Goal: Information Seeking & Learning: Compare options

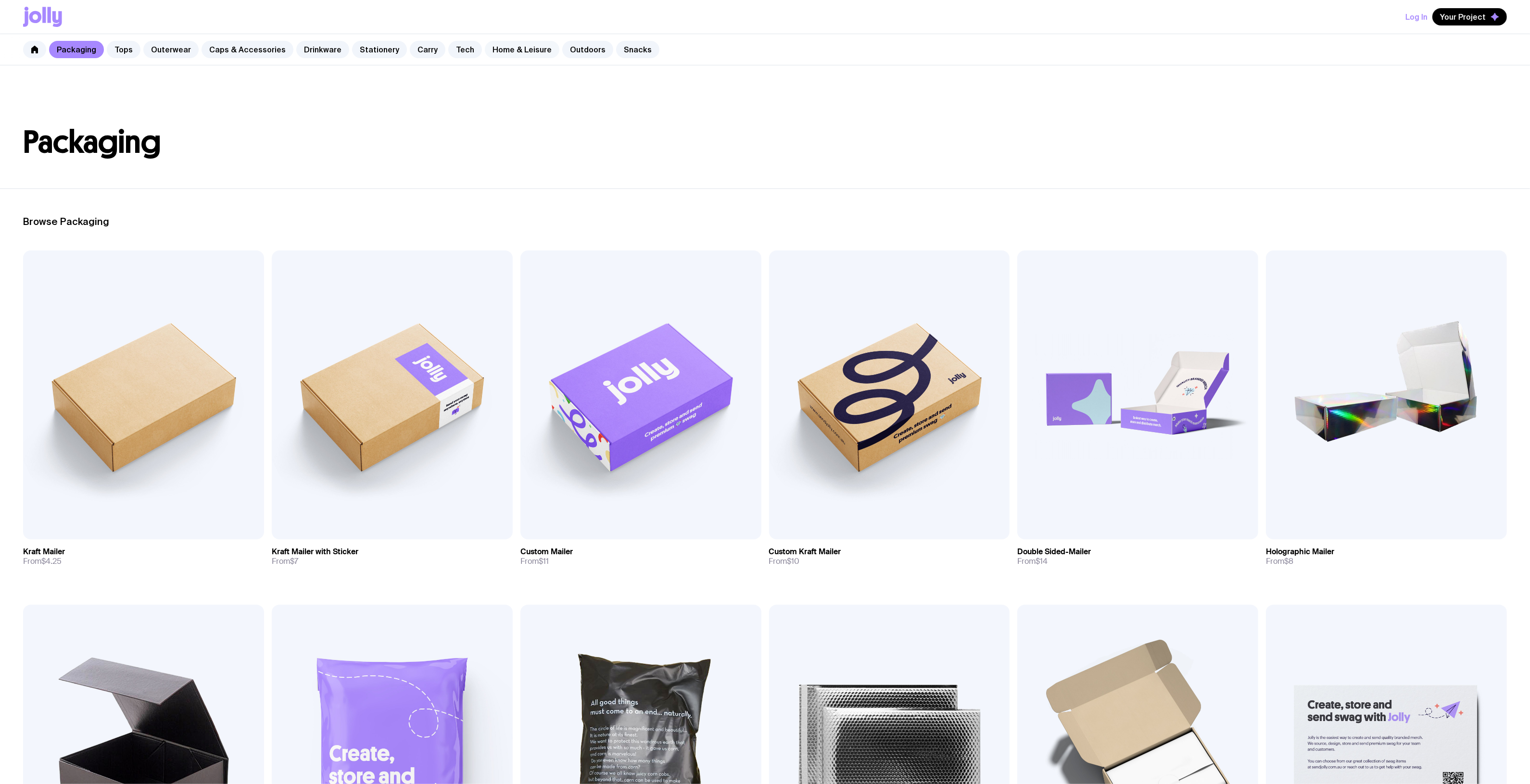
click at [503, 56] on link "Home & Leisure" at bounding box center [522, 49] width 75 height 17
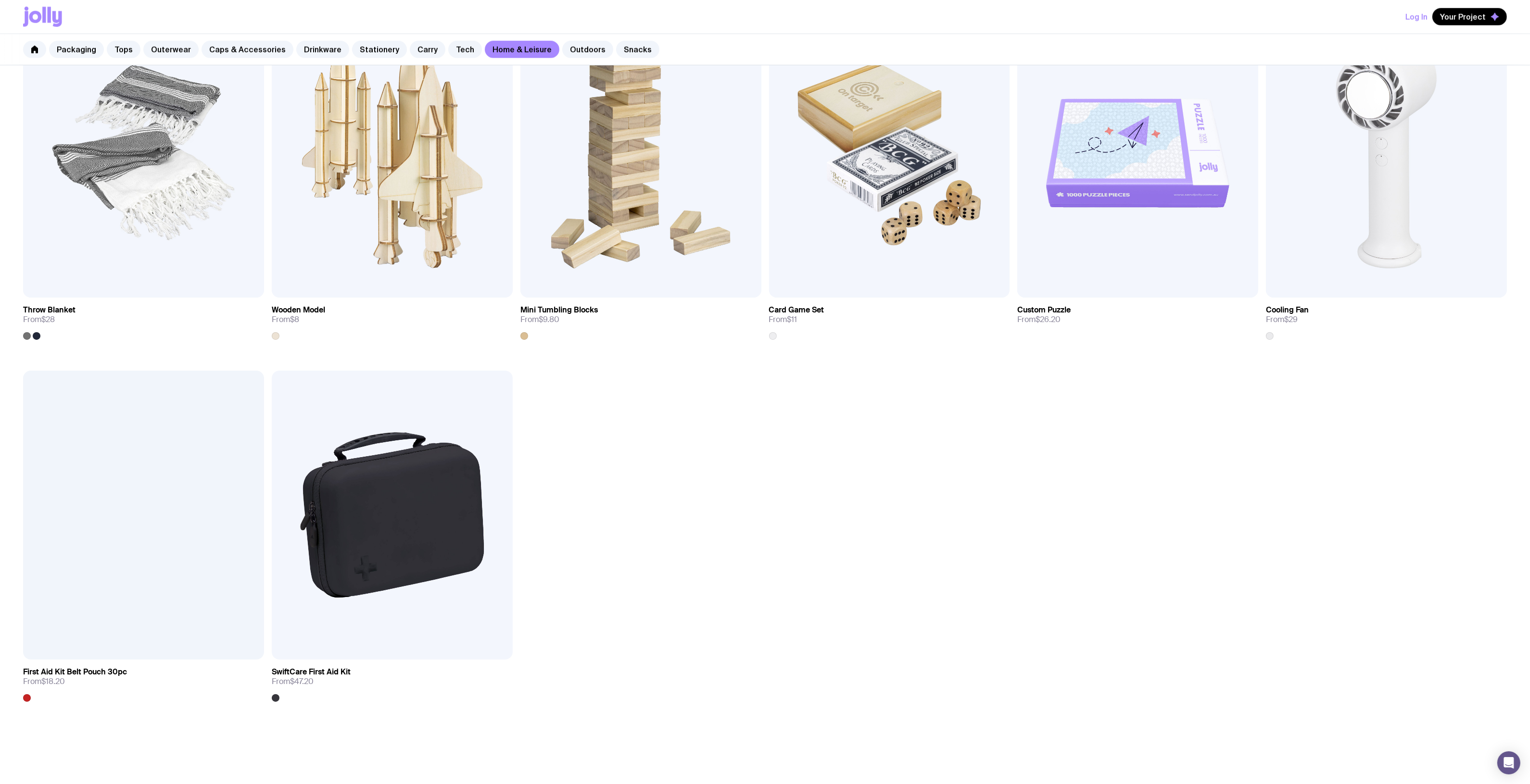
scroll to position [1771, 0]
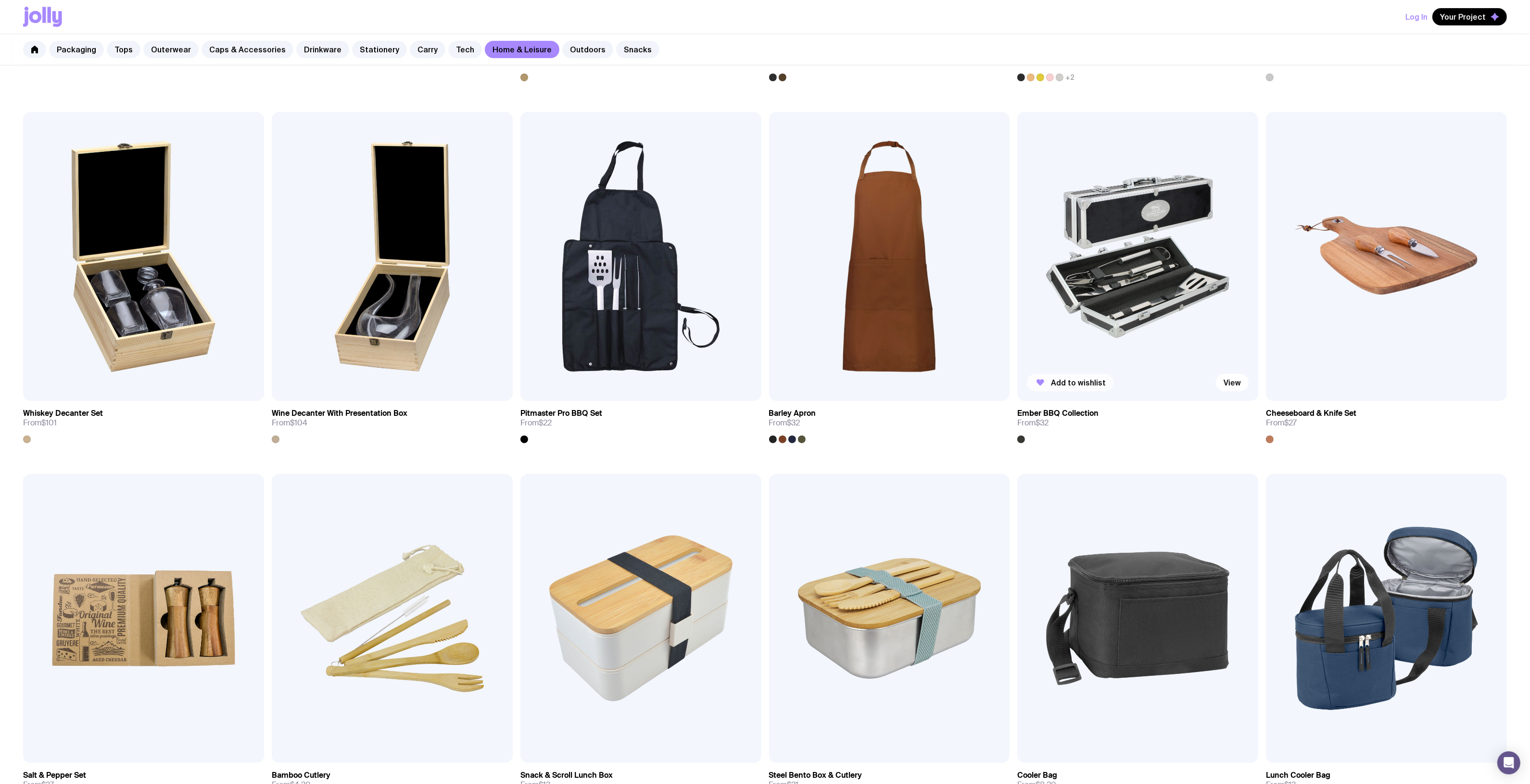
scroll to position [0, 0]
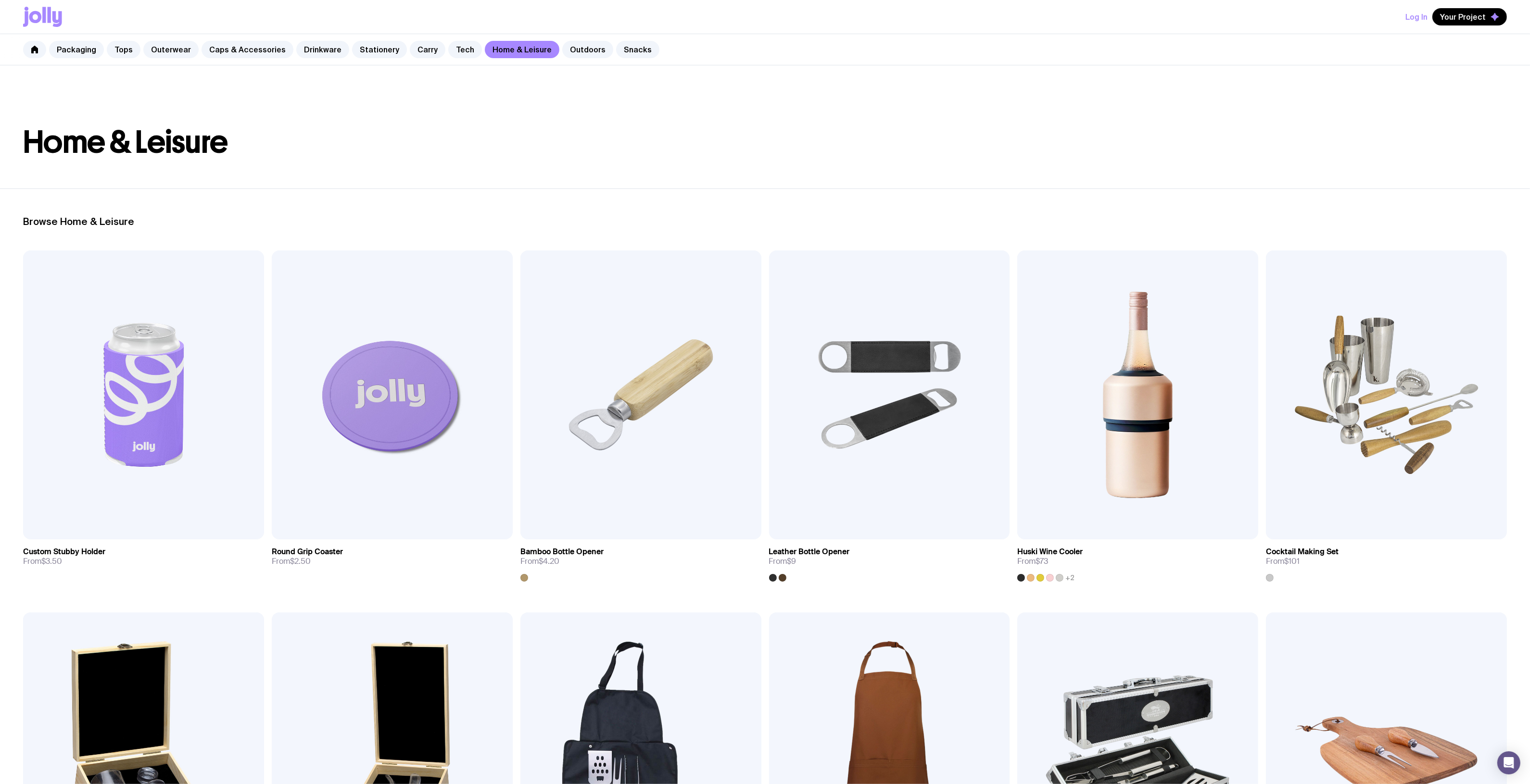
click at [1138, 99] on header "Home & Leisure" at bounding box center [765, 127] width 1530 height 123
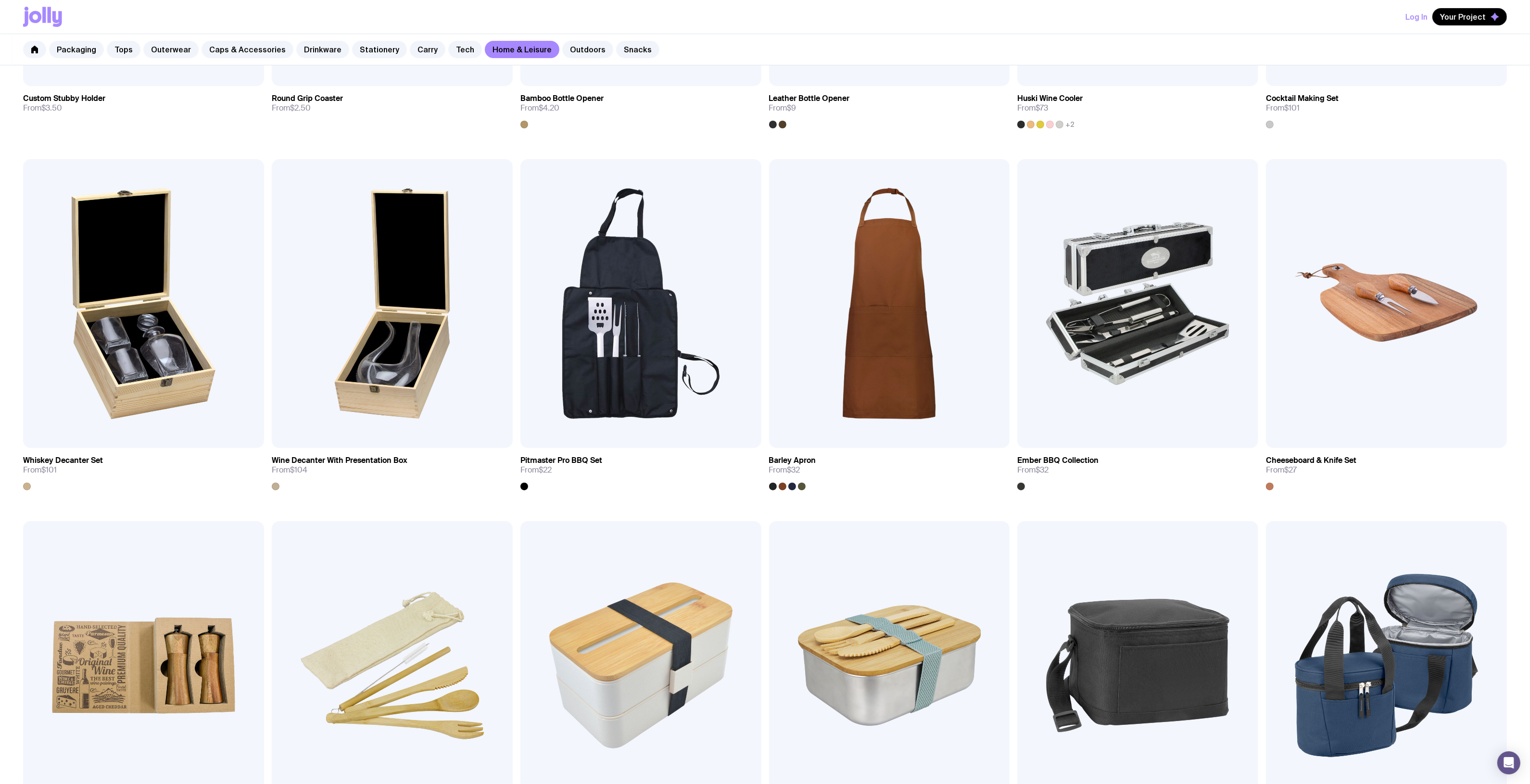
scroll to position [300, 0]
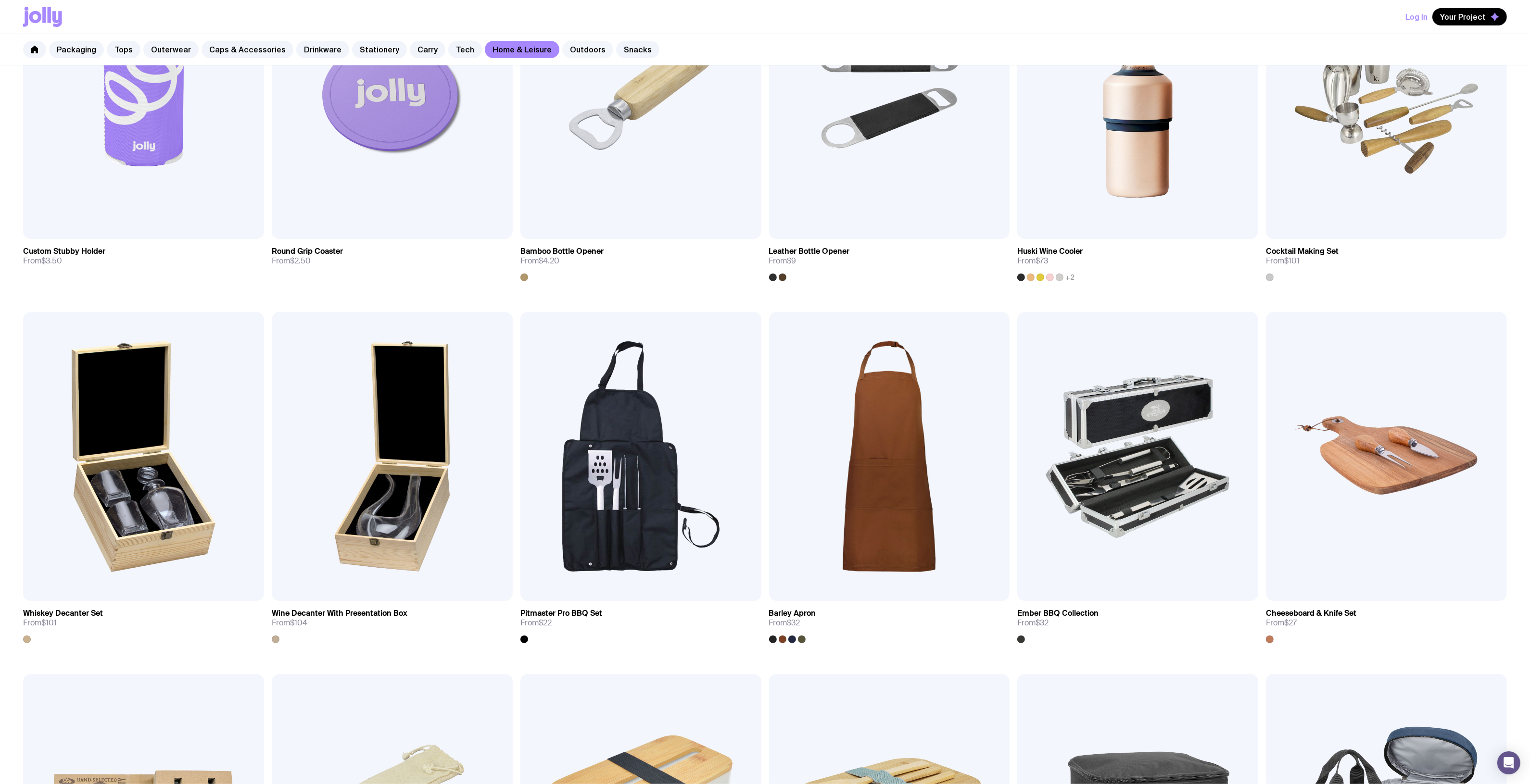
click at [562, 44] on link "Outdoors" at bounding box center [587, 49] width 51 height 17
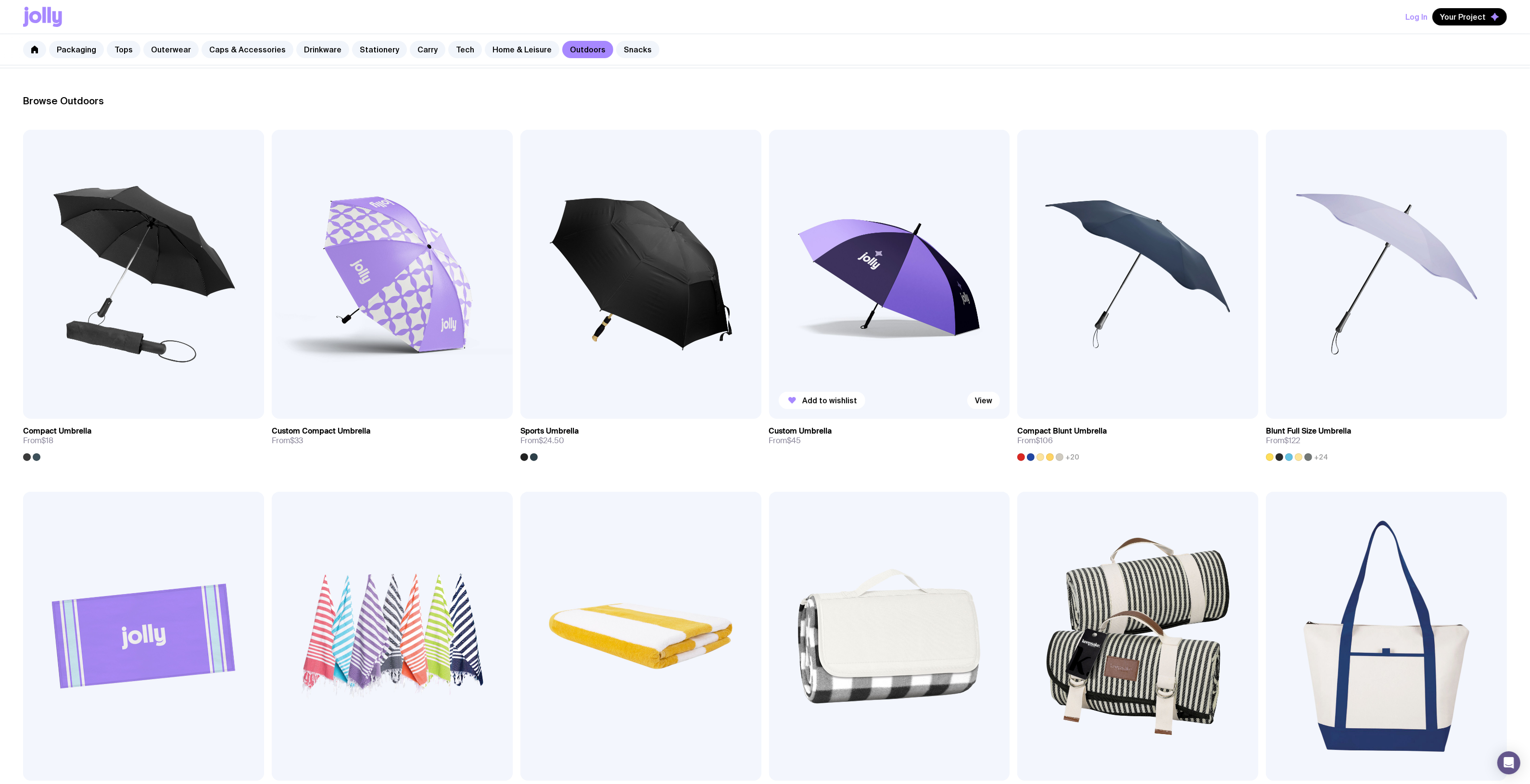
scroll to position [120, 0]
click at [1136, 321] on img at bounding box center [1137, 275] width 241 height 289
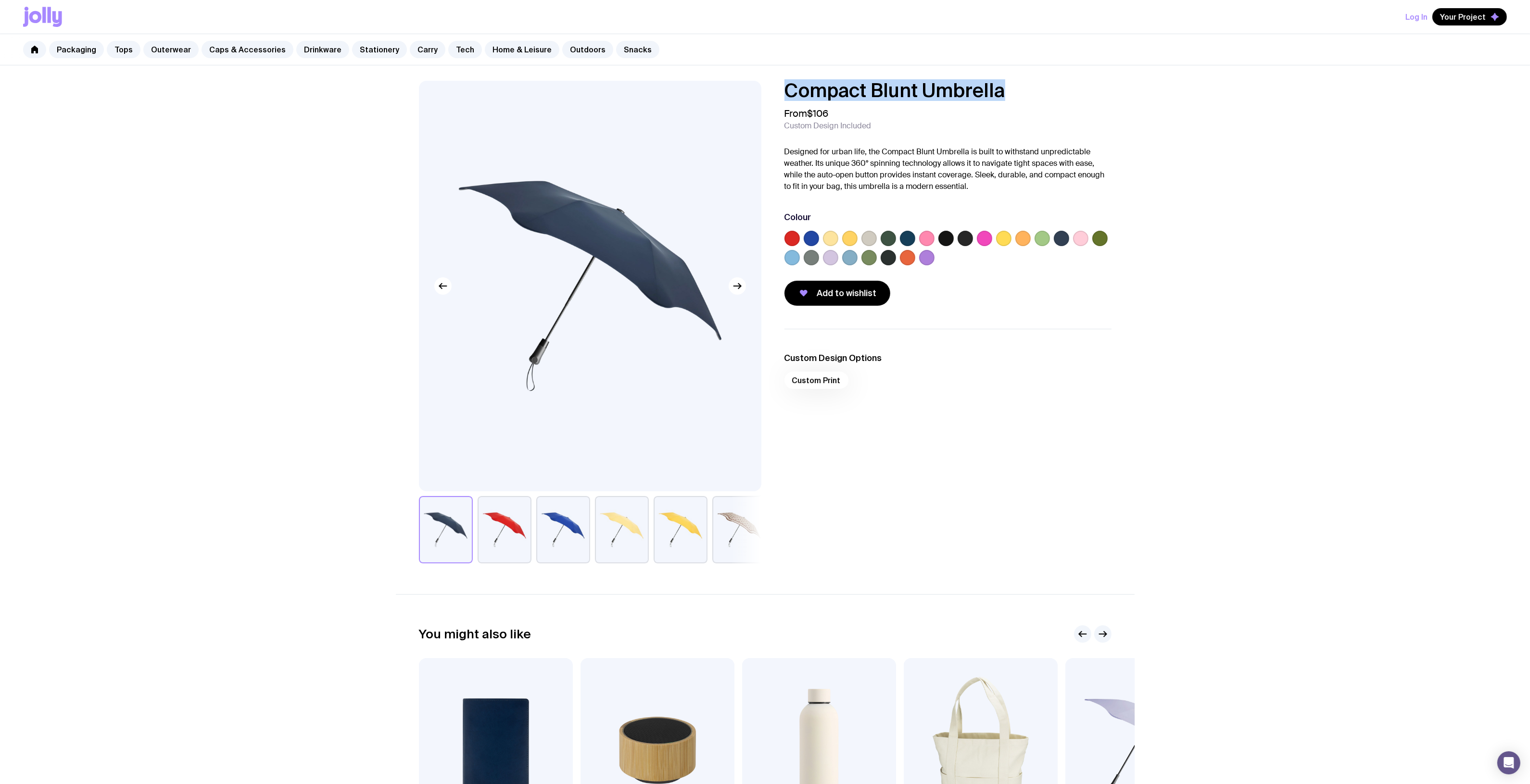
drag, startPoint x: 1027, startPoint y: 82, endPoint x: 761, endPoint y: 84, distance: 266.0
click at [742, 82] on div "Compact Blunt Umbrella From $106 Custom Design Included Designed for urban life…" at bounding box center [765, 322] width 738 height 482
copy h1 "Compact Blunt Umbrella"
click at [413, 49] on link "Carry" at bounding box center [428, 49] width 36 height 17
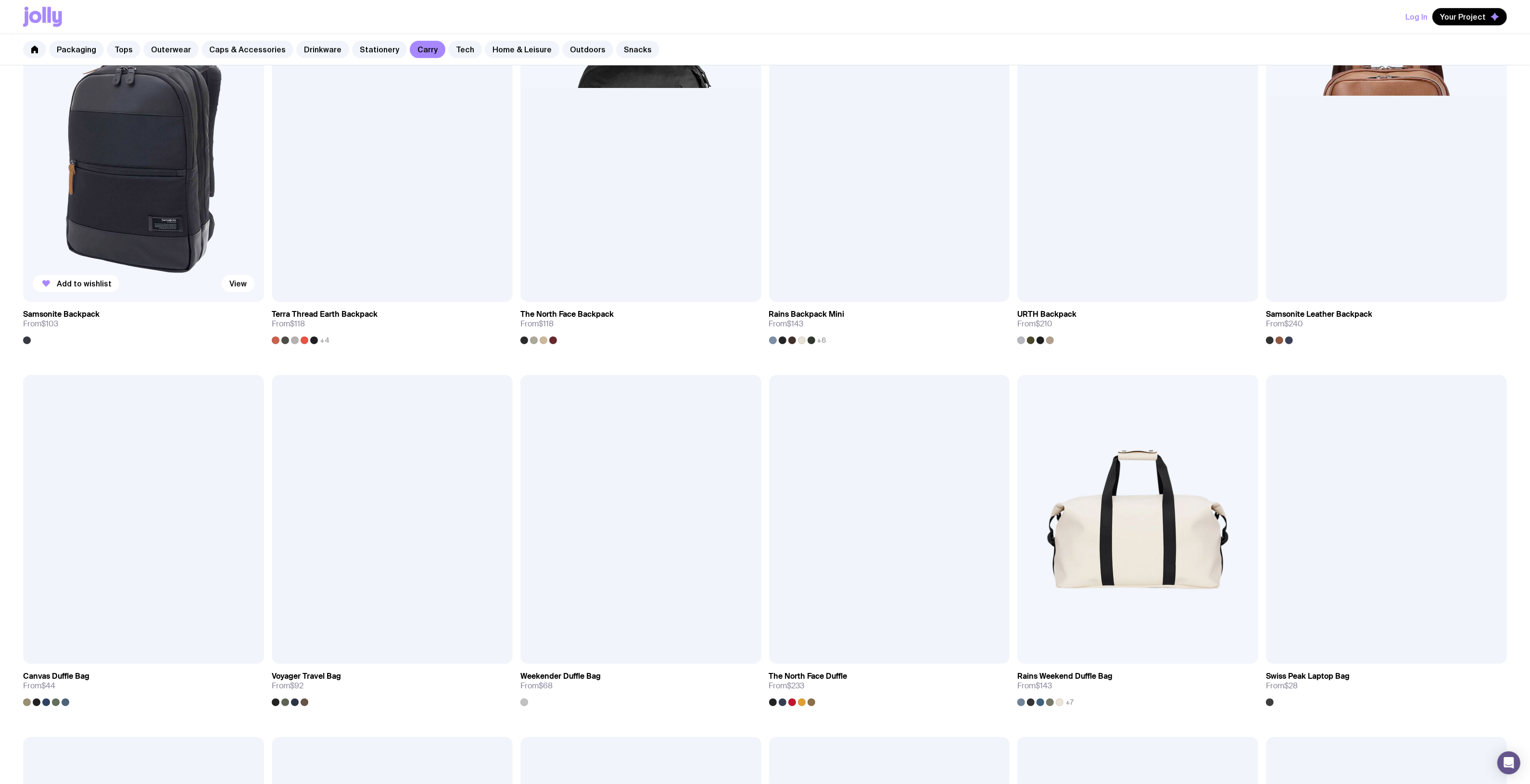
scroll to position [901, 0]
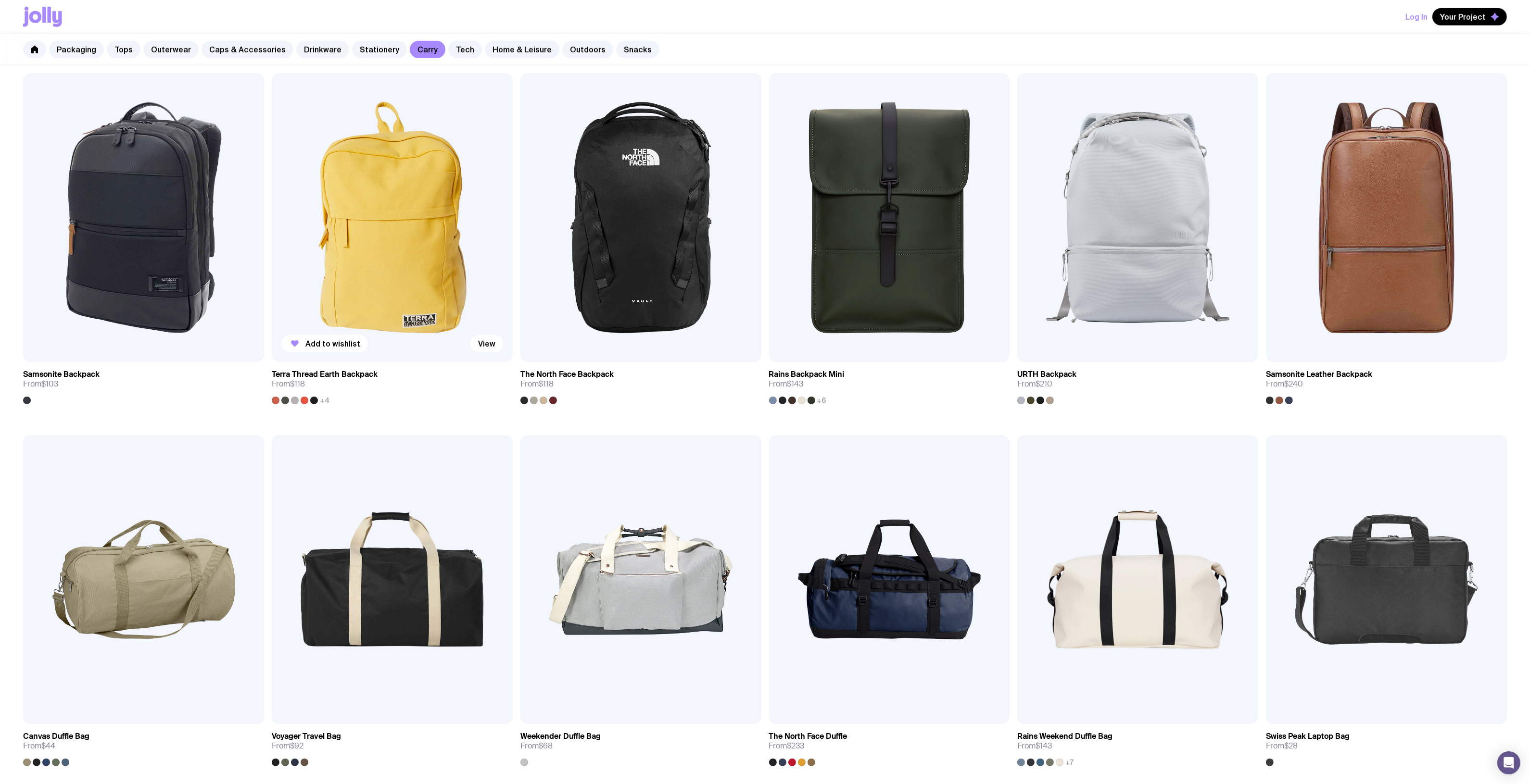
click at [382, 247] on img at bounding box center [392, 217] width 241 height 289
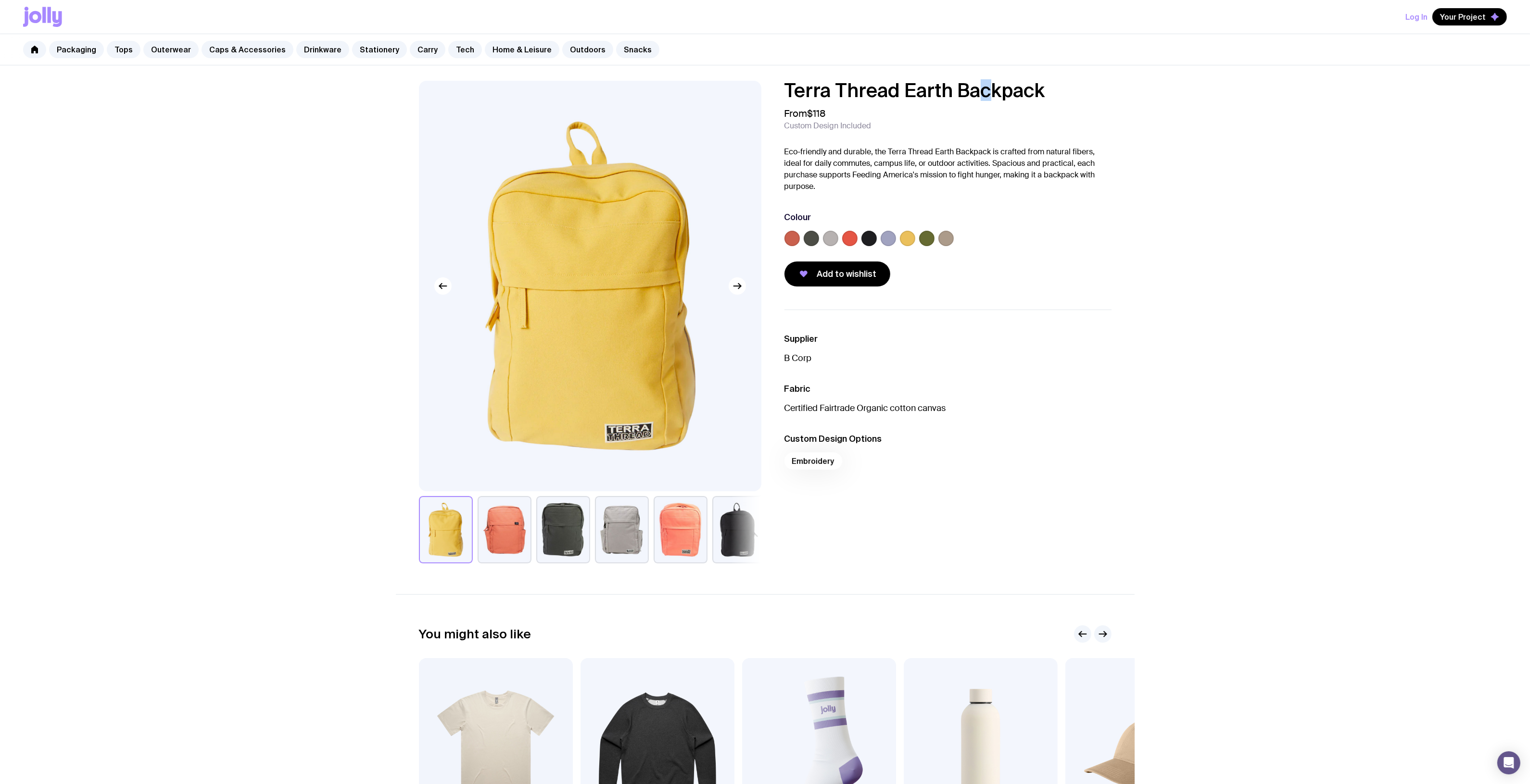
drag, startPoint x: 990, startPoint y: 82, endPoint x: 1072, endPoint y: 75, distance: 82.3
click at [991, 82] on h1 "Terra Thread Earth Backpack" at bounding box center [948, 90] width 327 height 19
drag, startPoint x: 1074, startPoint y: 103, endPoint x: 1063, endPoint y: 97, distance: 12.5
click at [1071, 100] on div "Terra Thread Earth Backpack From $118 Custom Design Included Eco-friendly and d…" at bounding box center [948, 183] width 327 height 206
drag, startPoint x: 1062, startPoint y: 95, endPoint x: 720, endPoint y: 88, distance: 342.1
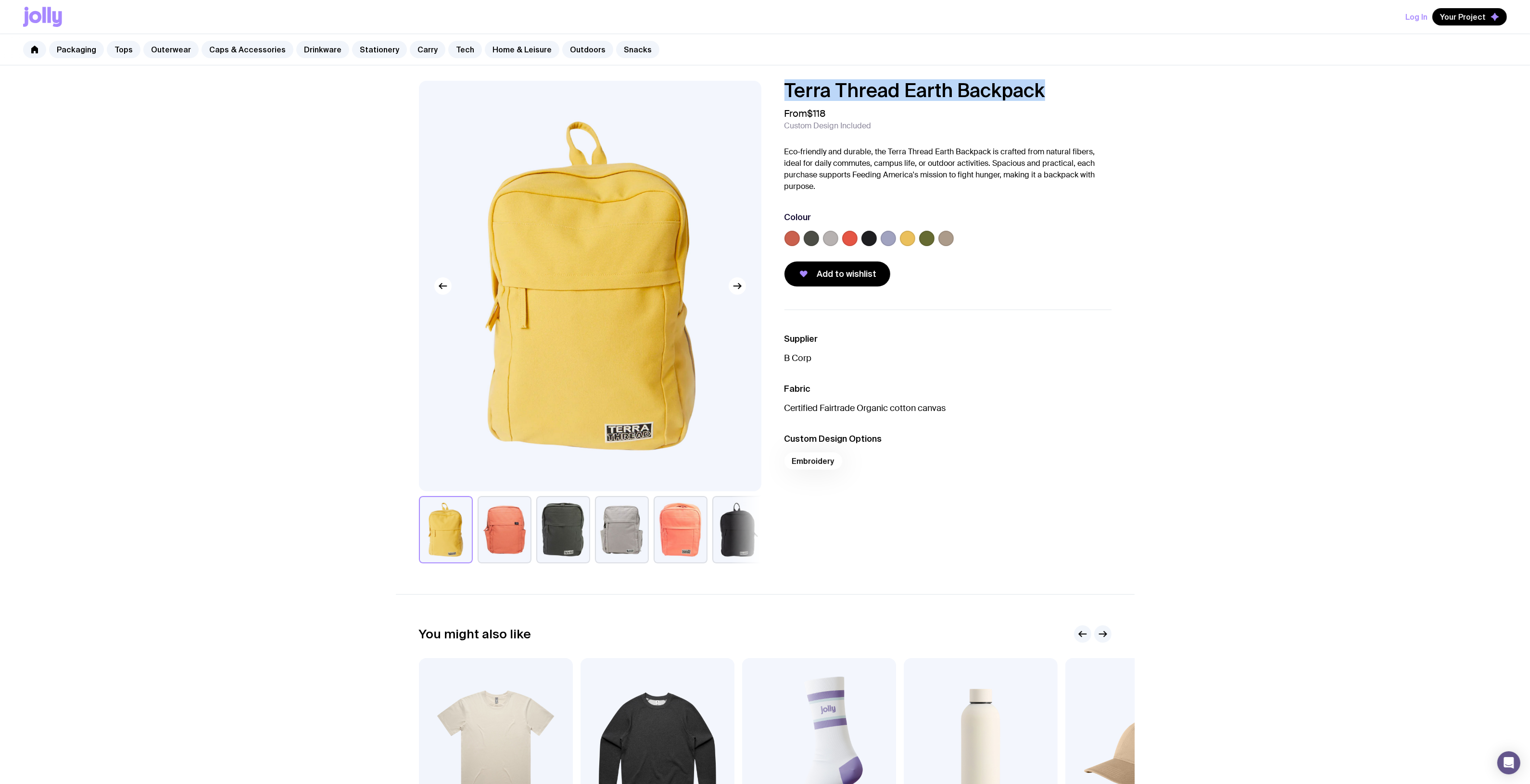
click at [720, 88] on div "Terra Thread Earth Backpack From $118 Custom Design Included Eco-friendly and d…" at bounding box center [765, 322] width 738 height 482
copy h1 "Terra Thread Earth Backpack"
click at [501, 54] on link "Home & Leisure" at bounding box center [522, 49] width 75 height 17
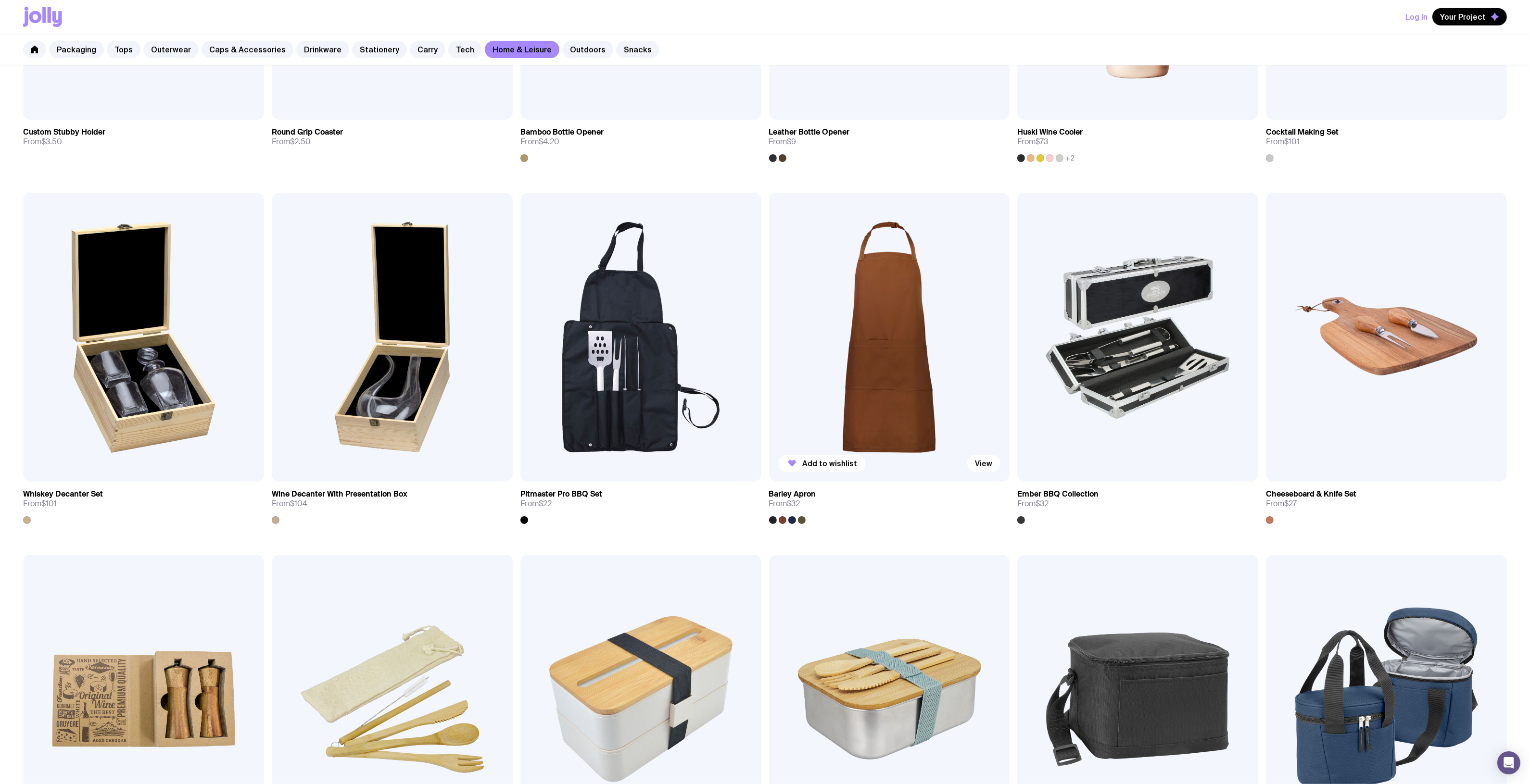
scroll to position [420, 0]
click at [1145, 308] on img at bounding box center [1137, 336] width 241 height 289
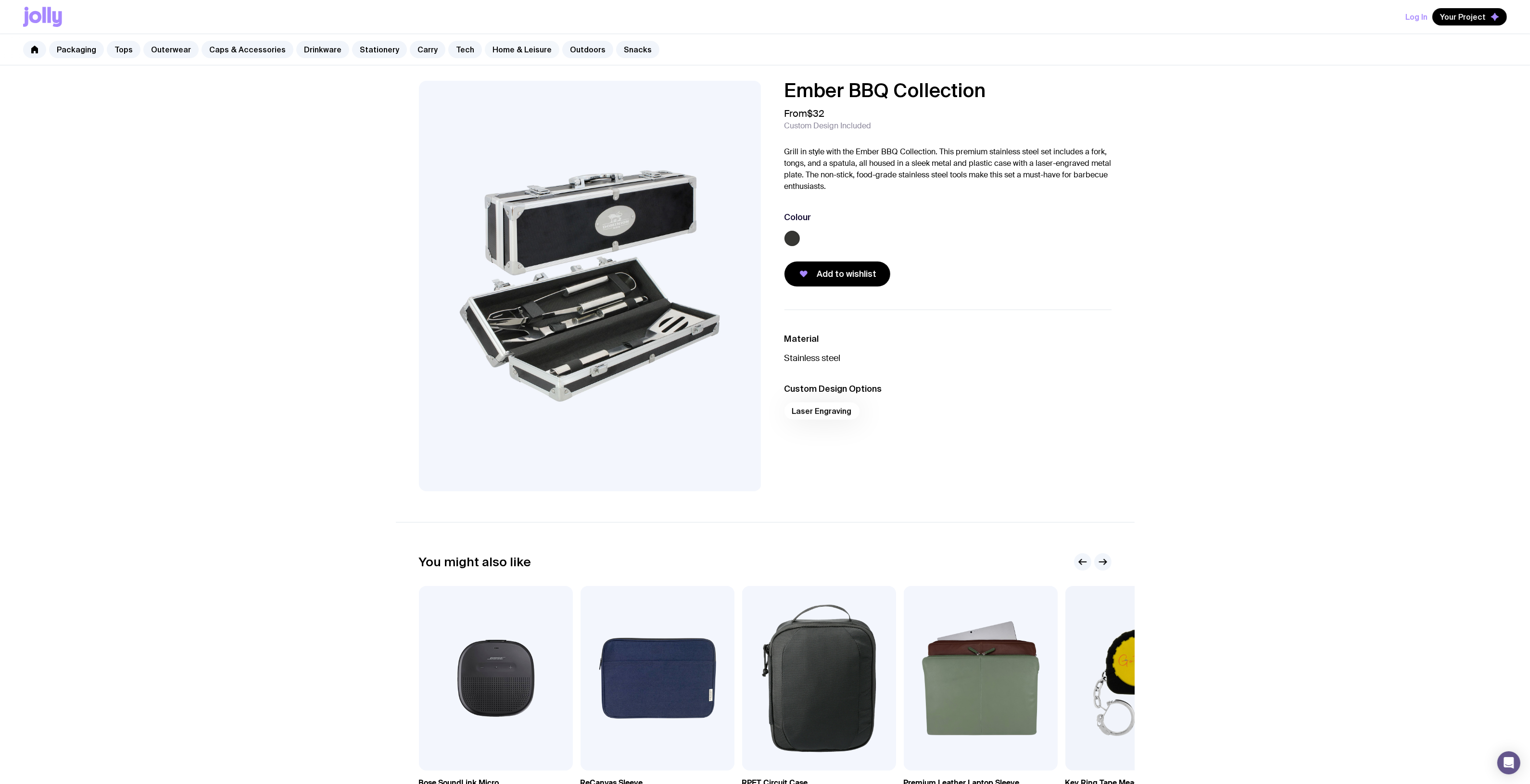
click at [511, 51] on link "Home & Leisure" at bounding box center [522, 49] width 75 height 17
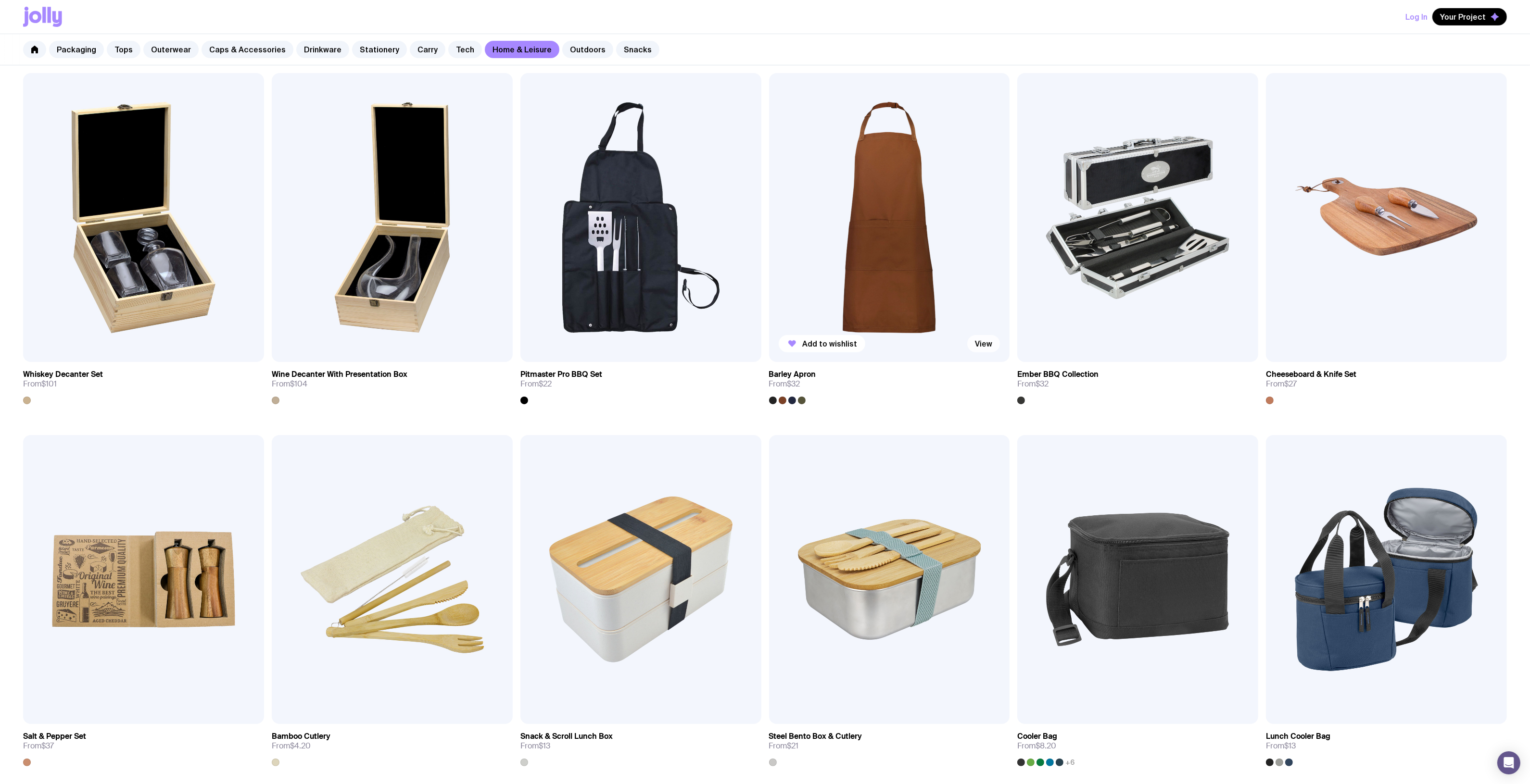
scroll to position [541, 0]
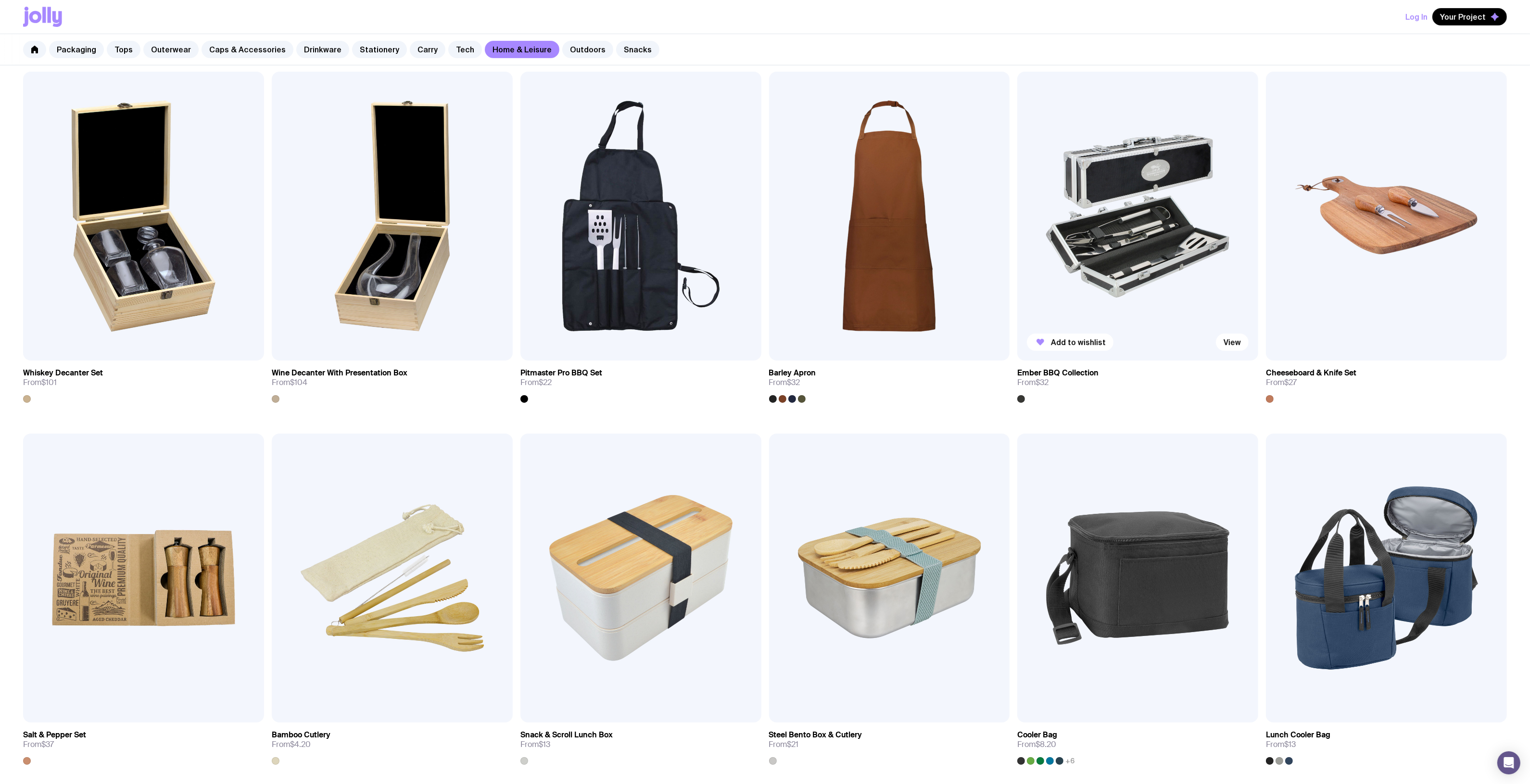
click at [1143, 259] on img at bounding box center [1137, 216] width 241 height 289
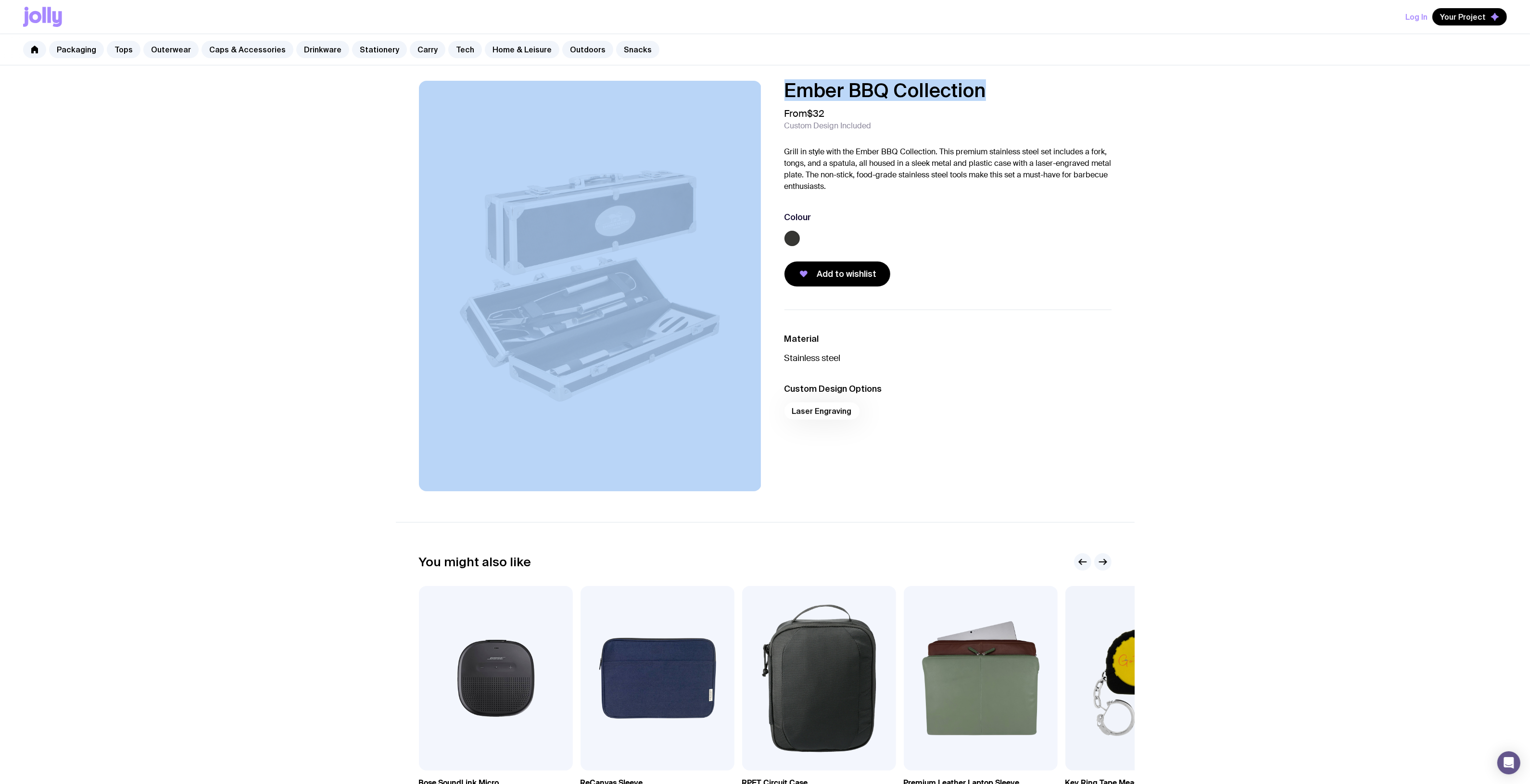
drag, startPoint x: 943, startPoint y: 90, endPoint x: 760, endPoint y: 93, distance: 183.0
click at [760, 93] on div "Ember BBQ Collection From $32 Custom Design Included Grill in style with the Em…" at bounding box center [765, 285] width 738 height 410
copy div "Ember BBQ Collection"
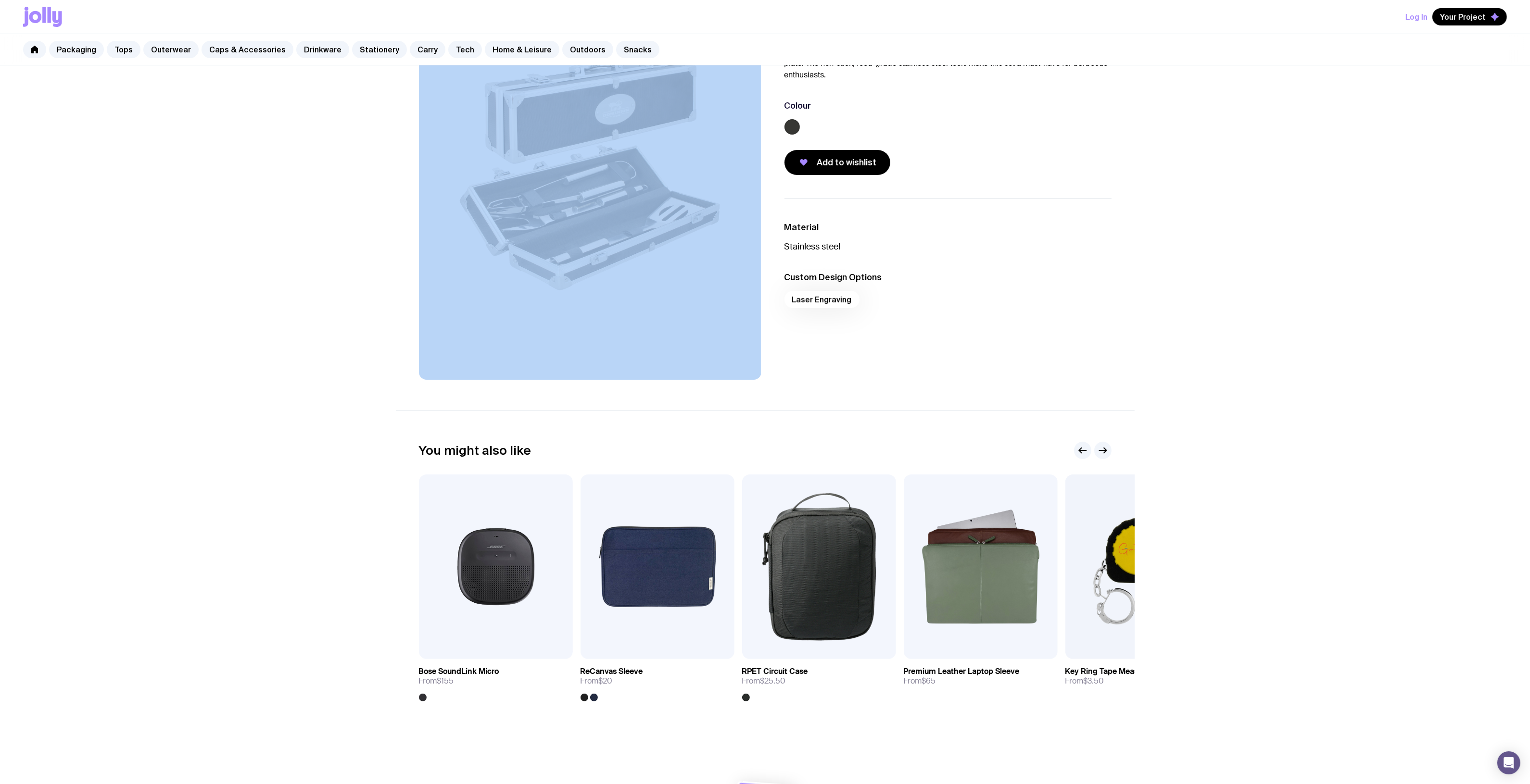
scroll to position [181, 0]
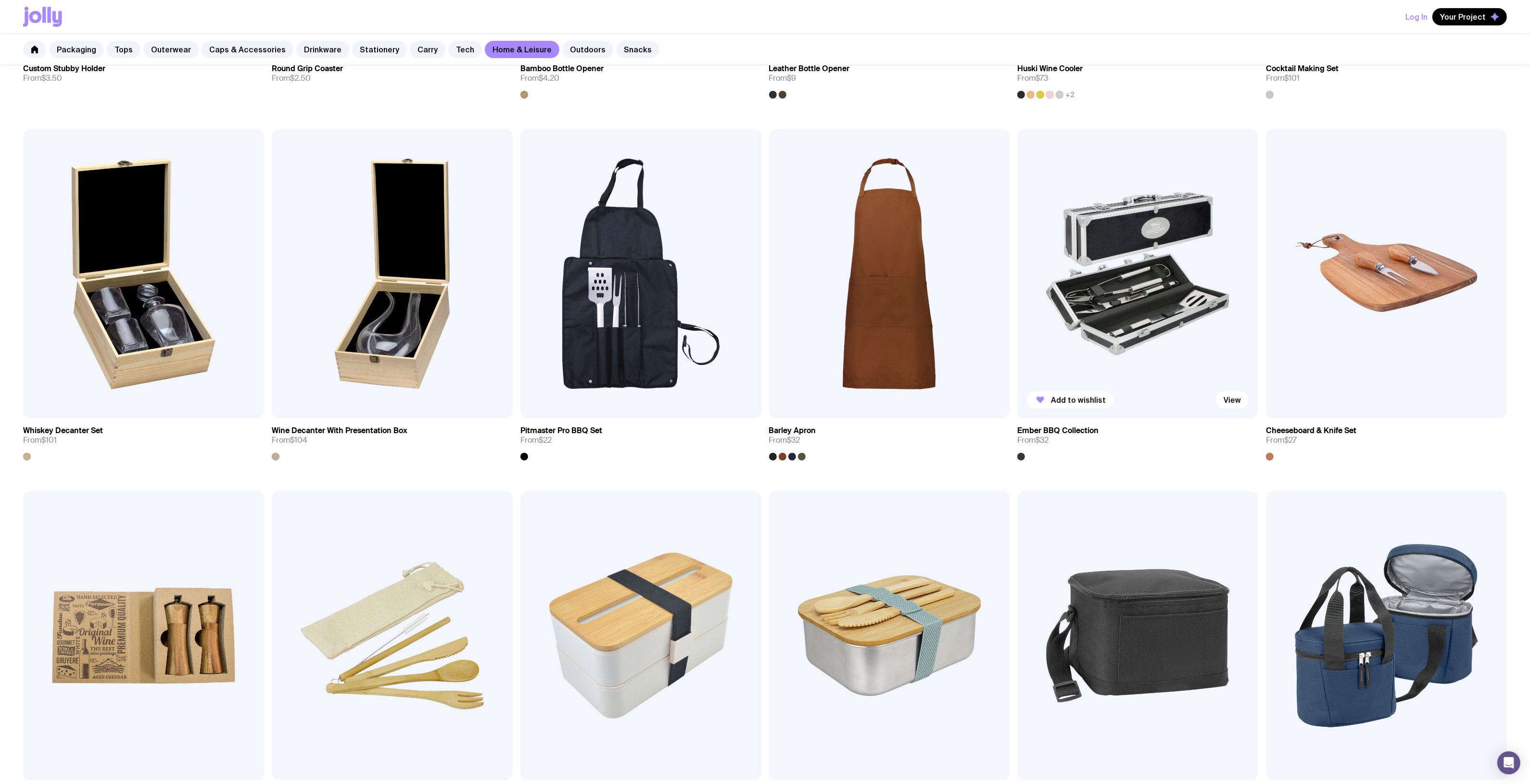
scroll to position [481, 0]
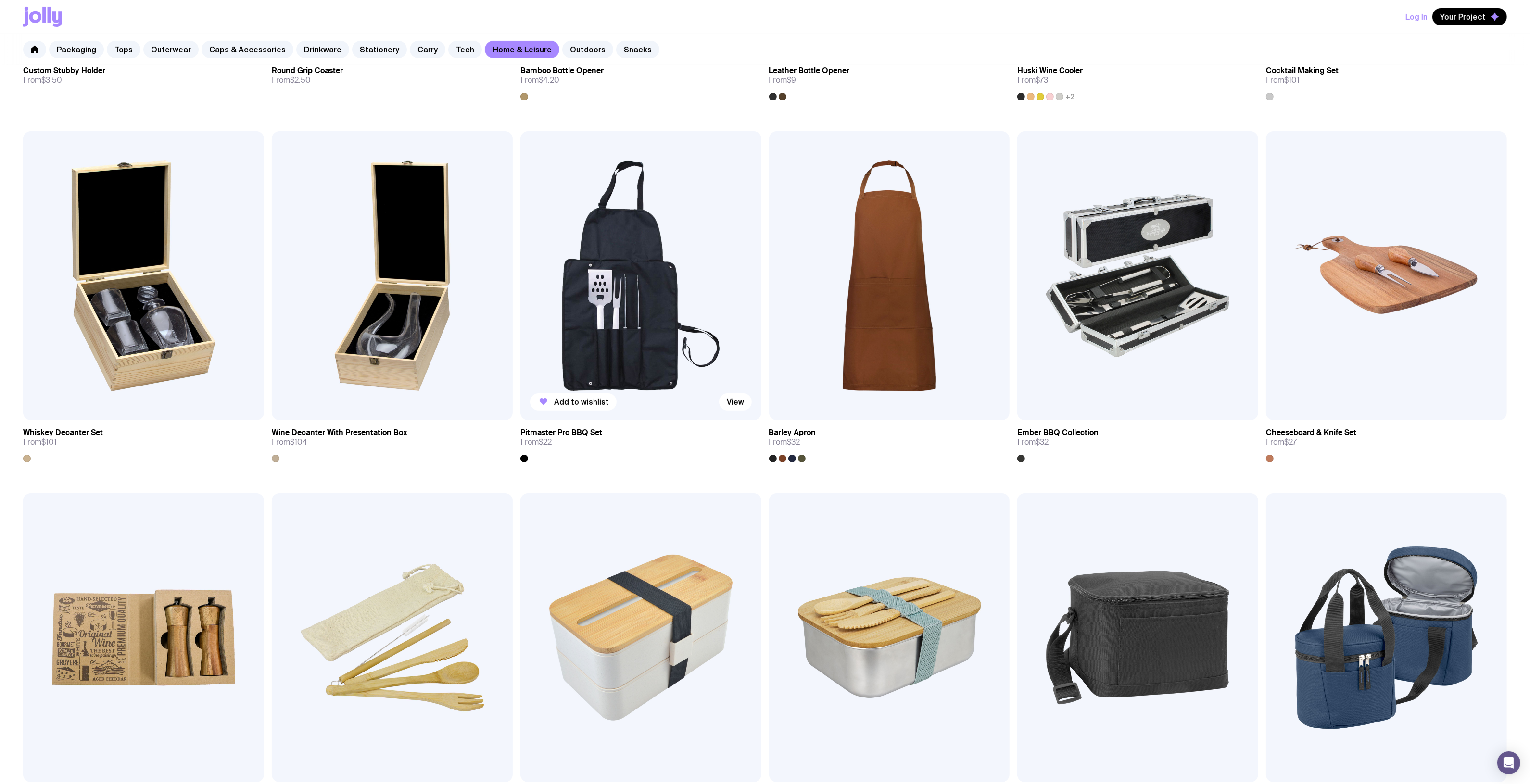
click at [645, 250] on img at bounding box center [640, 276] width 241 height 289
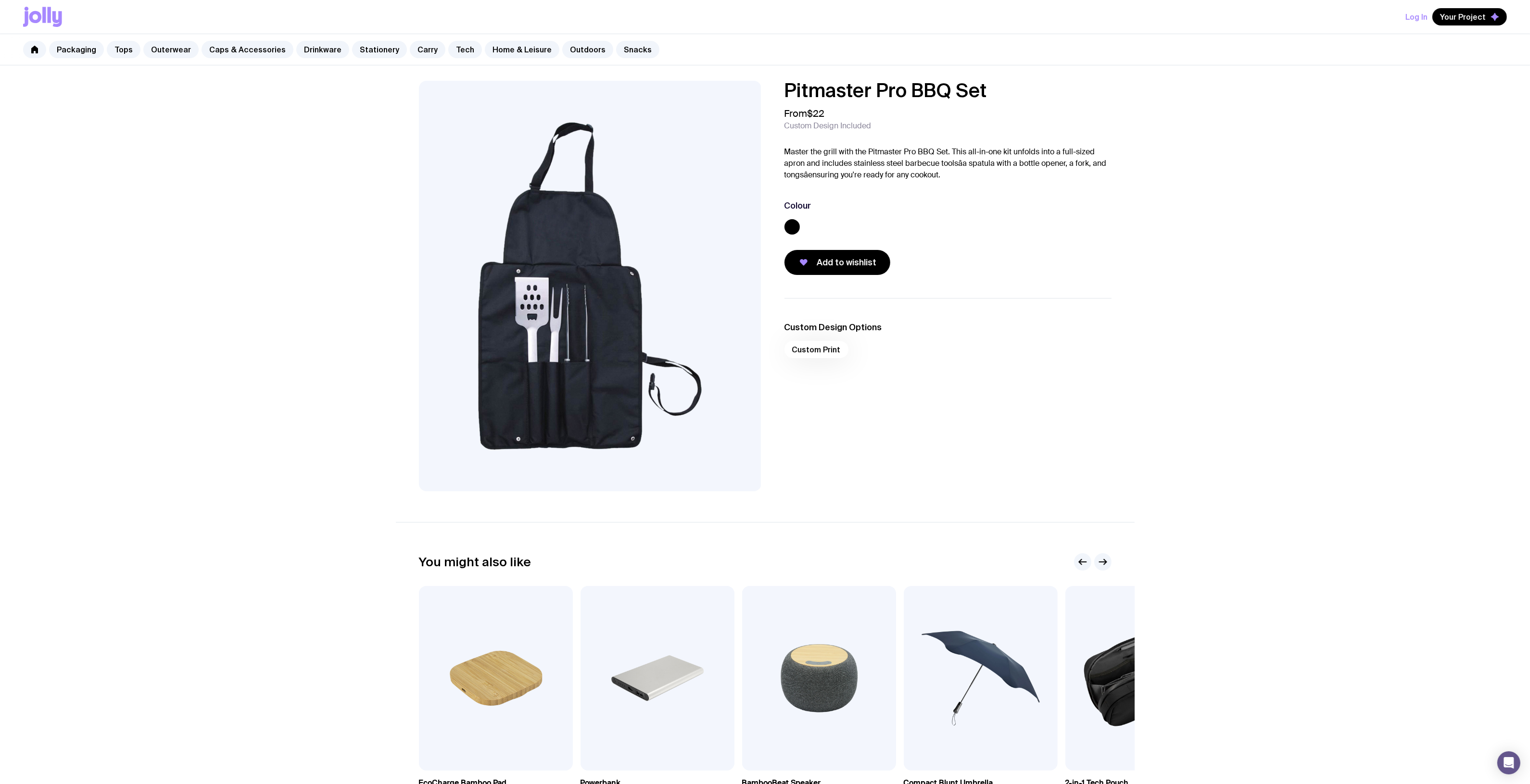
click at [599, 356] on img at bounding box center [590, 285] width 342 height 410
click at [542, 345] on img at bounding box center [590, 285] width 342 height 410
click at [544, 345] on img at bounding box center [590, 285] width 342 height 410
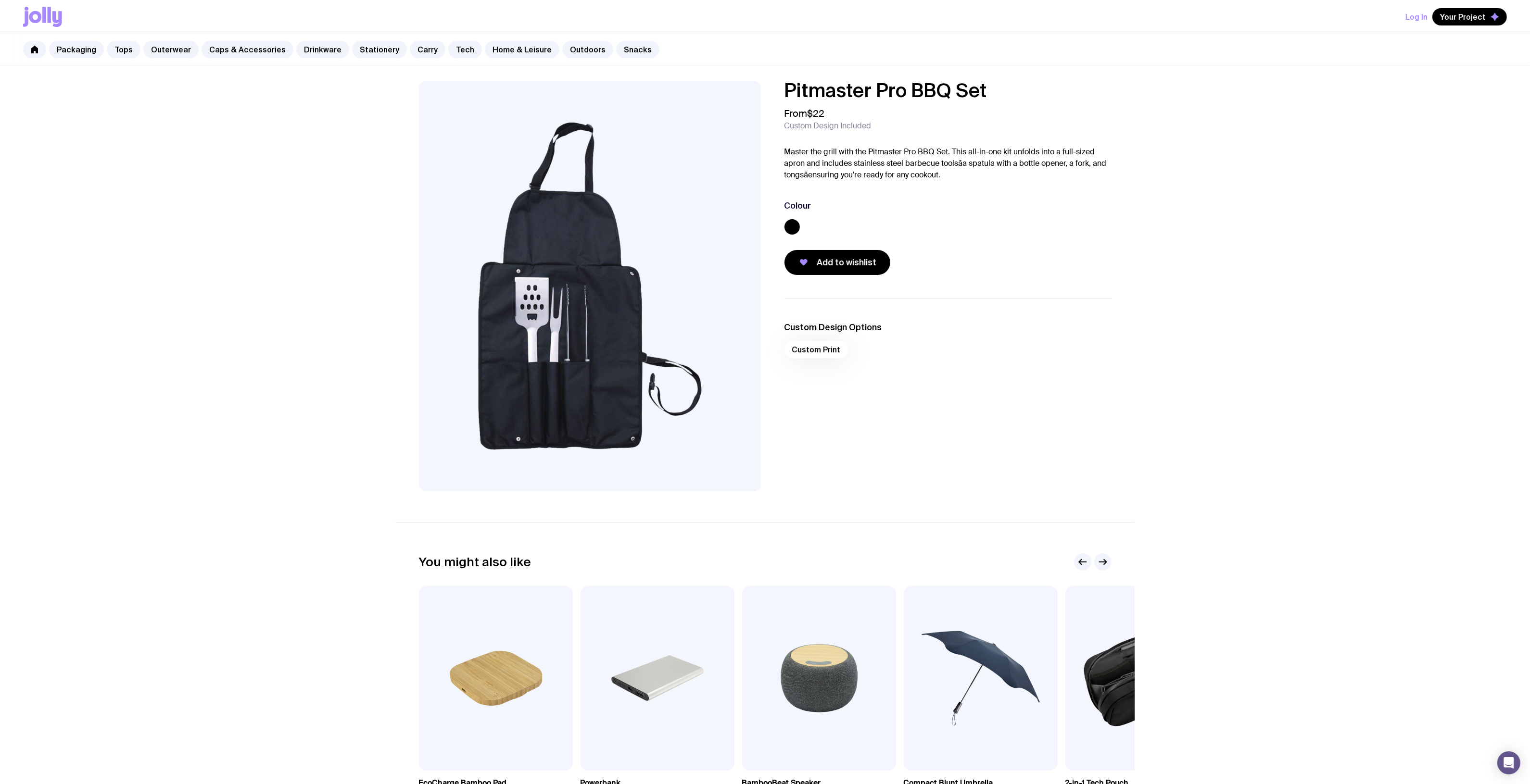
click at [922, 366] on ul "Custom Design Options Custom Print" at bounding box center [948, 342] width 327 height 89
click at [919, 367] on ul "Custom Design Options Custom Print" at bounding box center [948, 342] width 327 height 89
click at [901, 368] on ul "Custom Design Options Custom Print" at bounding box center [948, 342] width 327 height 89
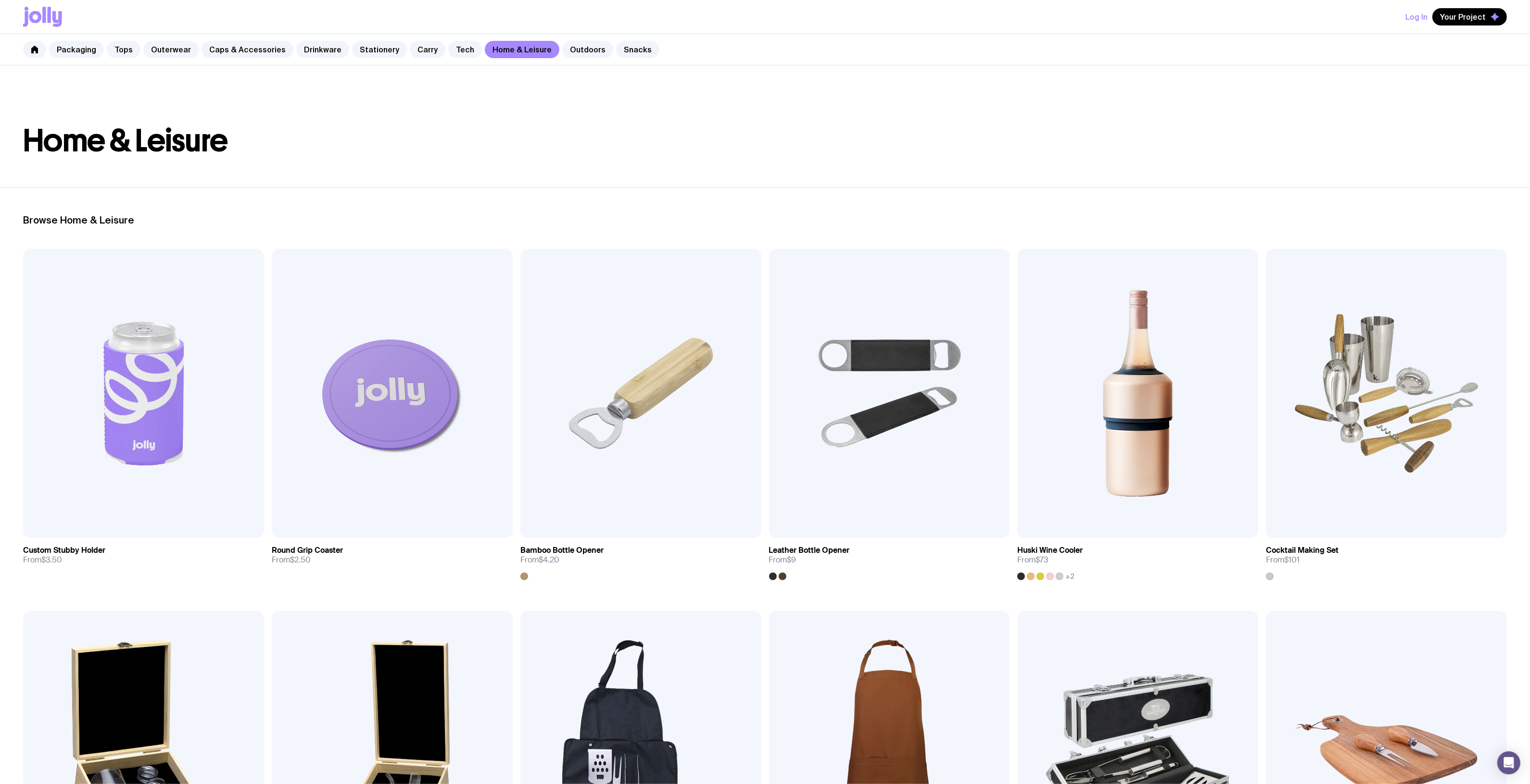
scroll to position [1, 0]
click at [321, 47] on link "Drinkware" at bounding box center [323, 49] width 53 height 17
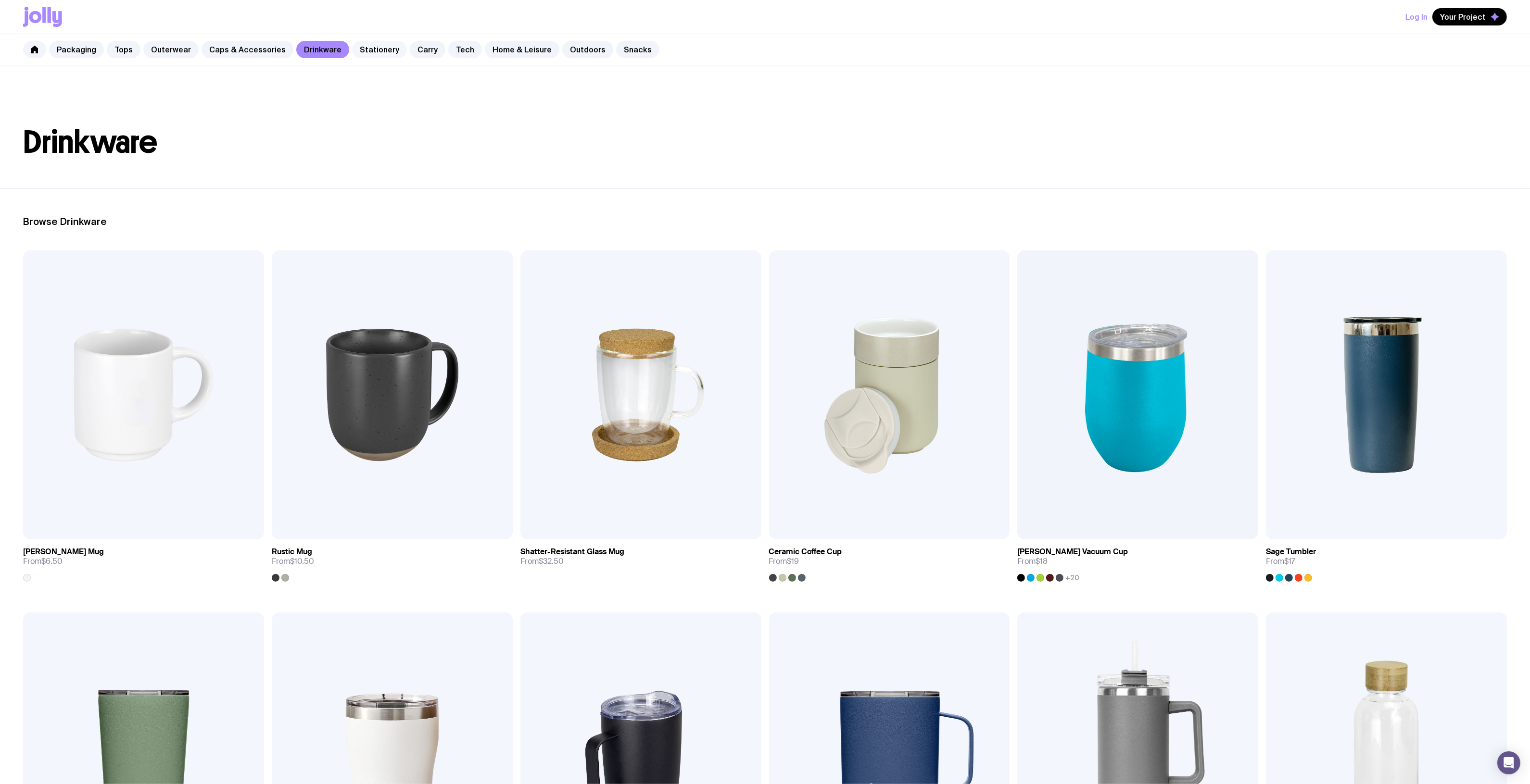
click at [378, 54] on link "Stationery" at bounding box center [379, 49] width 55 height 17
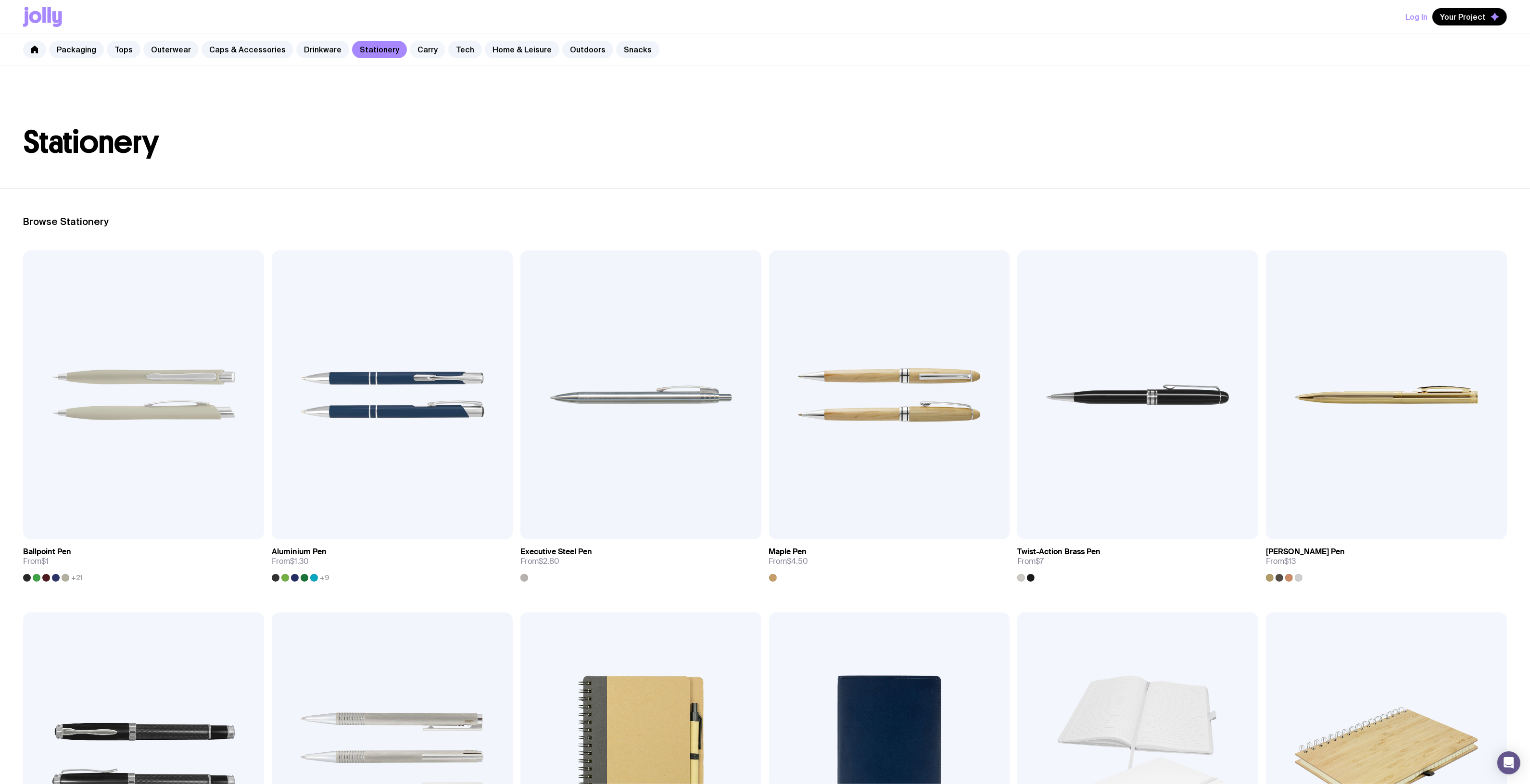
click at [413, 45] on link "Carry" at bounding box center [428, 49] width 36 height 17
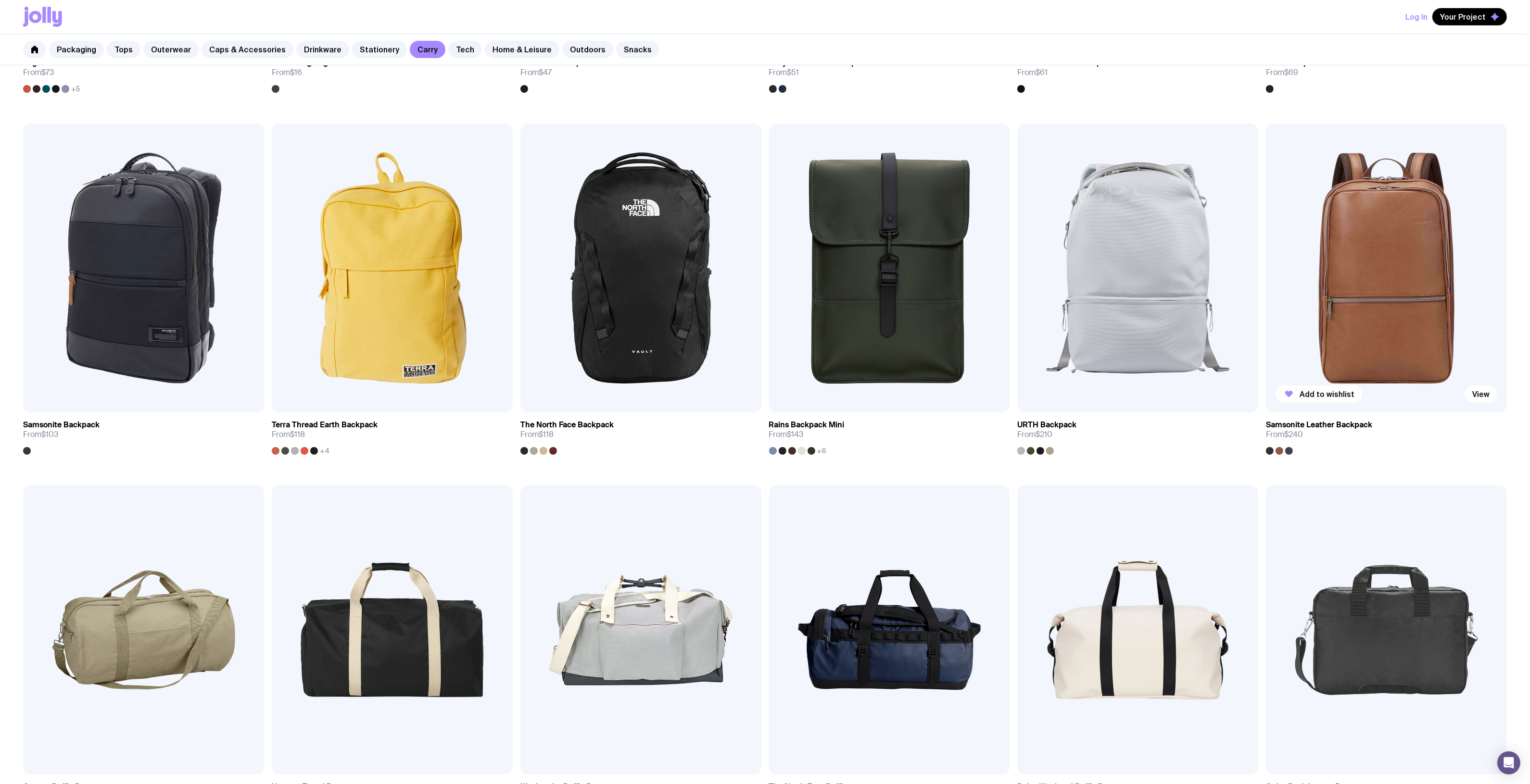
scroll to position [841, 0]
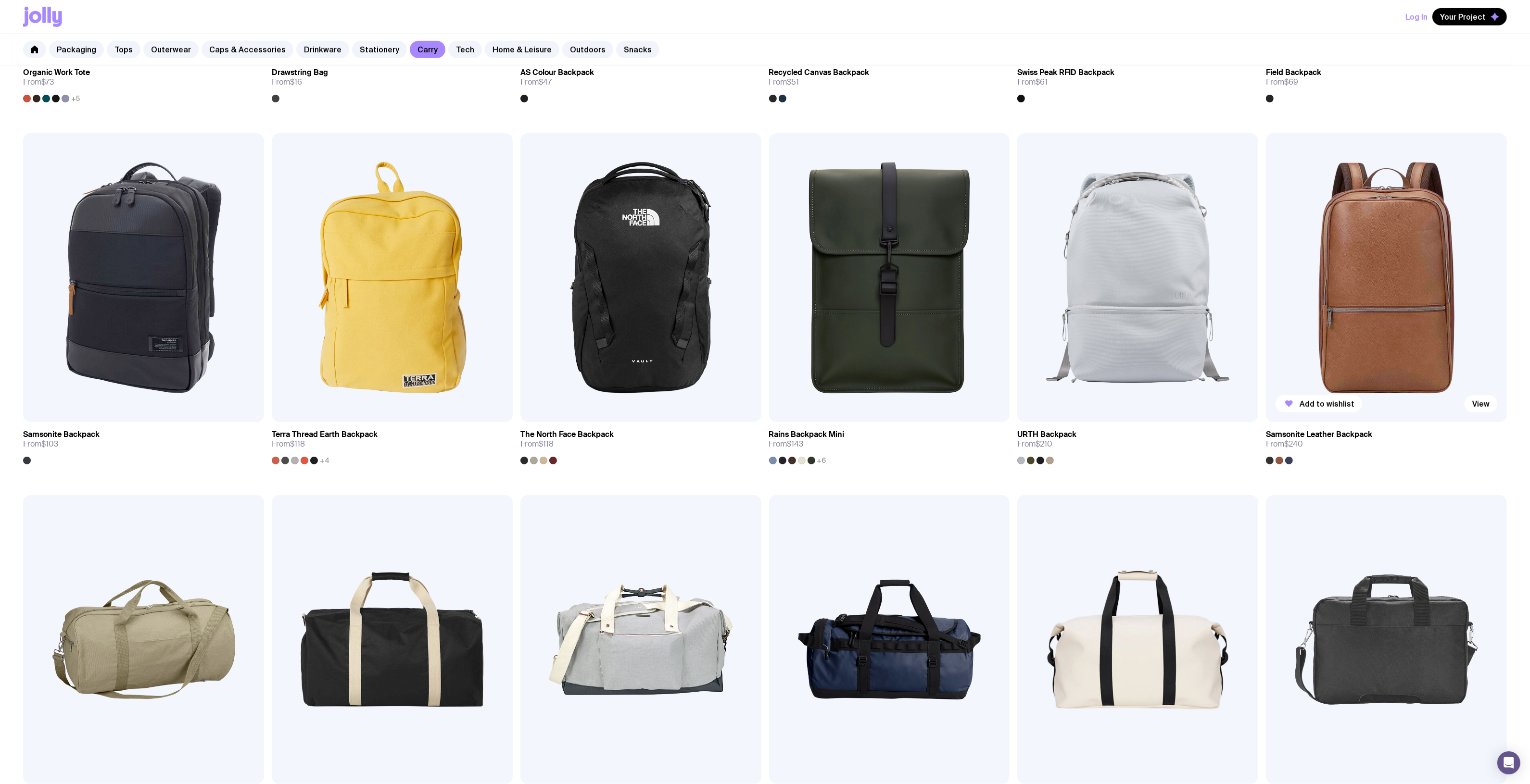
click at [1365, 282] on img at bounding box center [1386, 278] width 241 height 289
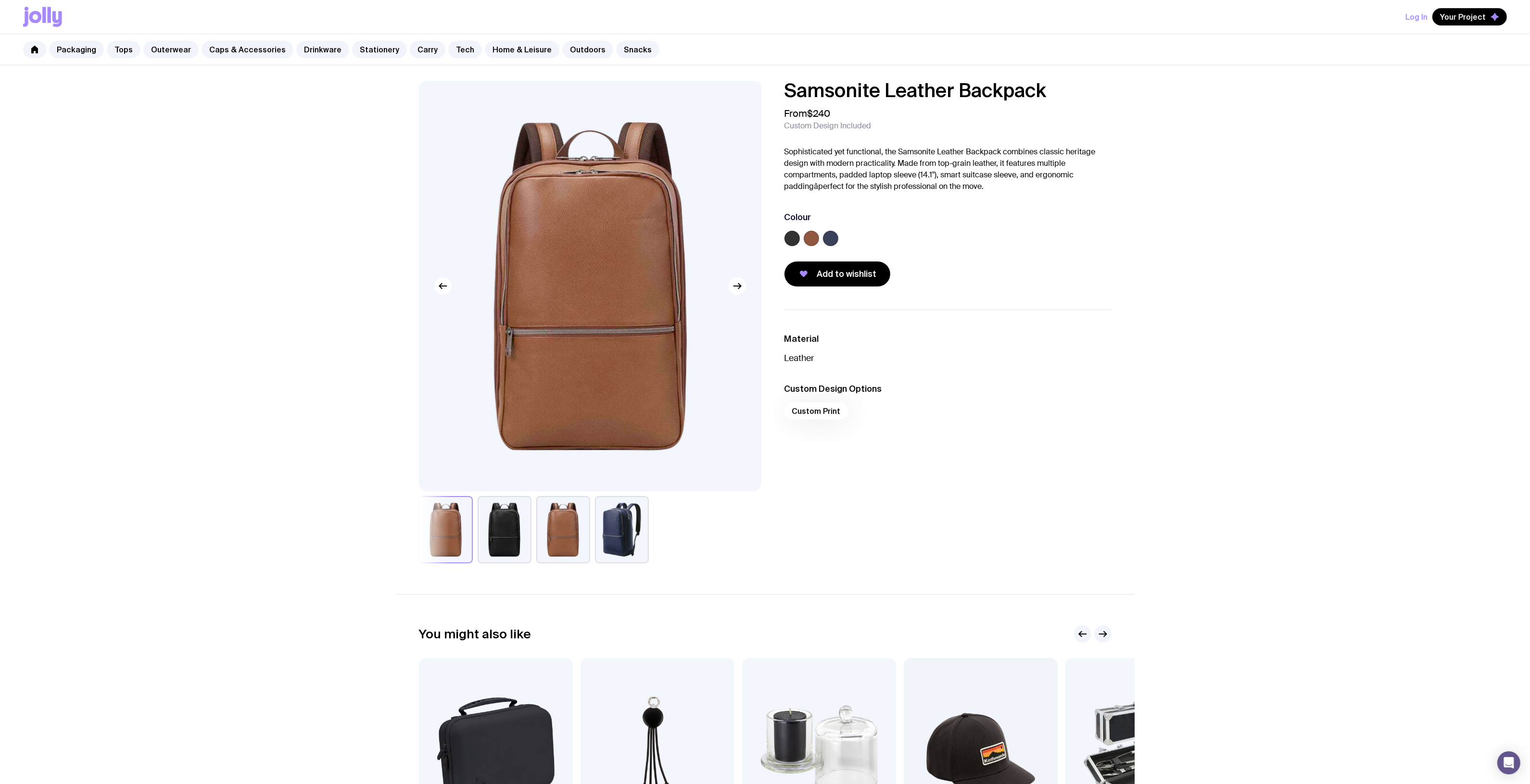
drag, startPoint x: 1072, startPoint y: 97, endPoint x: 818, endPoint y: 80, distance: 254.6
click at [771, 92] on div "Samsonite Leather Backpack From $240 Custom Design Included Sophisticated yet f…" at bounding box center [940, 183] width 342 height 206
copy h1 "Samsonite Leather Backpack"
click at [167, 46] on link "Outerwear" at bounding box center [171, 49] width 56 height 17
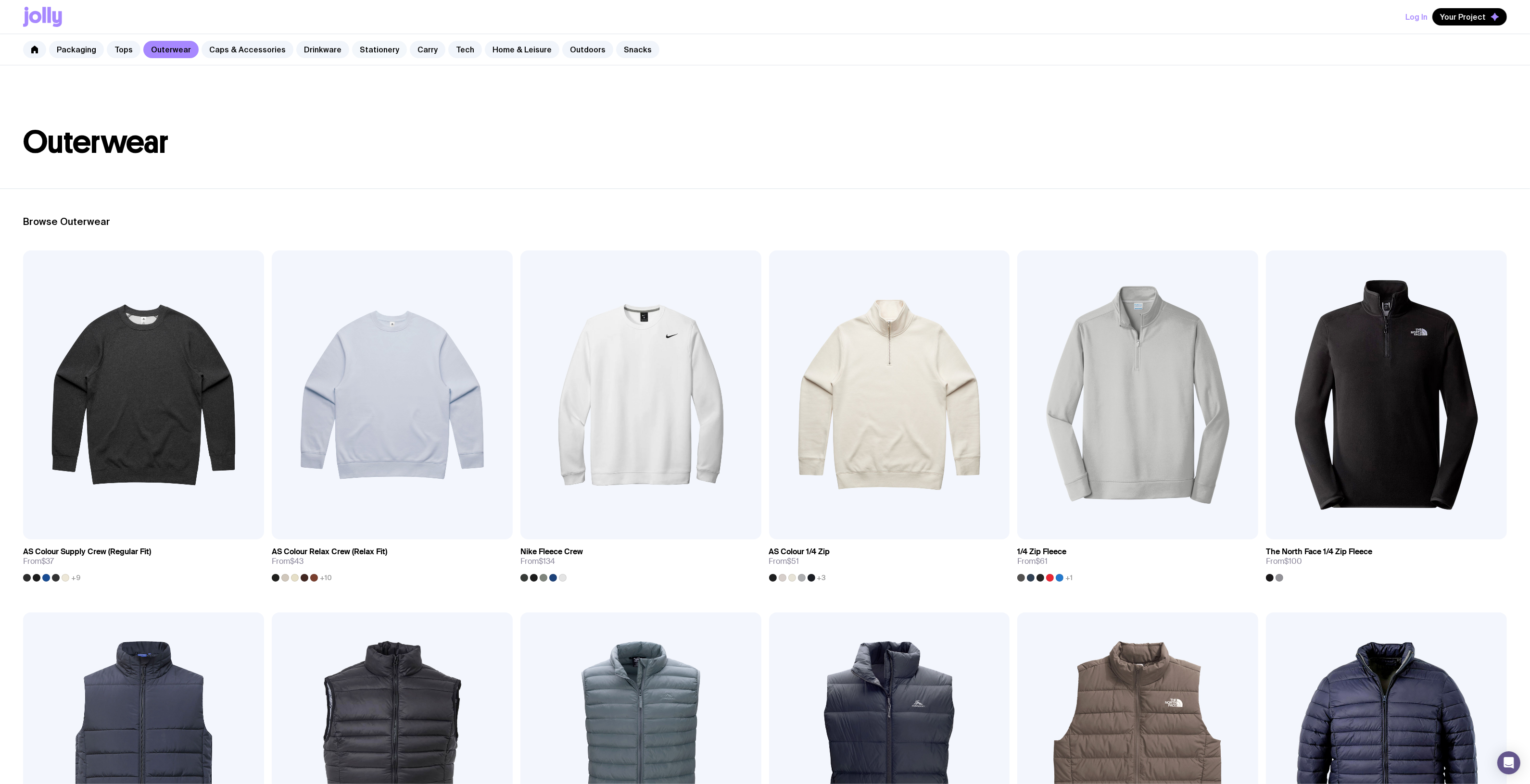
click at [359, 53] on link "Stationery" at bounding box center [379, 49] width 55 height 17
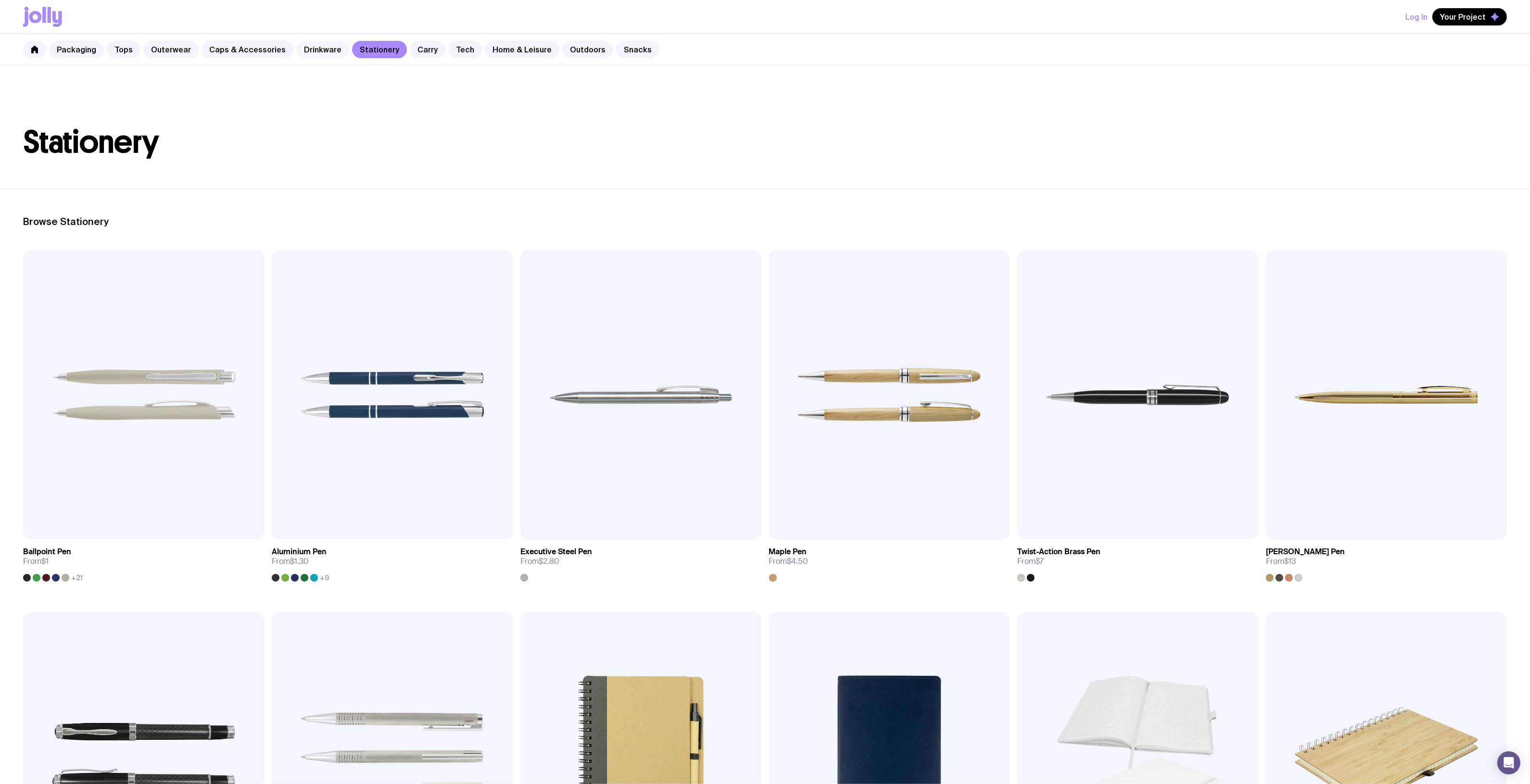
click at [324, 56] on link "Drinkware" at bounding box center [323, 49] width 53 height 17
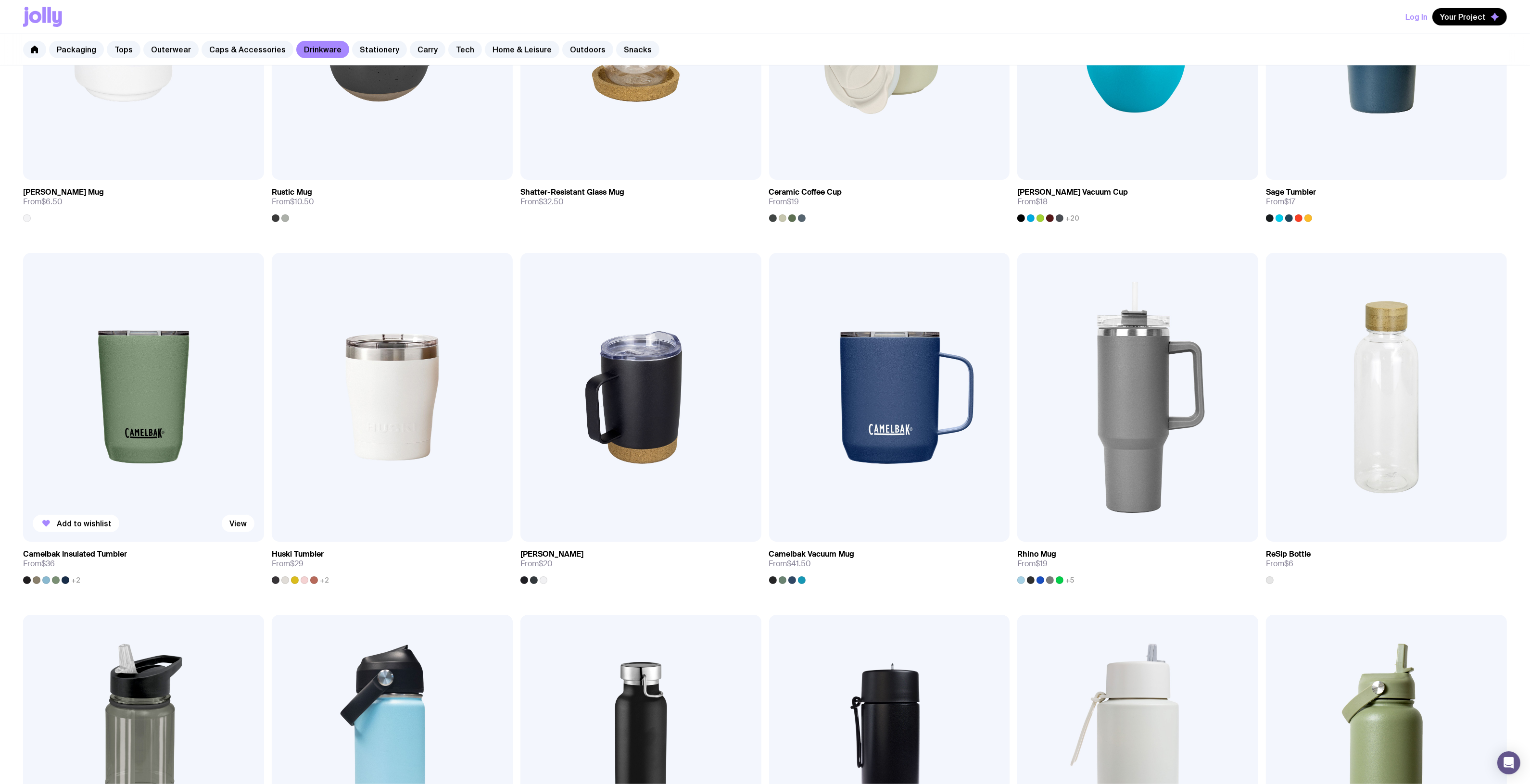
scroll to position [361, 0]
click at [171, 381] on img at bounding box center [143, 396] width 241 height 289
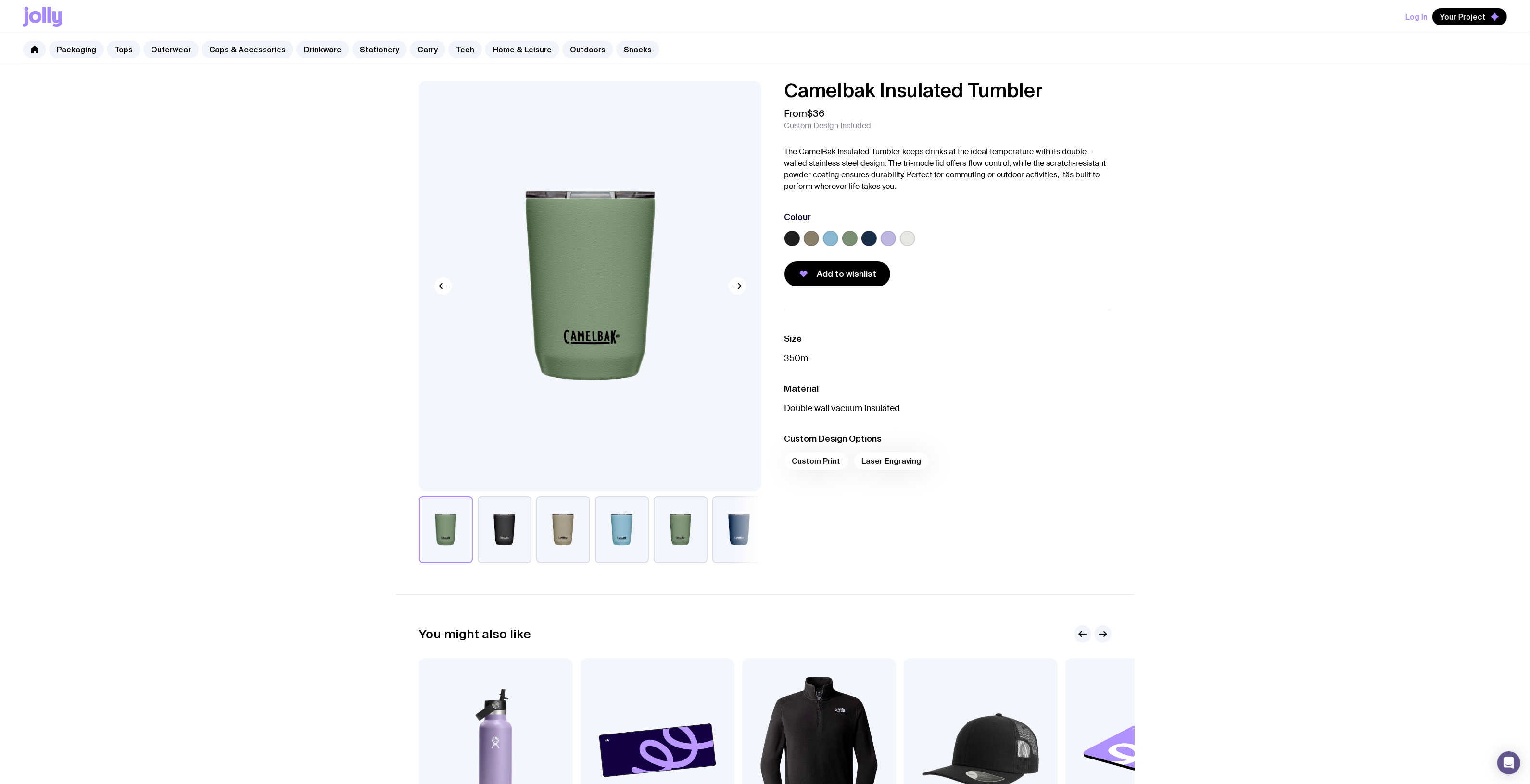
drag, startPoint x: 906, startPoint y: 95, endPoint x: 781, endPoint y: 99, distance: 125.1
click at [780, 100] on div "Camelbak Insulated Tumbler From $36 Custom Design Included The CamelBak Insulat…" at bounding box center [940, 183] width 342 height 206
copy h1 "Camelbak Insulated Tumbler"
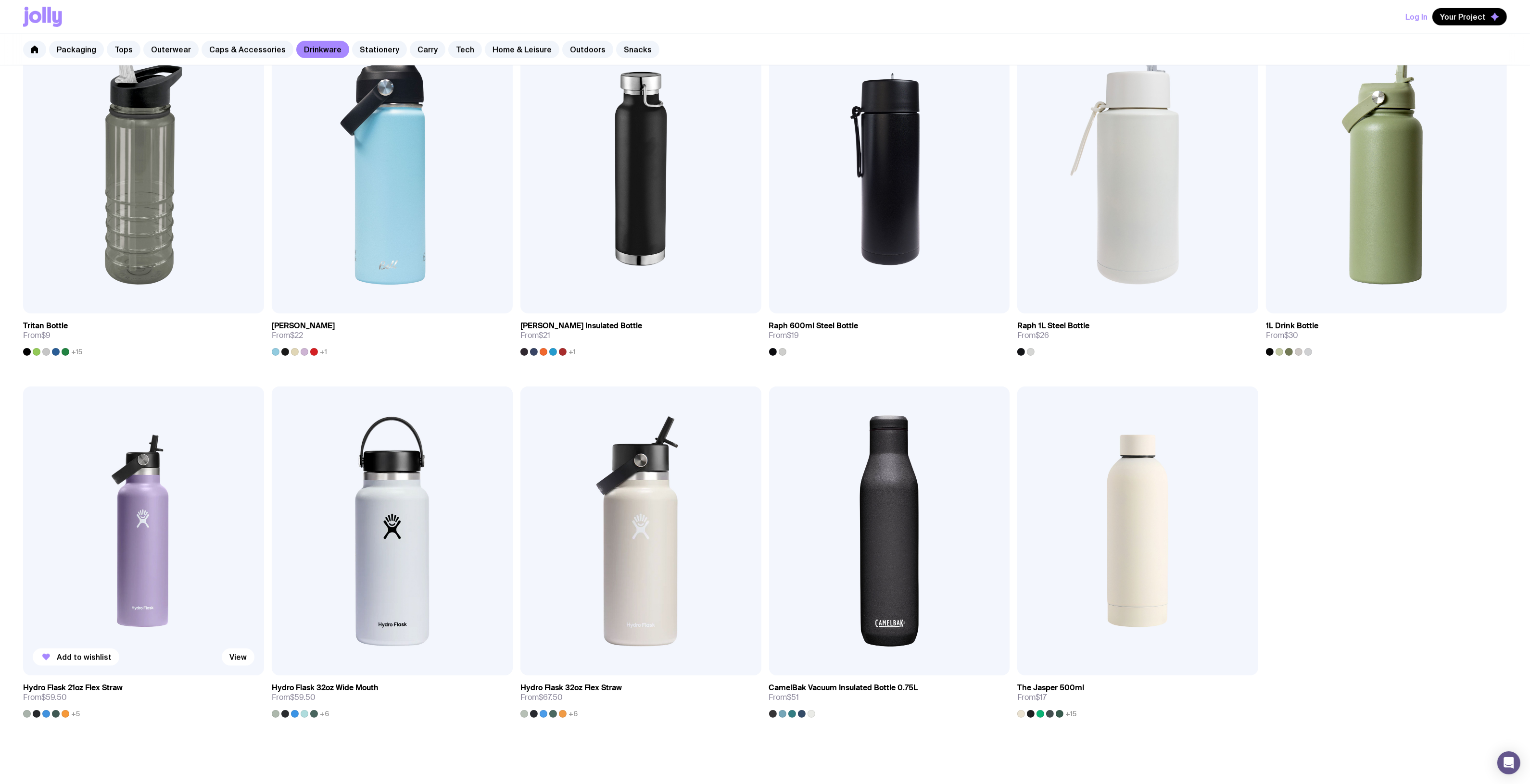
scroll to position [974, 0]
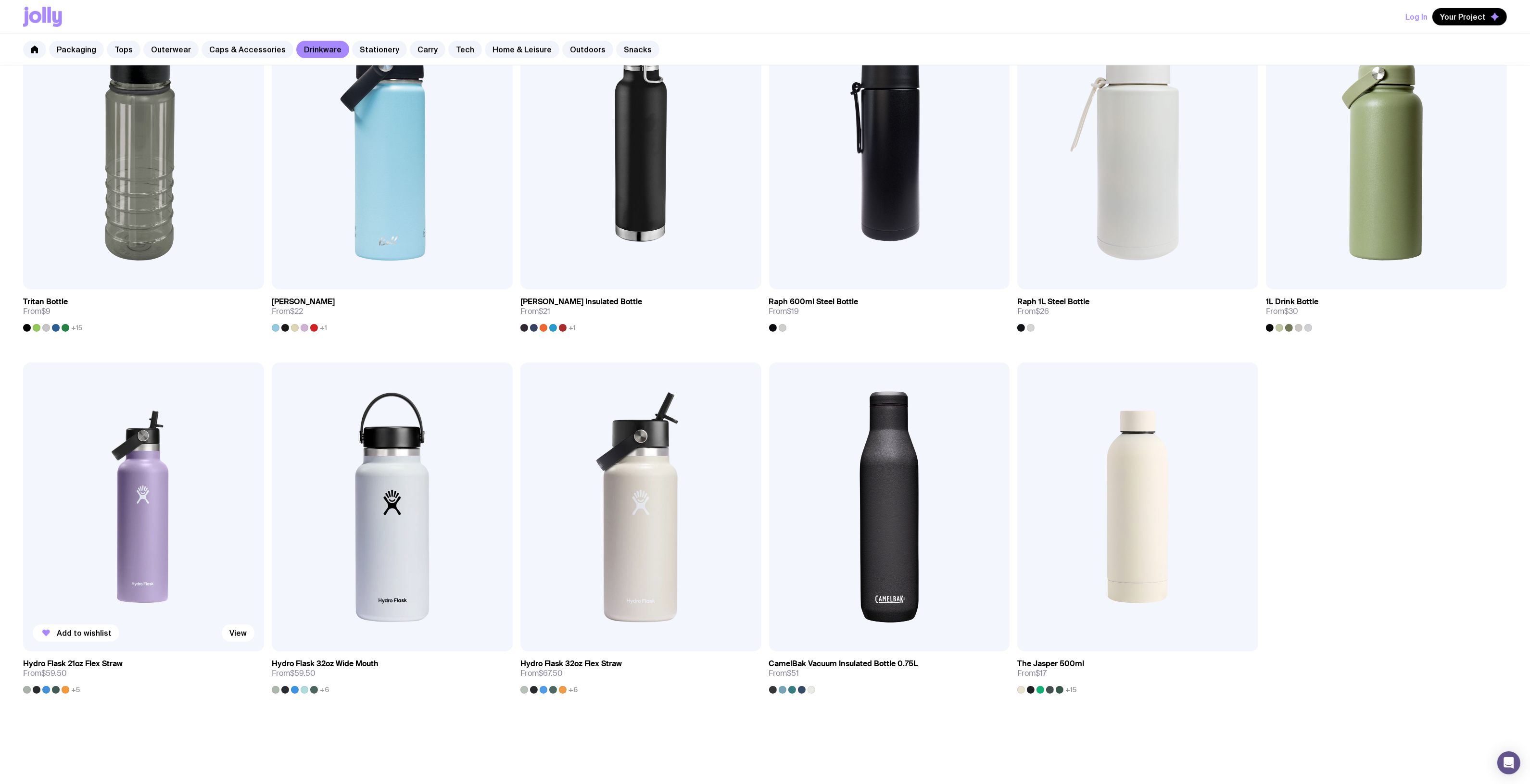
click at [113, 507] on img at bounding box center [143, 507] width 241 height 289
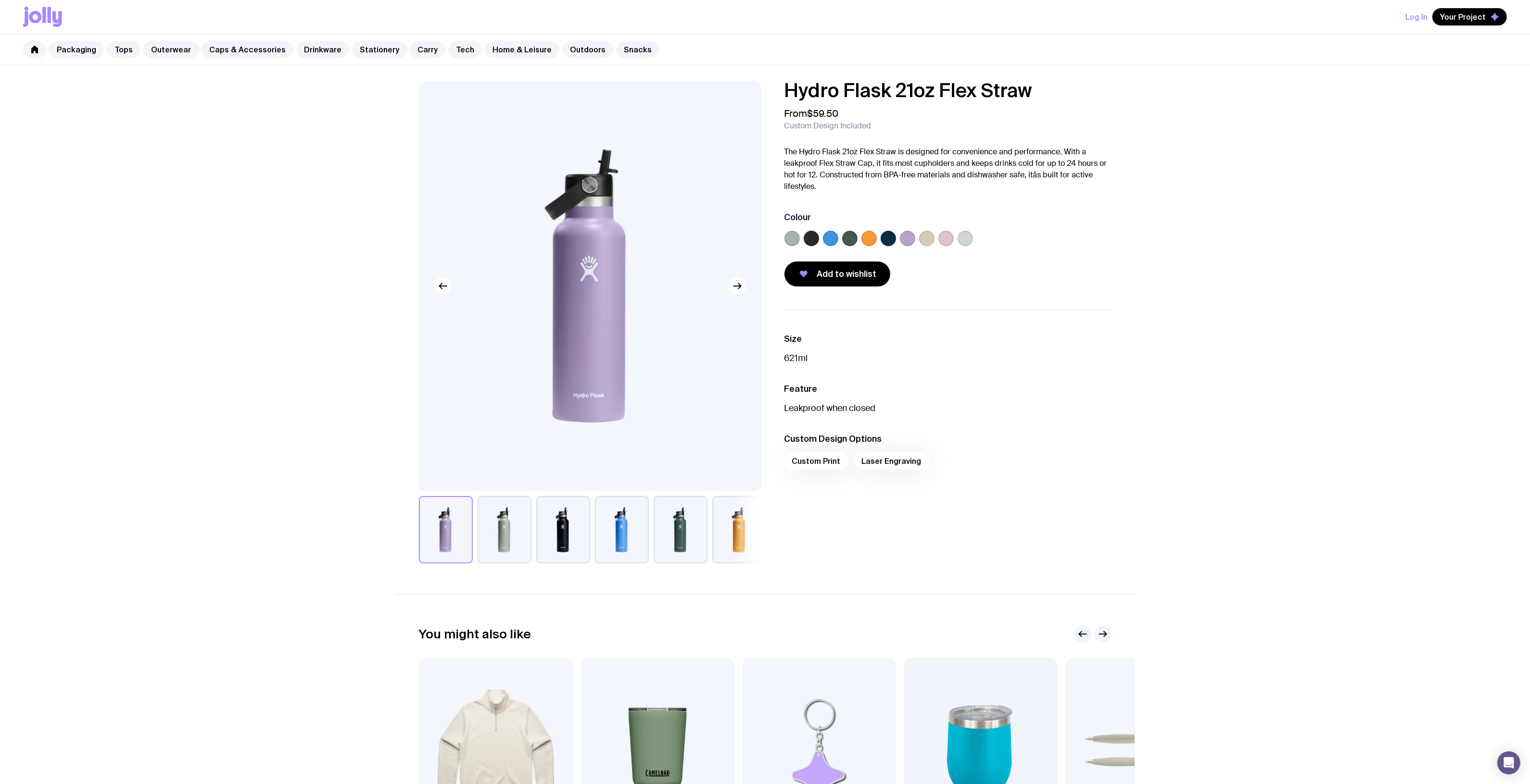
drag, startPoint x: 1047, startPoint y: 90, endPoint x: 777, endPoint y: 90, distance: 270.0
click at [771, 94] on div "Hydro Flask 21oz Flex Straw From $59.50 Custom Design Included The Hydro Flask …" at bounding box center [940, 183] width 342 height 206
copy h1 "Hydro Flask 21oz Flex Straw"
click at [640, 531] on button "button" at bounding box center [622, 530] width 54 height 67
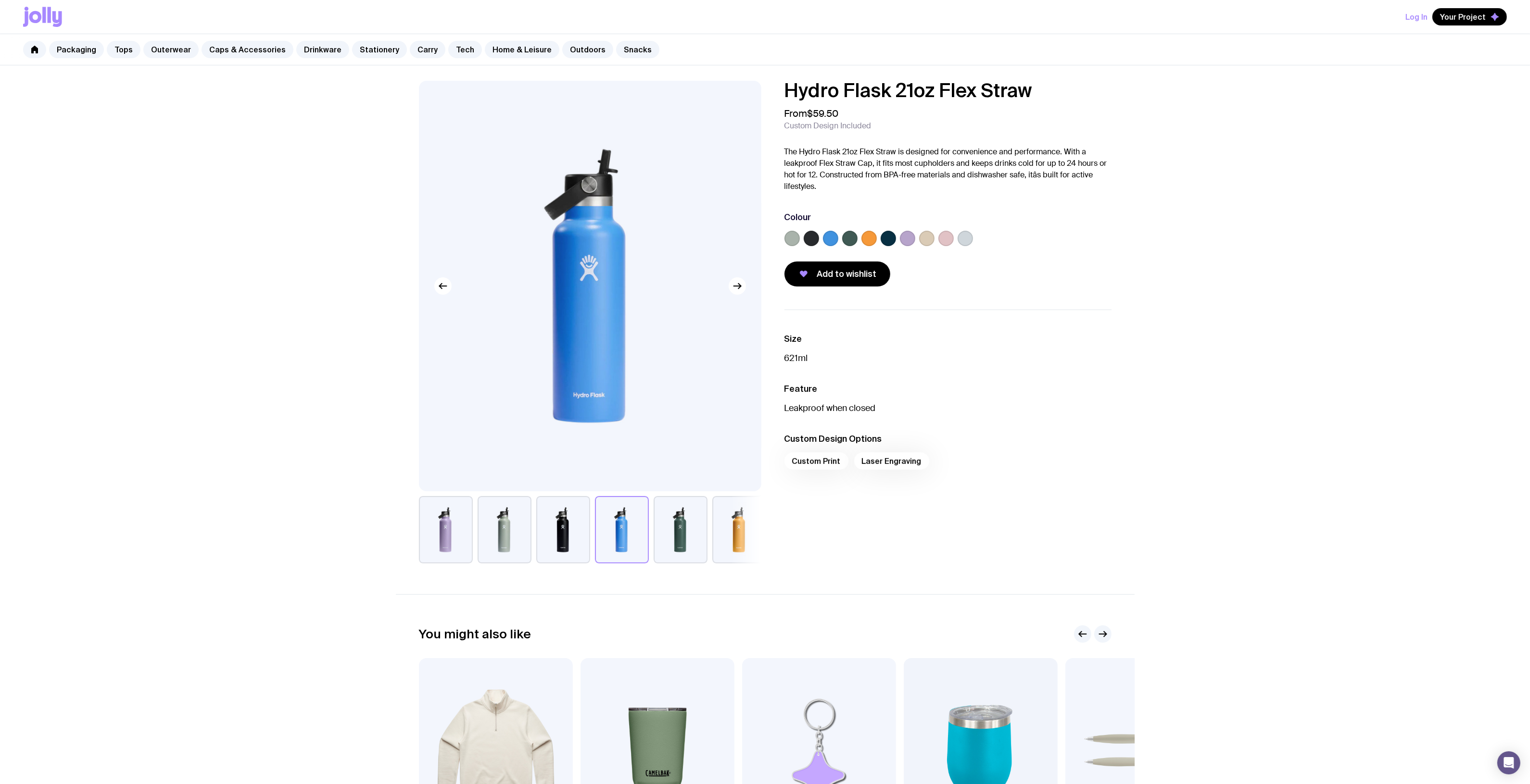
click at [700, 536] on button "button" at bounding box center [680, 530] width 54 height 67
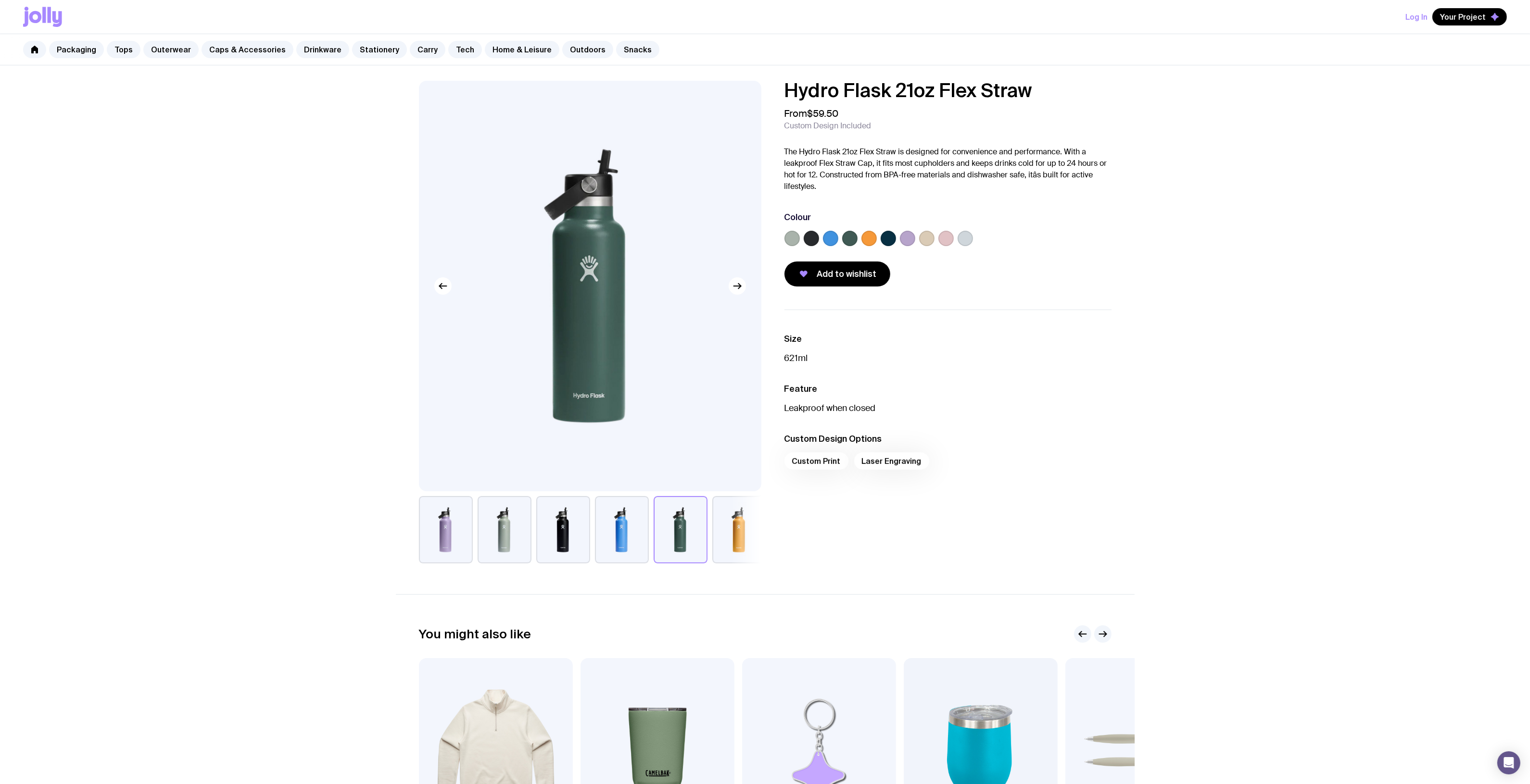
click at [720, 535] on button "button" at bounding box center [739, 530] width 54 height 67
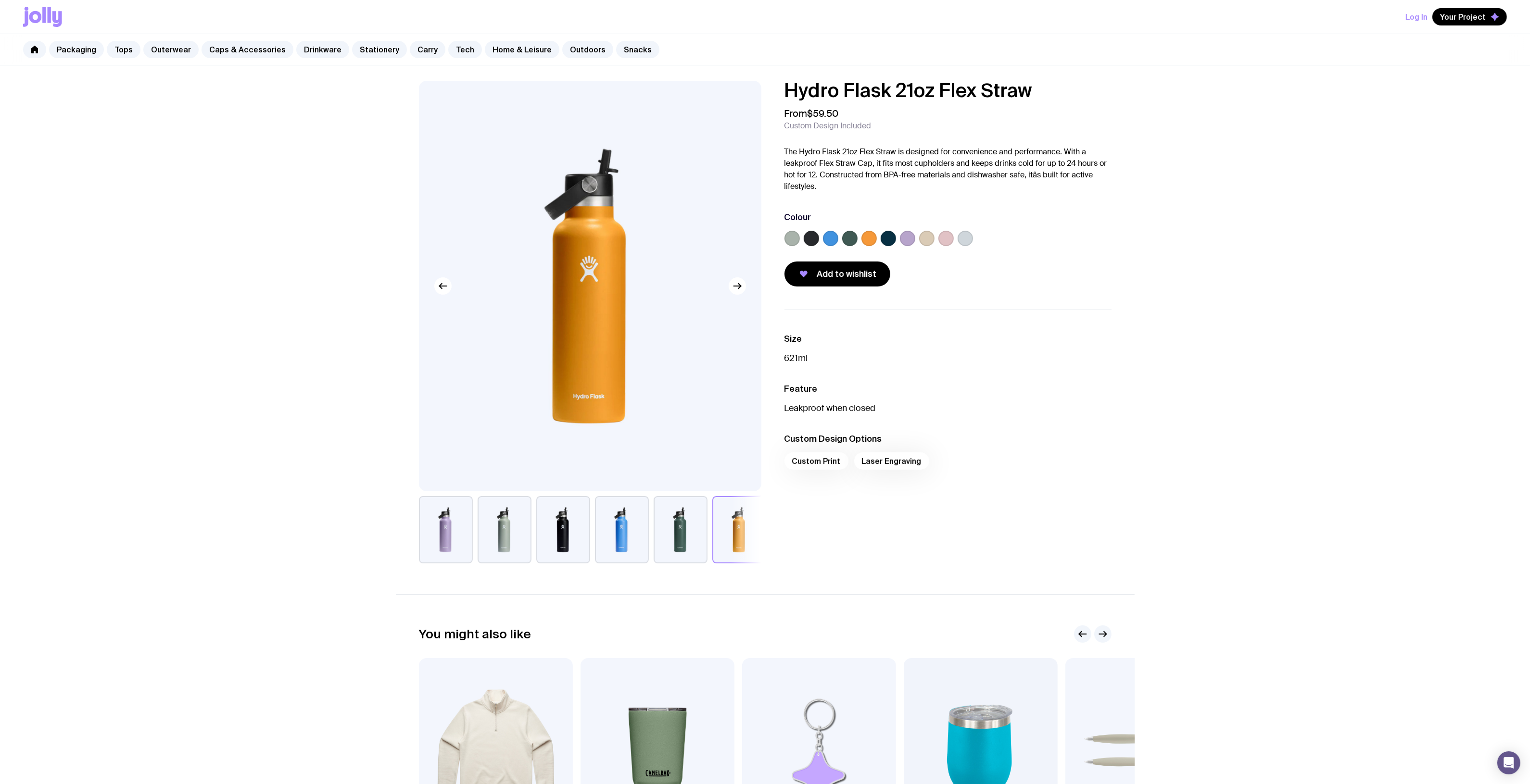
click at [678, 536] on button "button" at bounding box center [680, 530] width 54 height 67
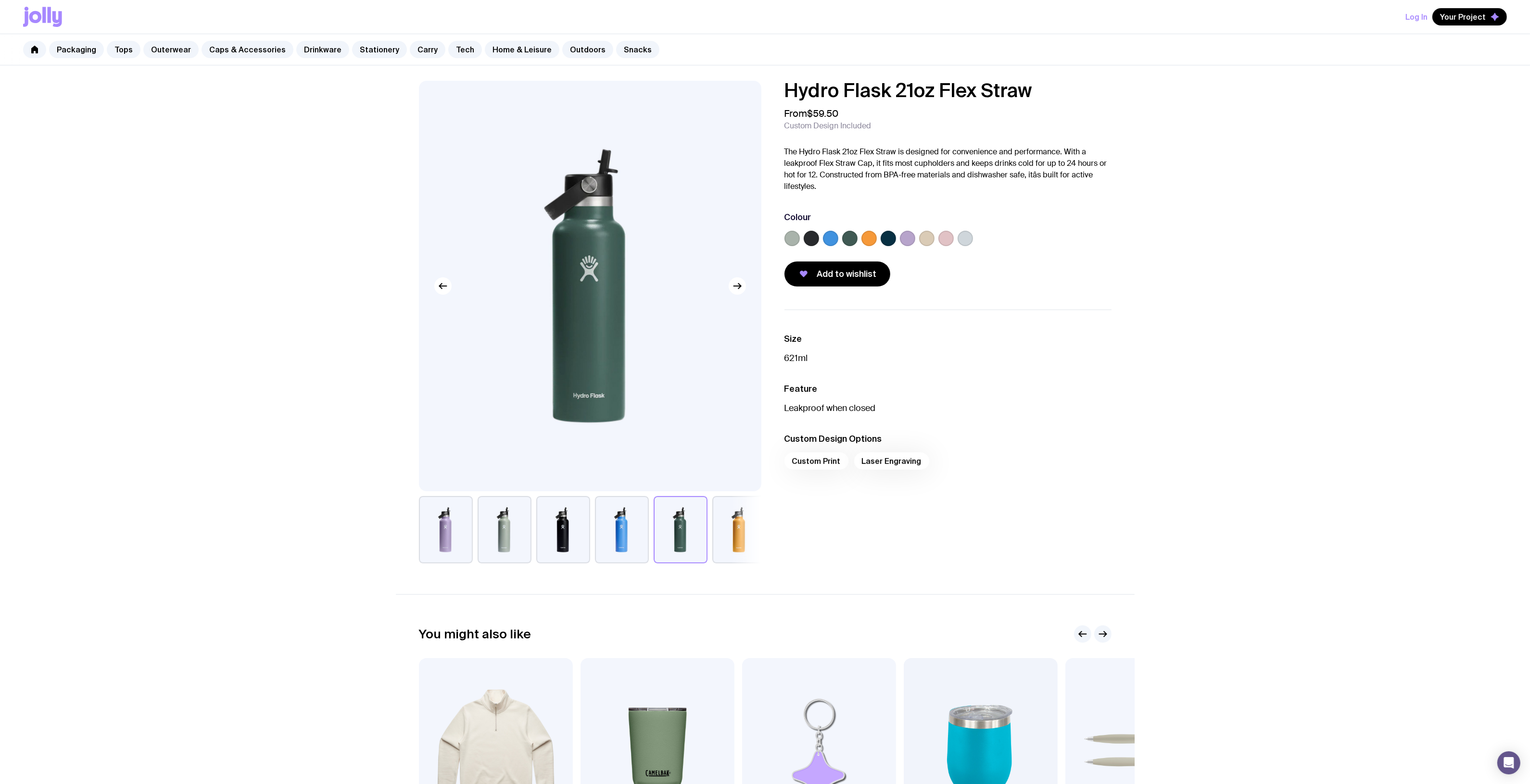
click at [860, 236] on div at bounding box center [948, 240] width 327 height 19
click at [855, 239] on label at bounding box center [850, 238] width 16 height 16
click at [0, 0] on input "radio" at bounding box center [0, 0] width 0 height 0
click at [855, 239] on label at bounding box center [850, 238] width 16 height 16
click at [0, 0] on input "radio" at bounding box center [0, 0] width 0 height 0
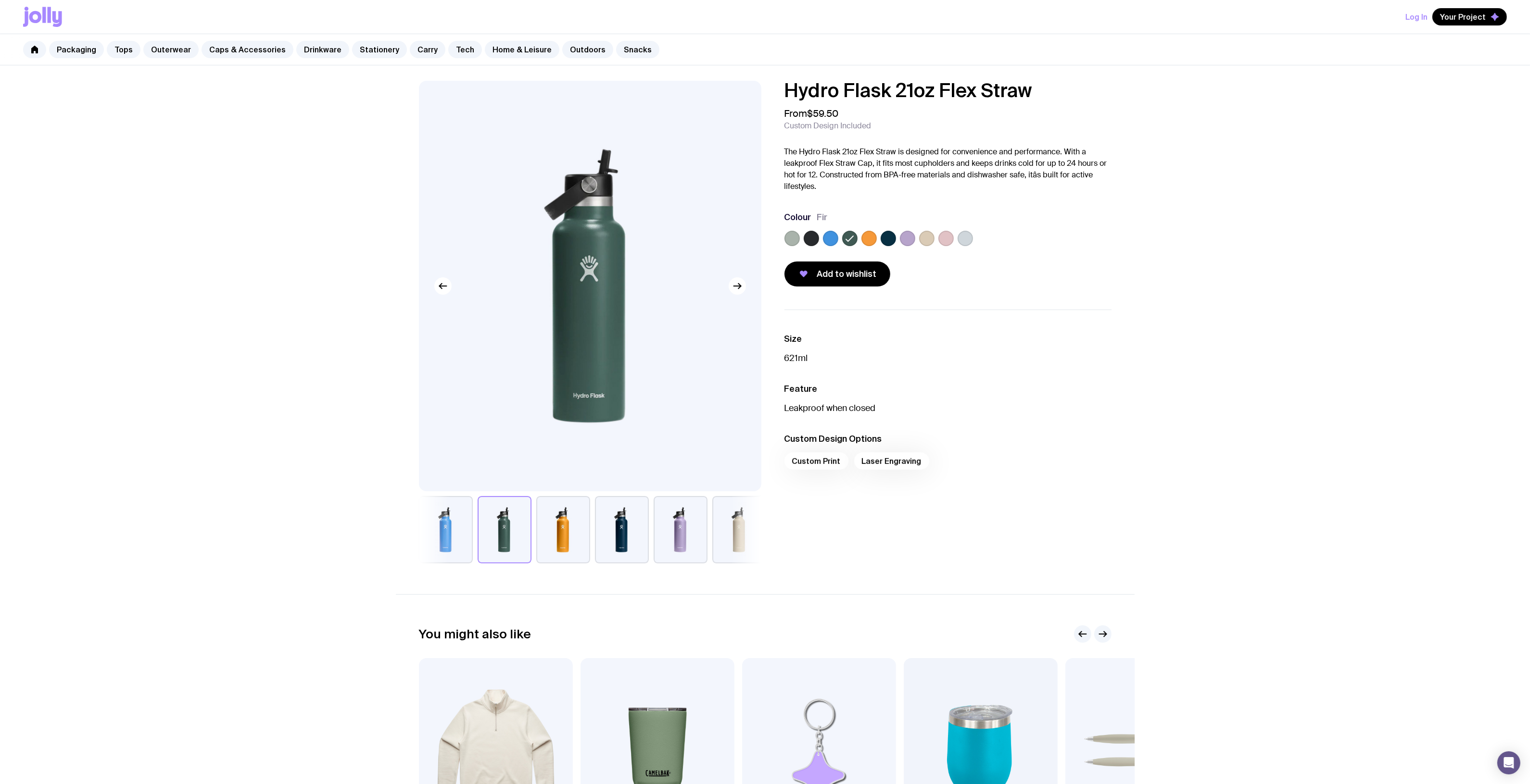
click at [830, 236] on label at bounding box center [830, 238] width 16 height 16
click at [0, 0] on input "radio" at bounding box center [0, 0] width 0 height 0
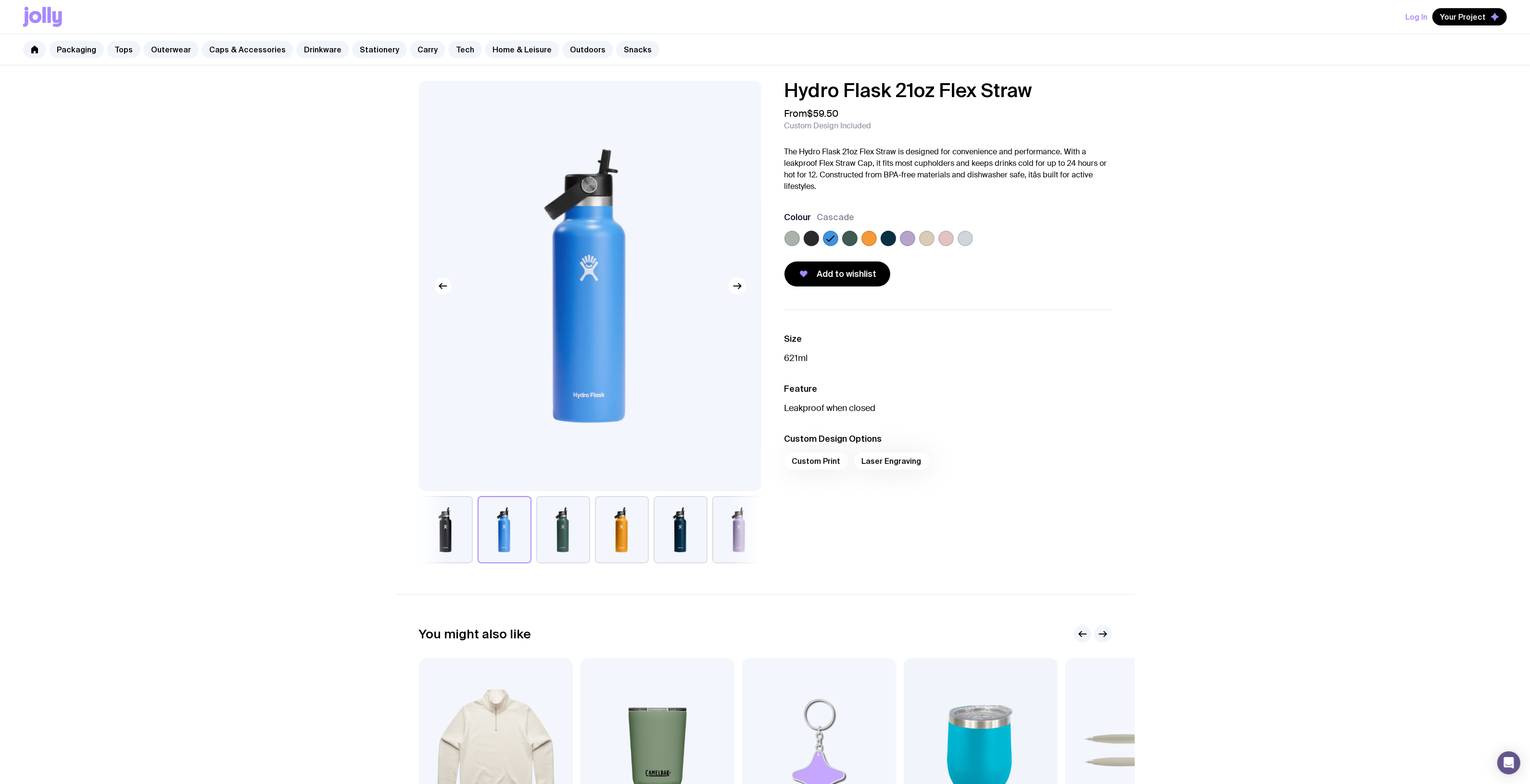
click at [885, 233] on label at bounding box center [888, 238] width 16 height 16
click at [0, 0] on input "radio" at bounding box center [0, 0] width 0 height 0
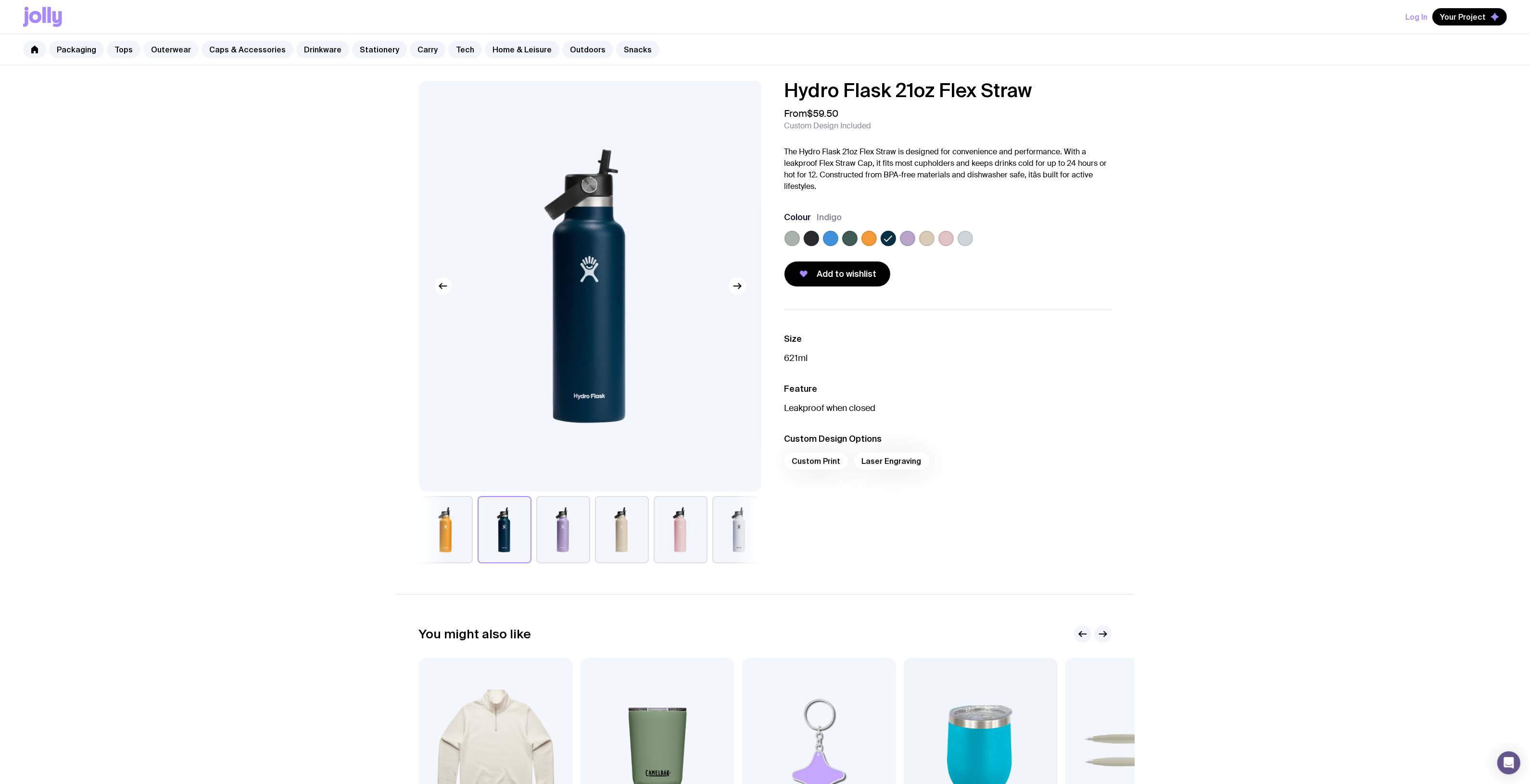
click at [167, 47] on link "Outerwear" at bounding box center [171, 49] width 56 height 17
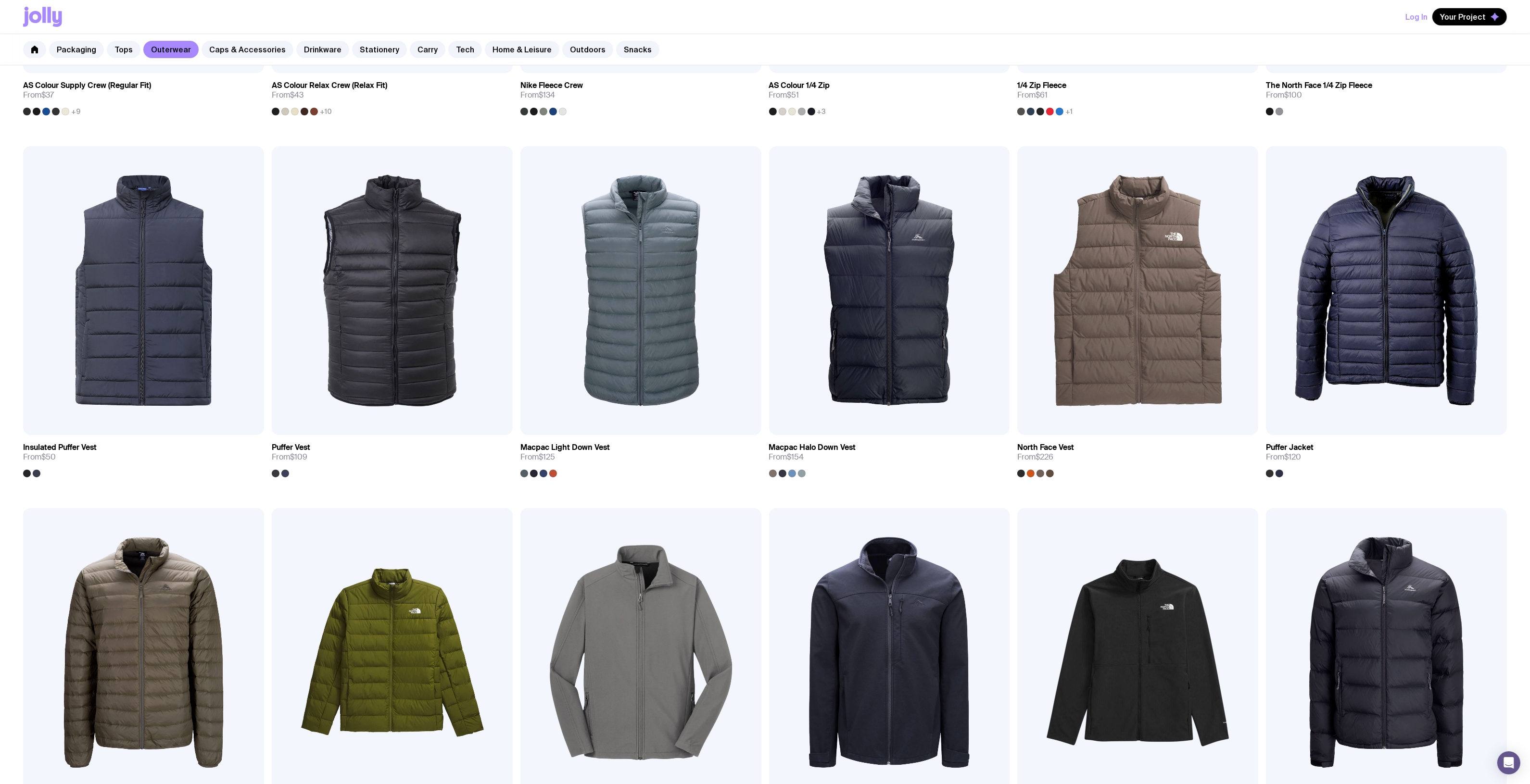
scroll to position [85, 0]
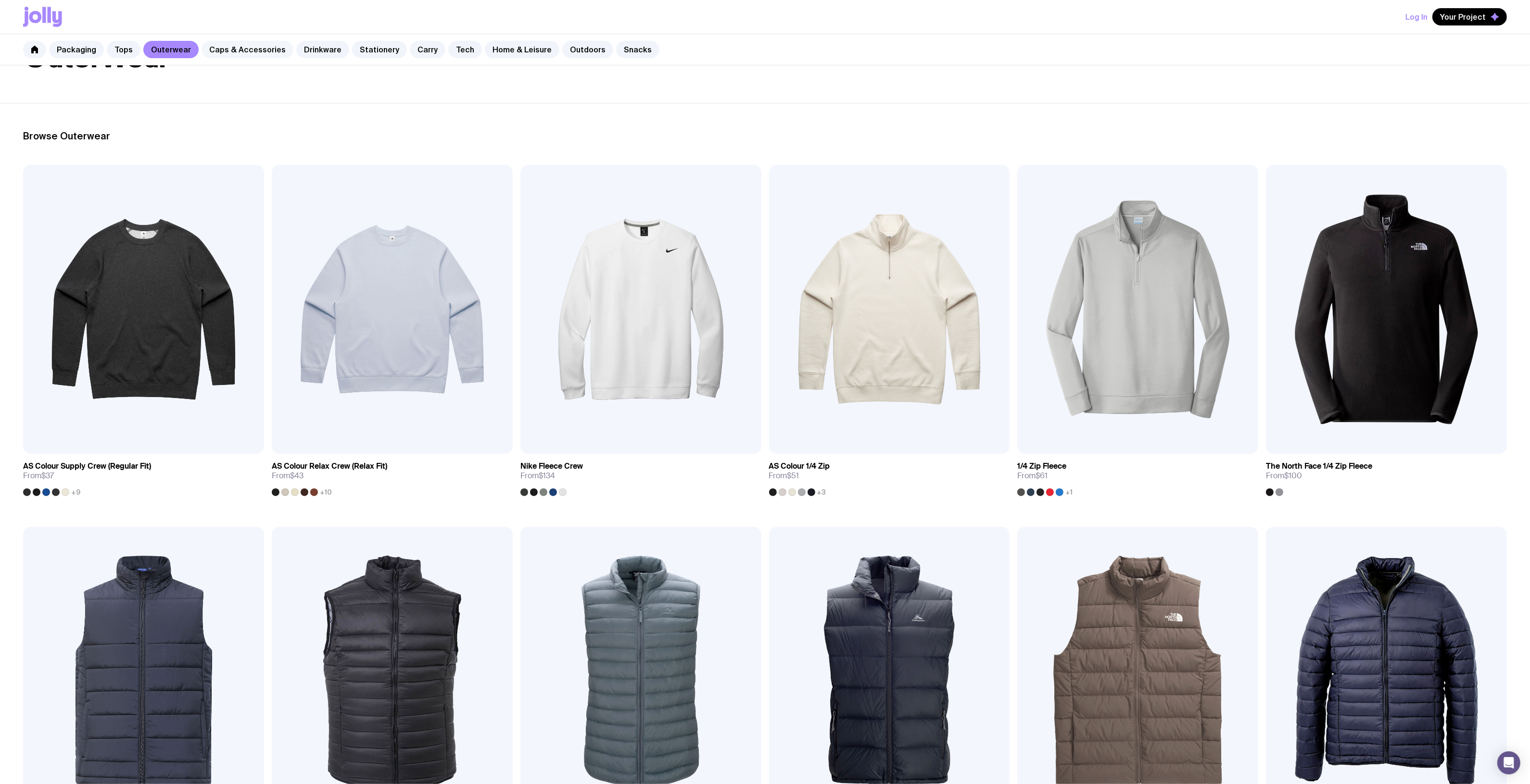
click at [240, 48] on link "Caps & Accessories" at bounding box center [247, 49] width 92 height 17
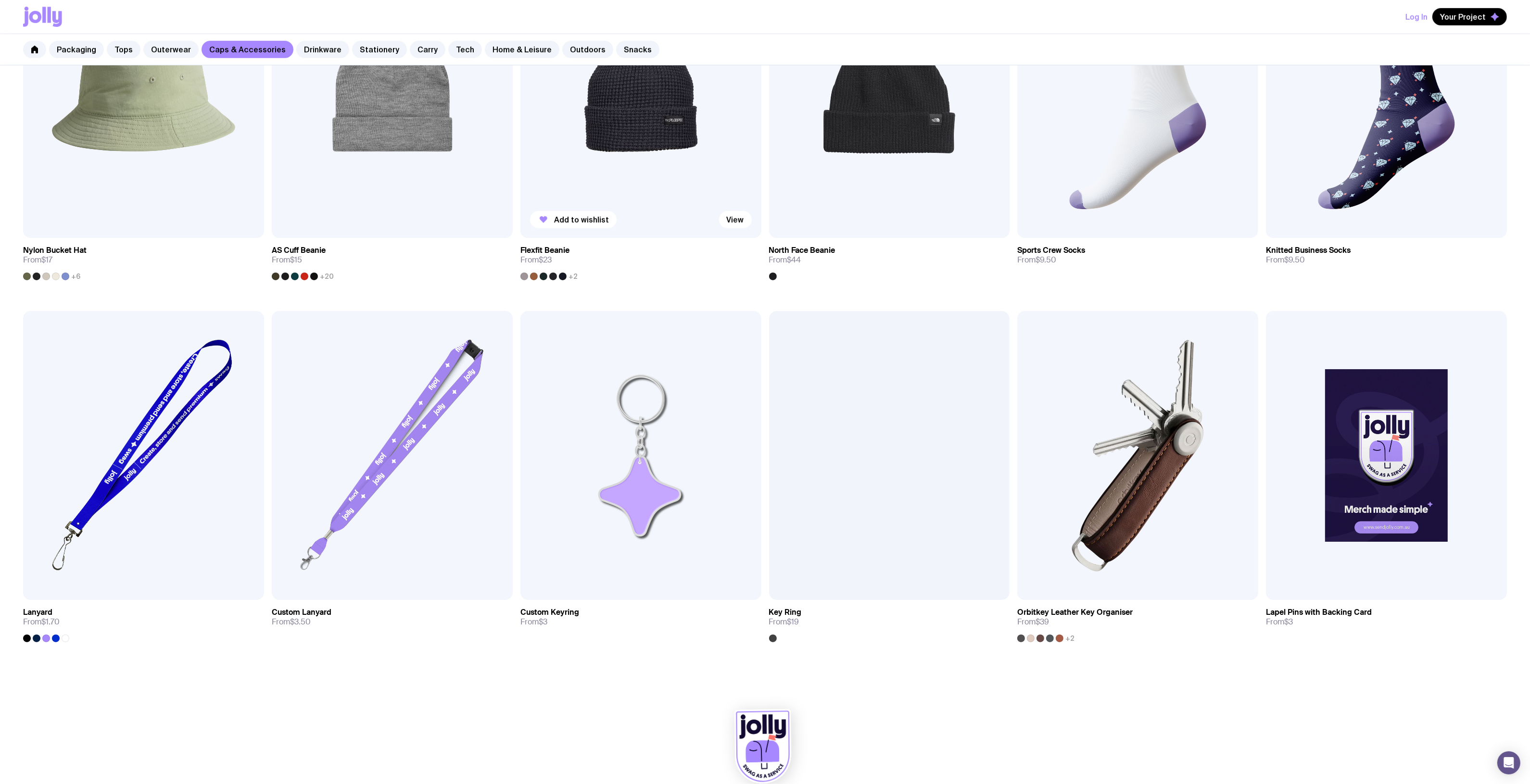
scroll to position [1047, 0]
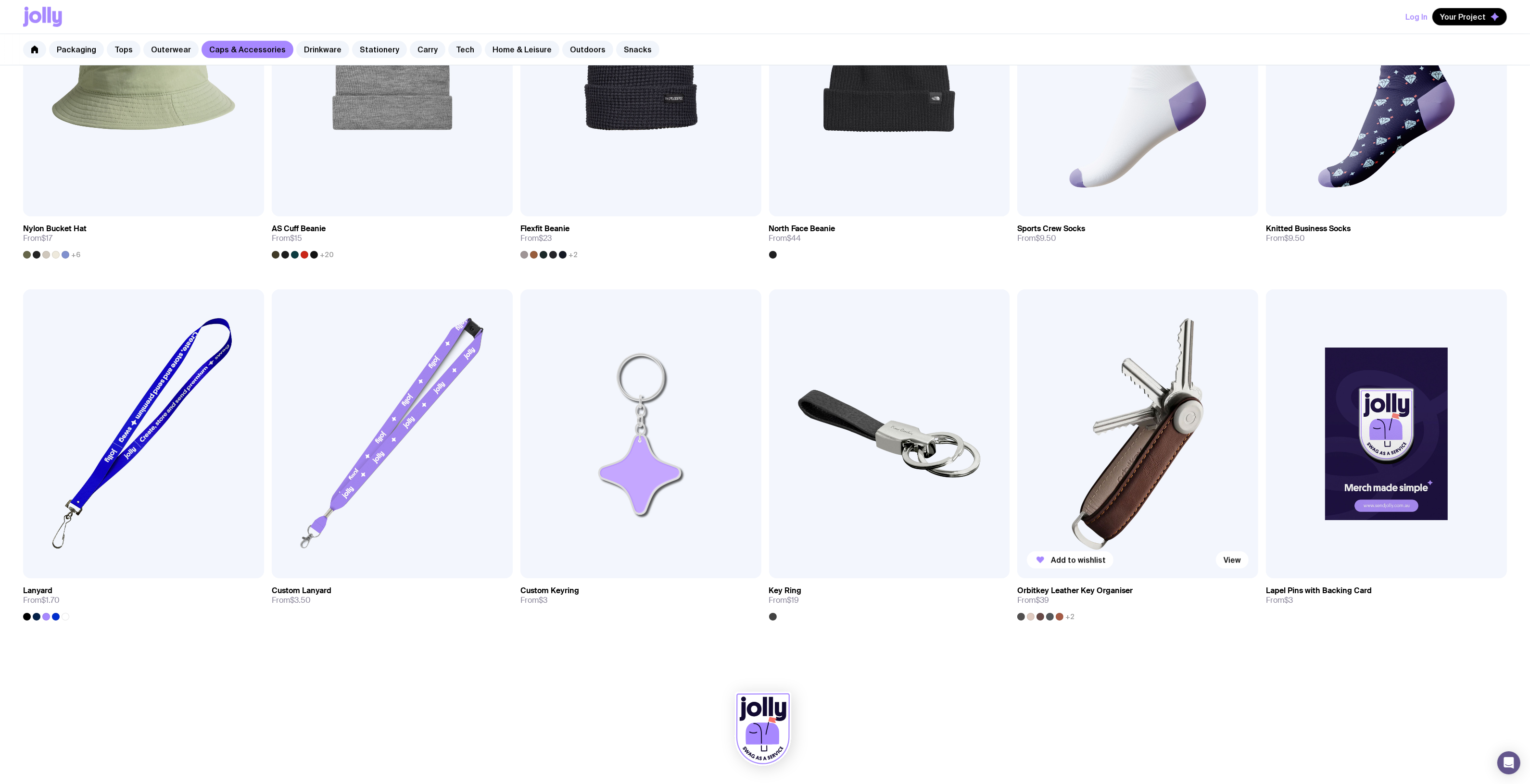
click at [1128, 428] on img at bounding box center [1137, 434] width 241 height 289
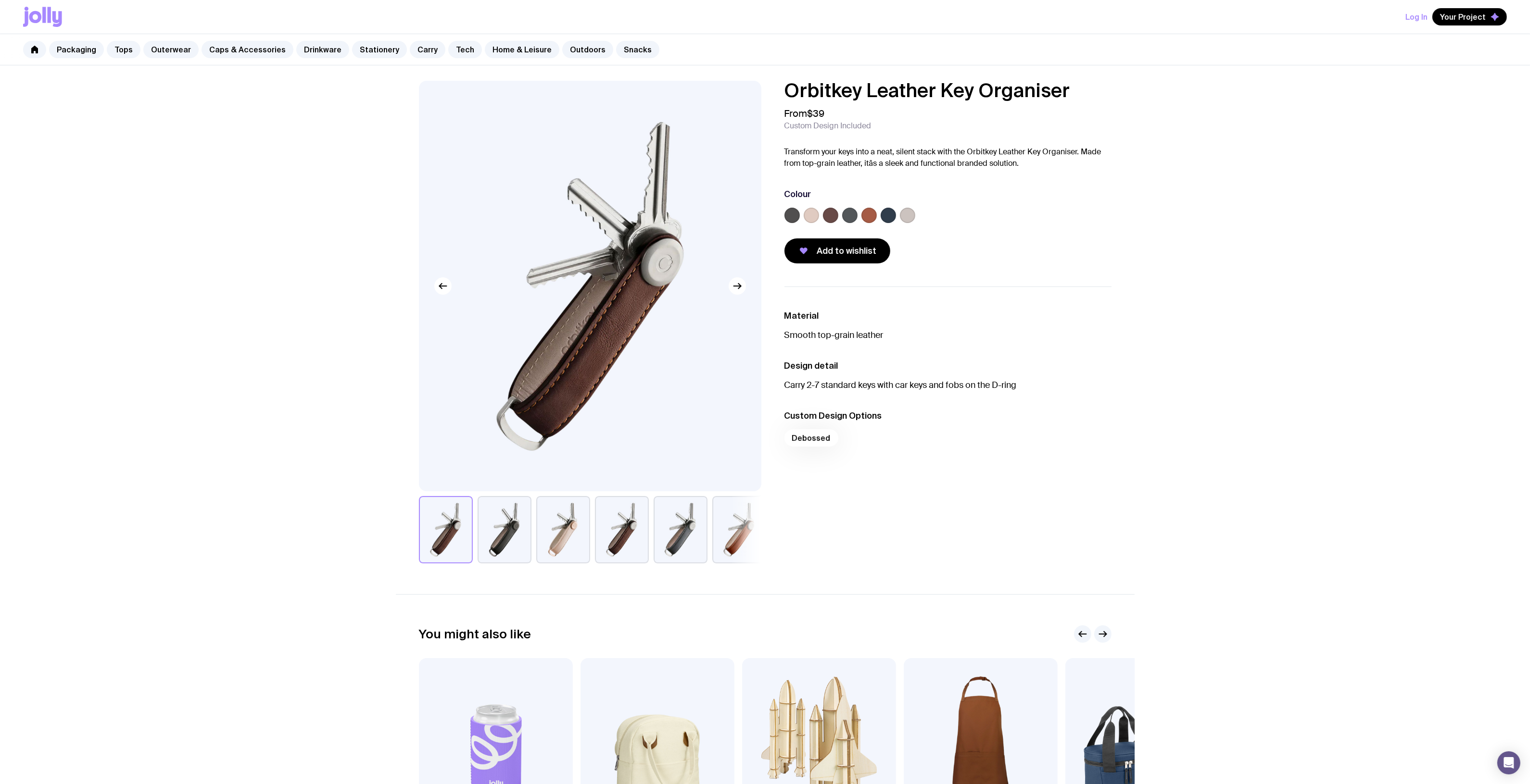
drag, startPoint x: 1081, startPoint y: 87, endPoint x: 767, endPoint y: 87, distance: 314.0
click at [767, 87] on div "Orbitkey Leather Key Organiser From $39 Custom Design Included Transform your k…" at bounding box center [765, 322] width 738 height 482
copy h1 "Orbitkey Leather Key Organiser"
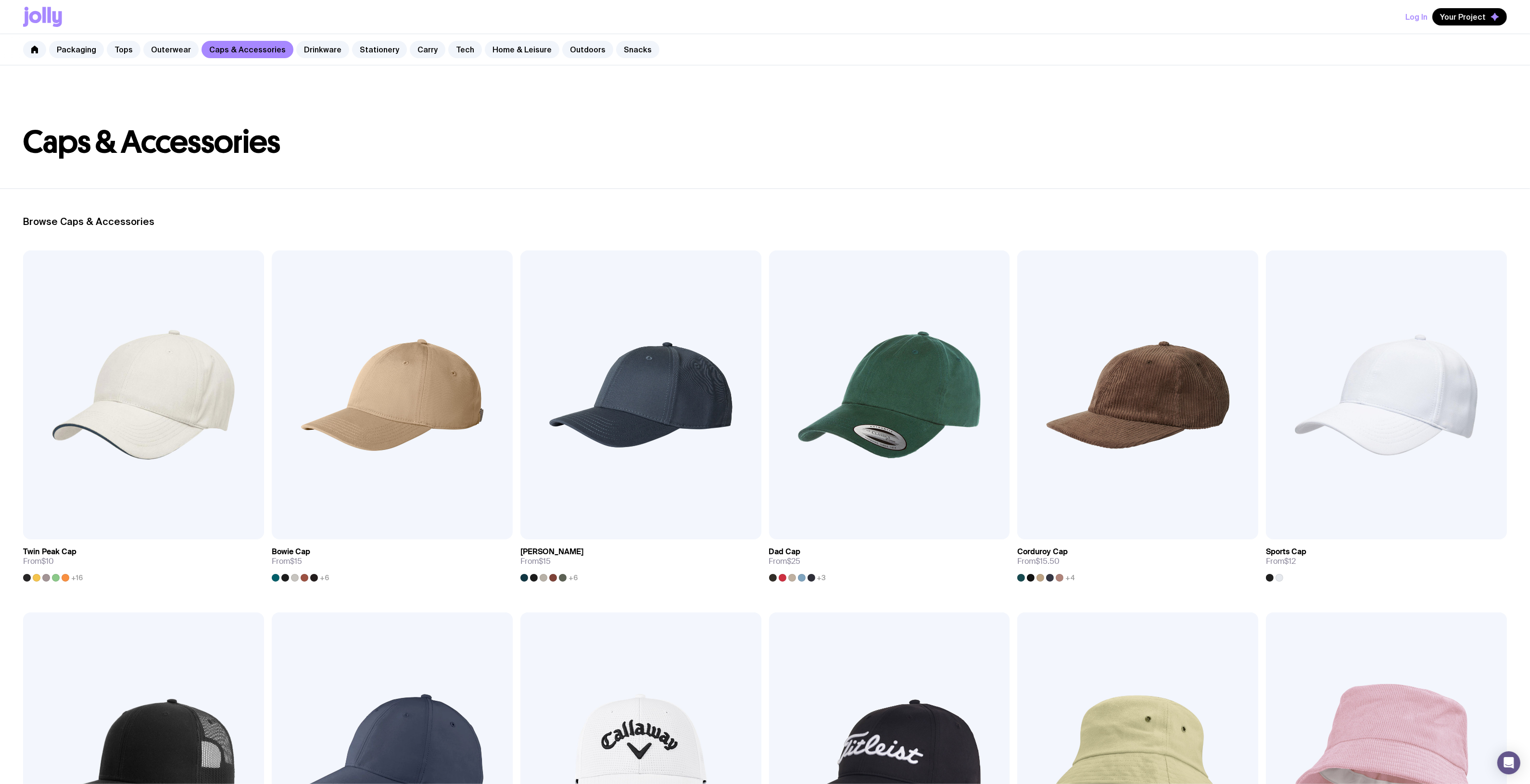
click at [504, 58] on div "Packaging Tops Outerwear Caps & Accessories Drinkware Stationery Carry Tech Hom…" at bounding box center [765, 50] width 1530 height 31
click at [508, 56] on link "Home & Leisure" at bounding box center [522, 49] width 75 height 17
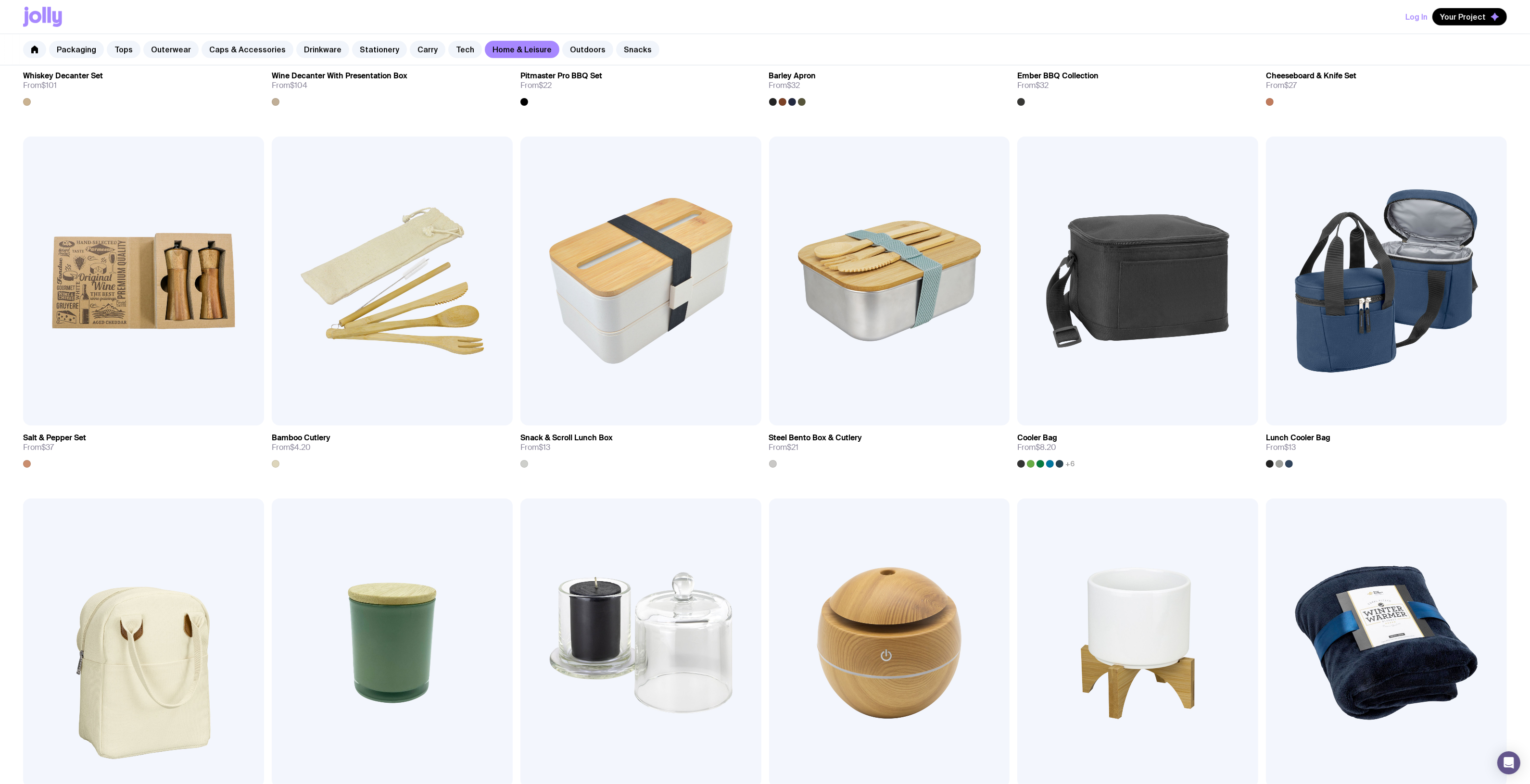
scroll to position [661, 0]
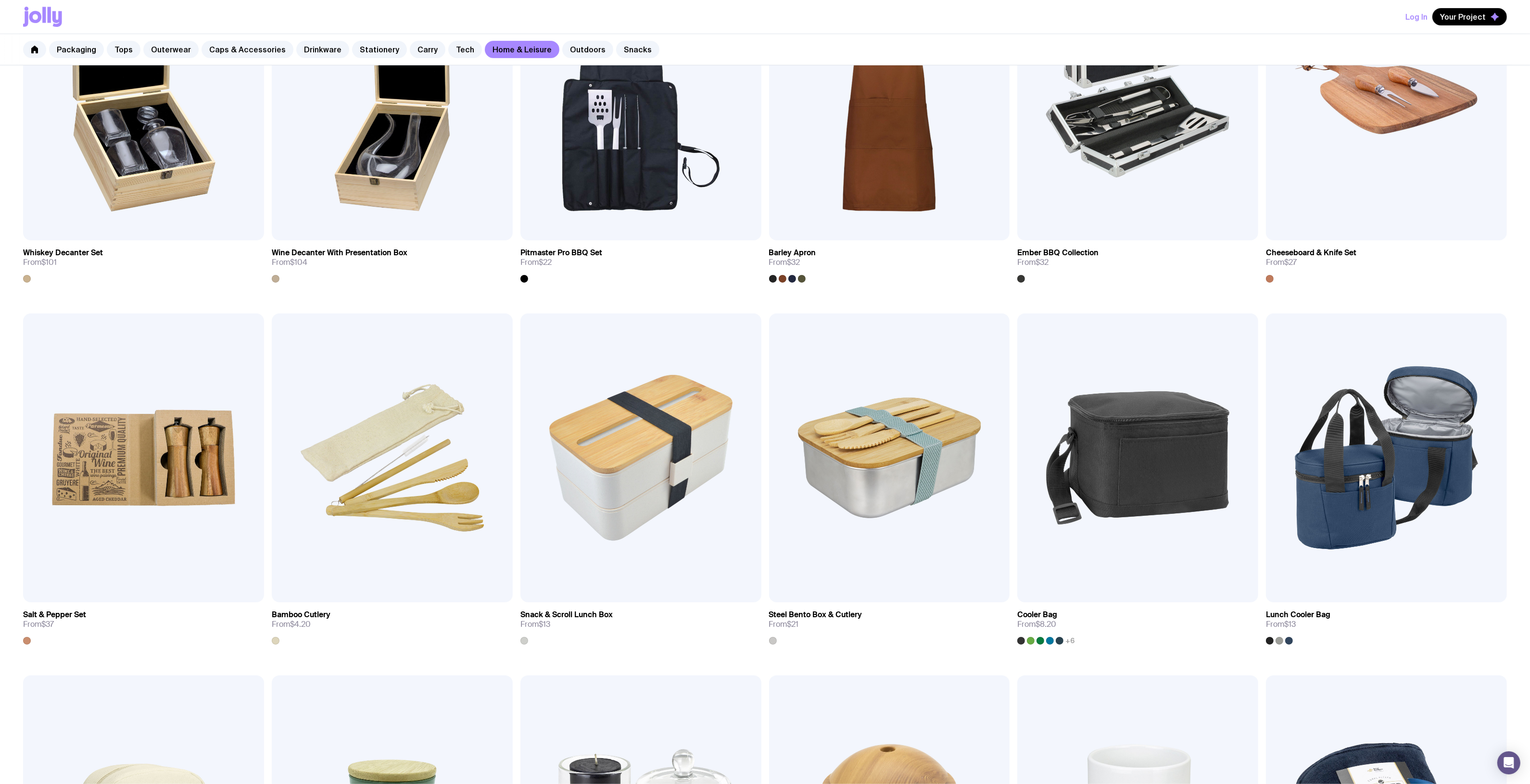
click at [575, 38] on div "Packaging Tops Outerwear Caps & Accessories Drinkware Stationery Carry Tech Hom…" at bounding box center [765, 50] width 1530 height 31
click at [569, 49] on link "Outdoors" at bounding box center [587, 49] width 51 height 17
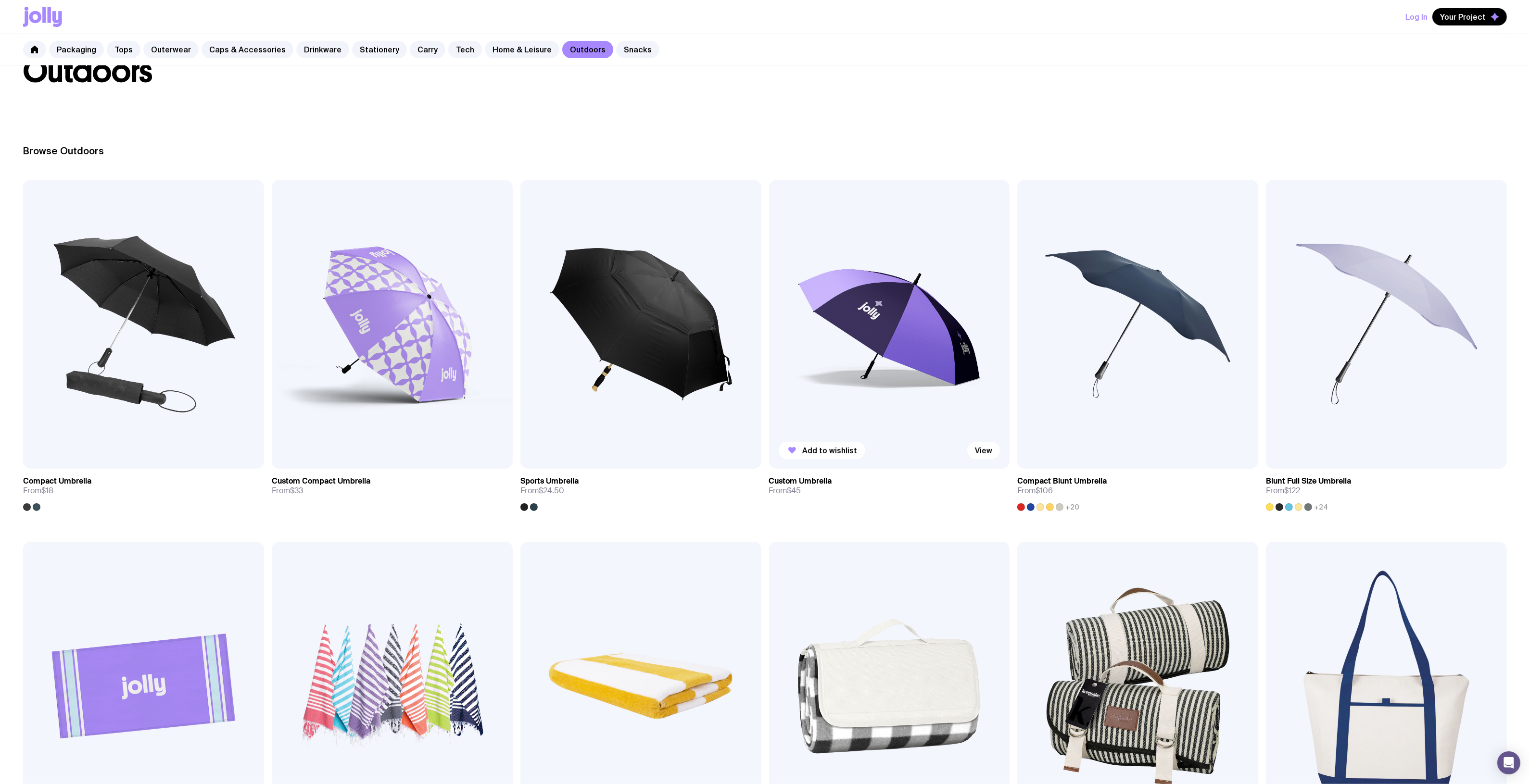
scroll to position [60, 0]
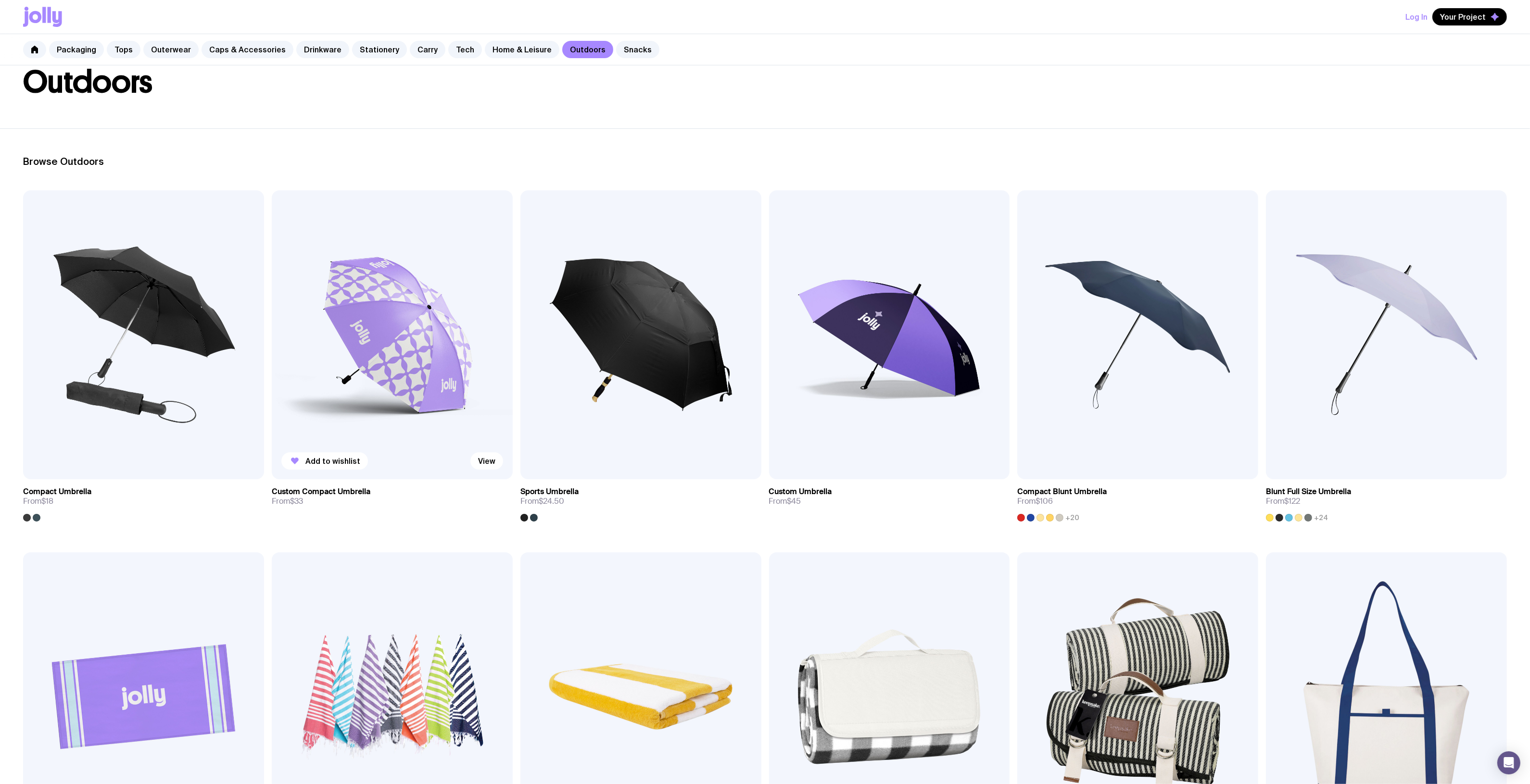
click at [388, 365] on img at bounding box center [392, 335] width 241 height 289
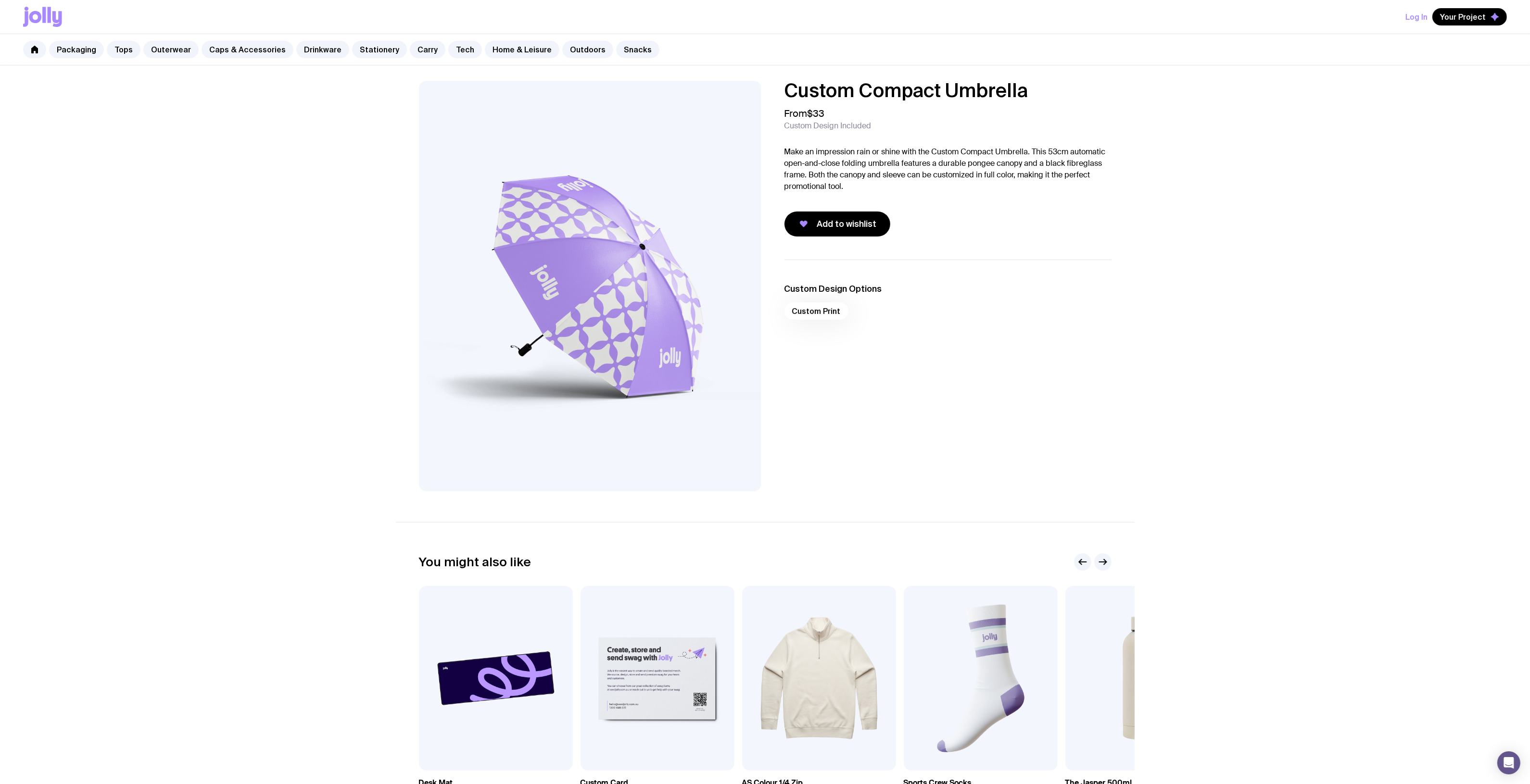
drag, startPoint x: 1032, startPoint y: 87, endPoint x: 786, endPoint y: 85, distance: 246.0
click at [786, 85] on h1 "Custom Compact Umbrella" at bounding box center [948, 90] width 327 height 19
copy h1 "Custom Compact Umbrella"
click at [1020, 410] on div "Custom Design Options Custom Print" at bounding box center [940, 376] width 342 height 232
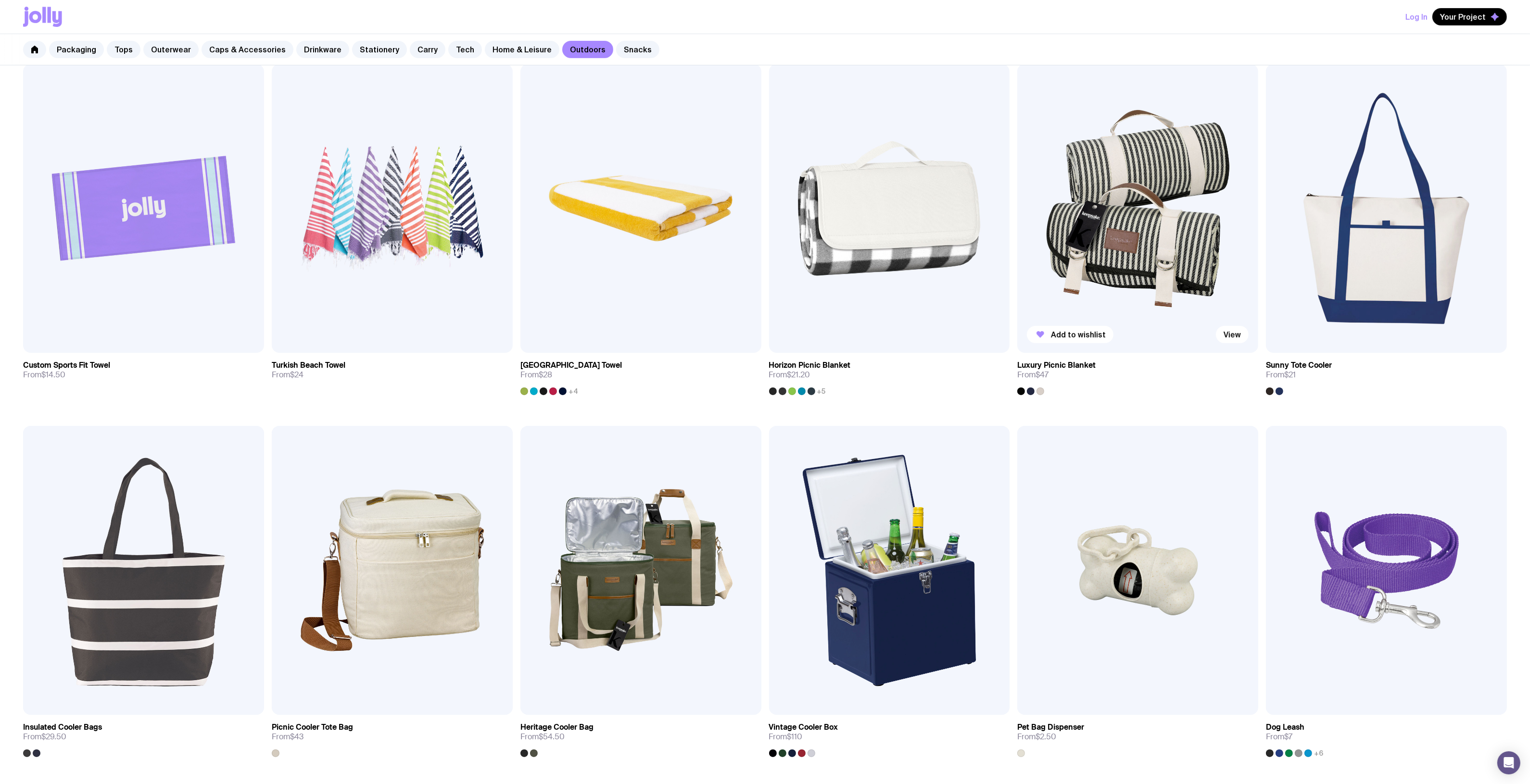
scroll to position [481, 0]
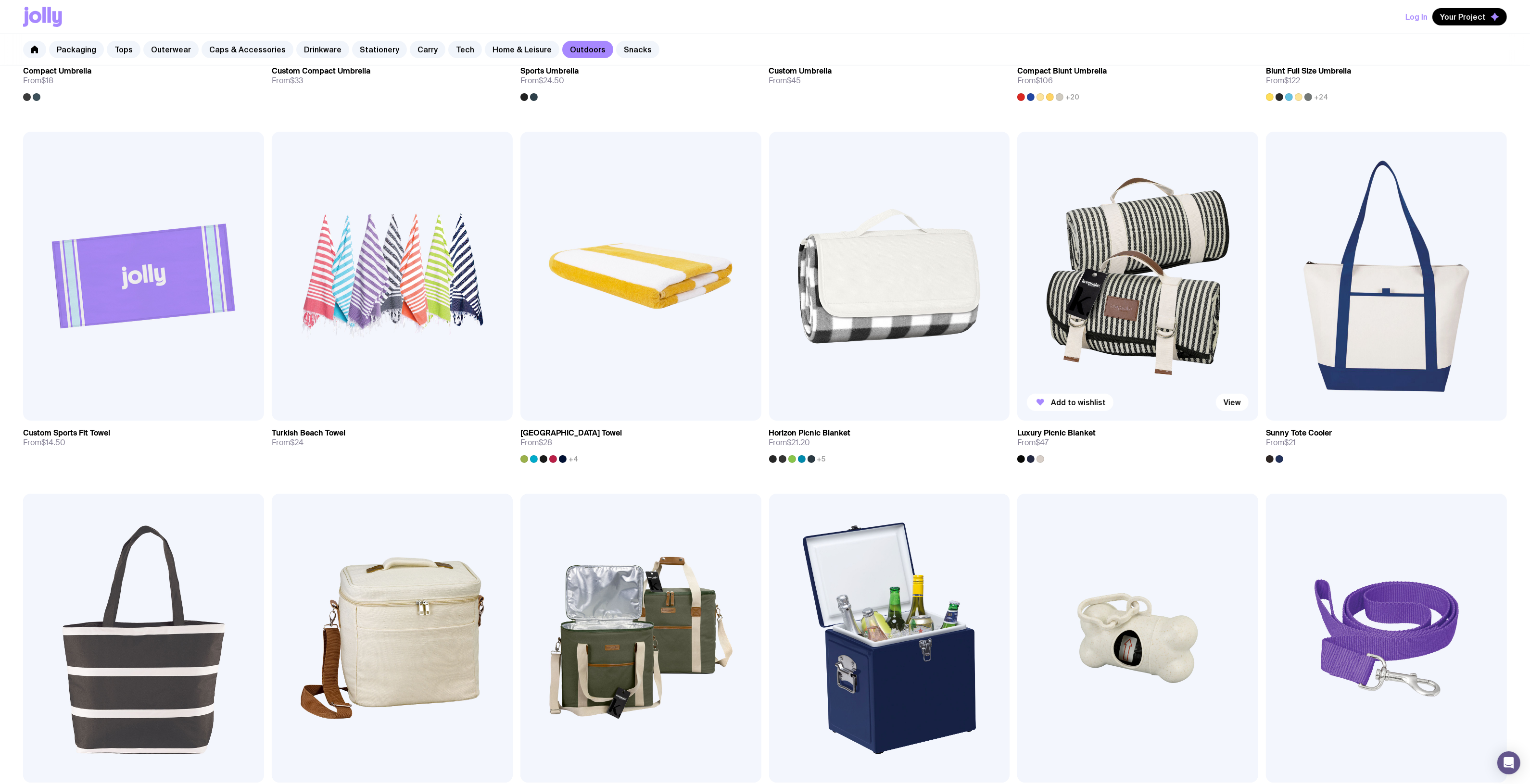
click at [1145, 265] on img at bounding box center [1137, 276] width 241 height 289
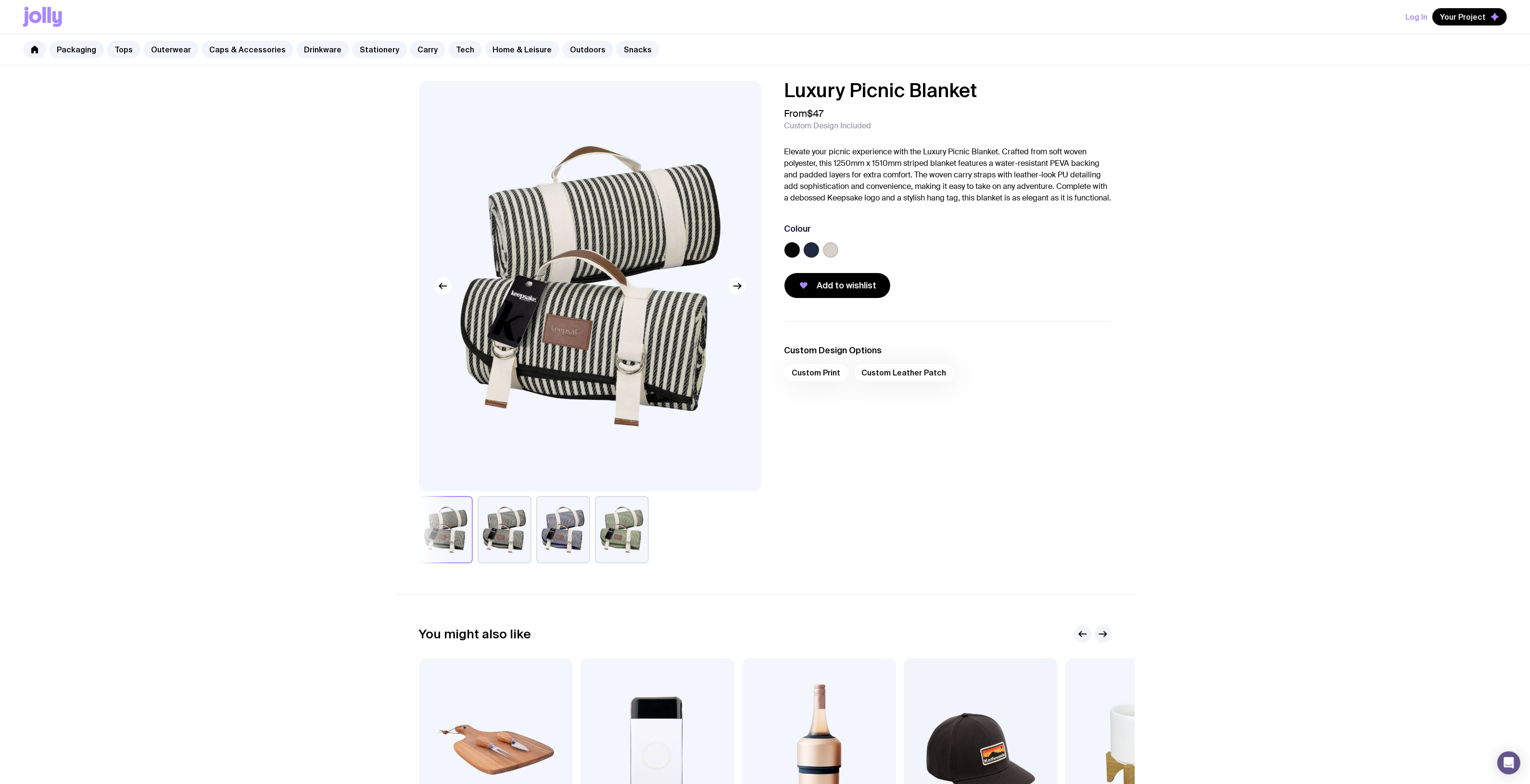
drag, startPoint x: 988, startPoint y: 88, endPoint x: 727, endPoint y: 82, distance: 261.1
click at [719, 82] on div "Luxury Picnic Blanket From $47 Custom Design Included Elevate your picnic exper…" at bounding box center [765, 322] width 738 height 482
copy h1 "Luxury Picnic Blanket"
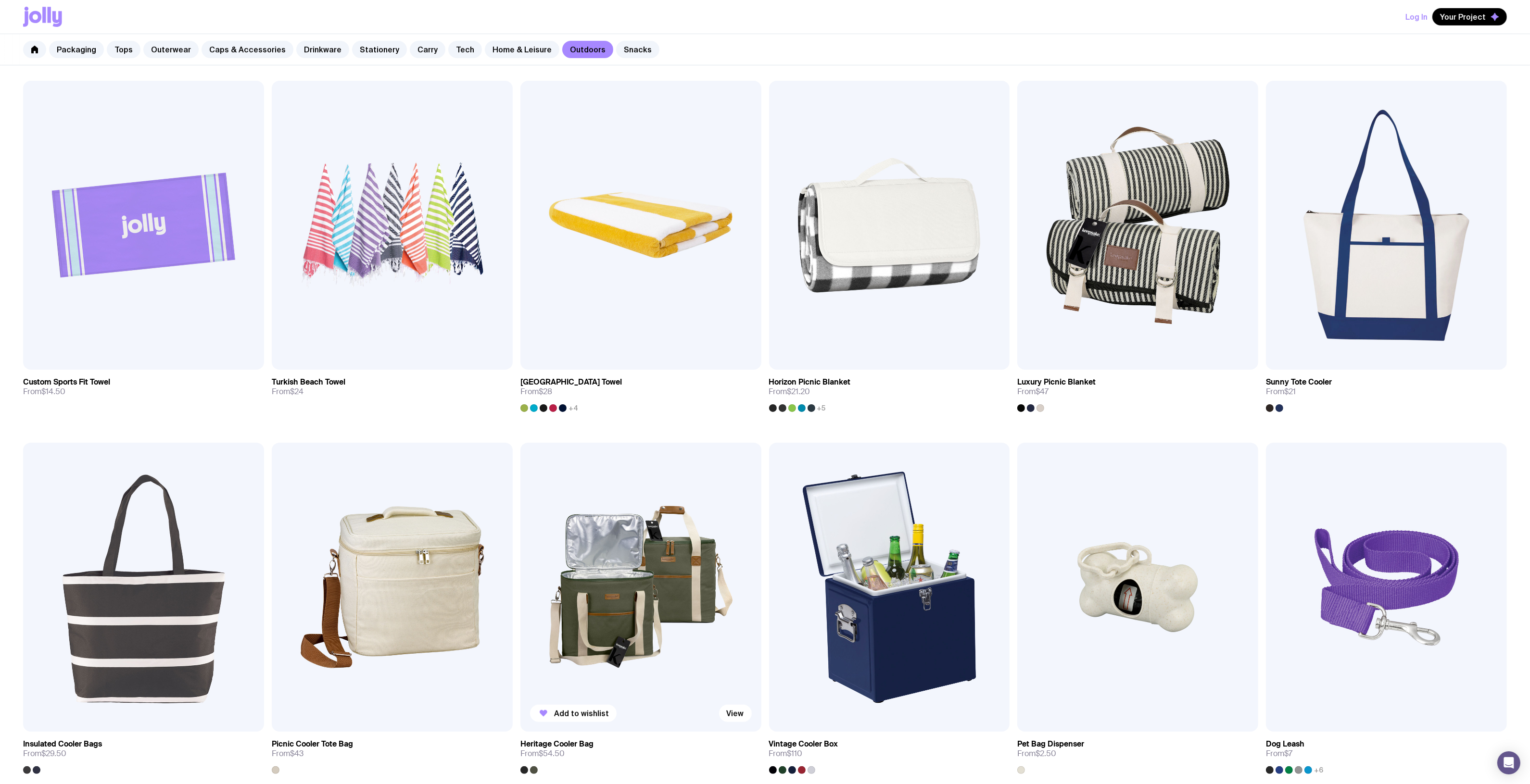
scroll to position [554, 0]
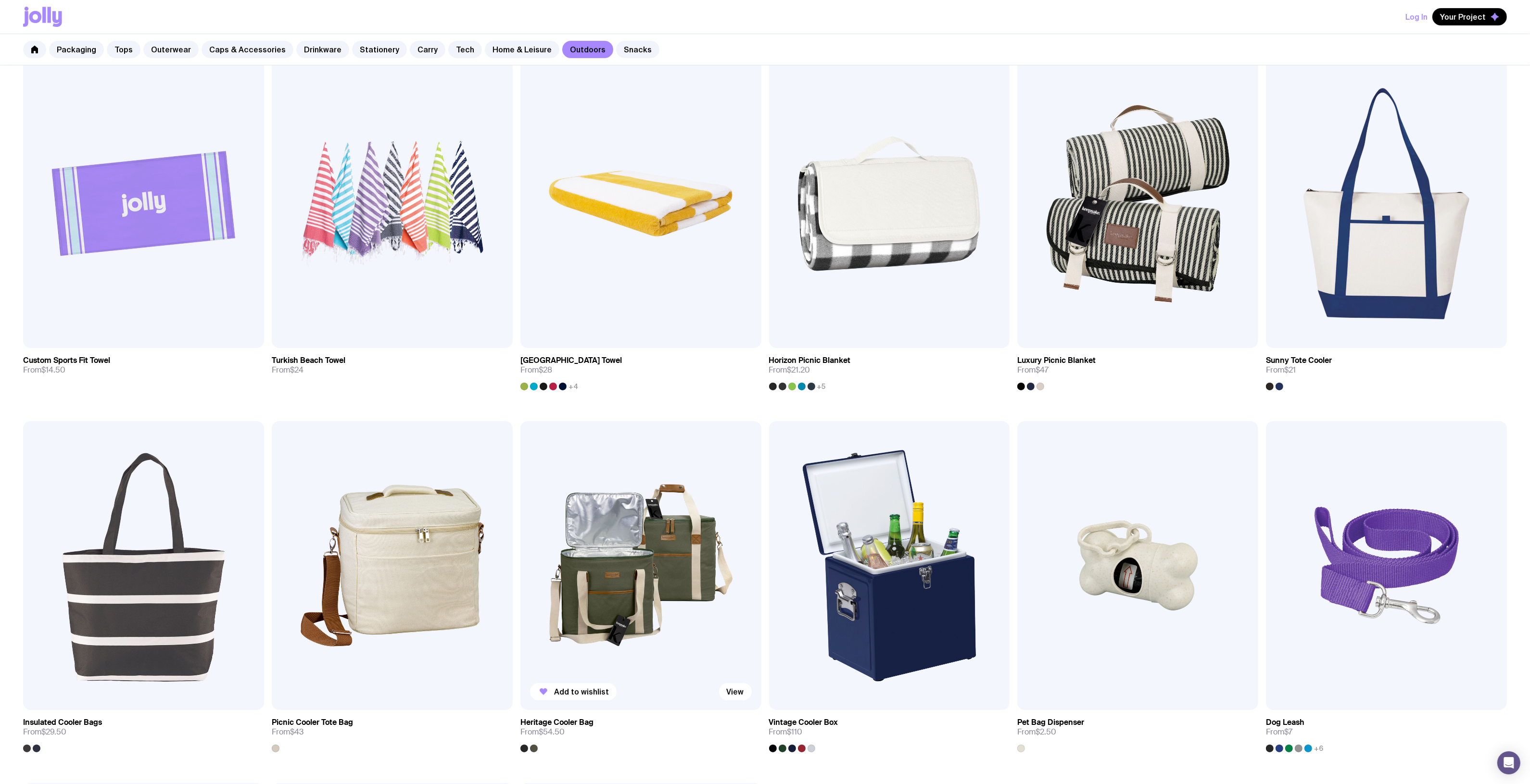
click at [640, 582] on img at bounding box center [640, 565] width 241 height 289
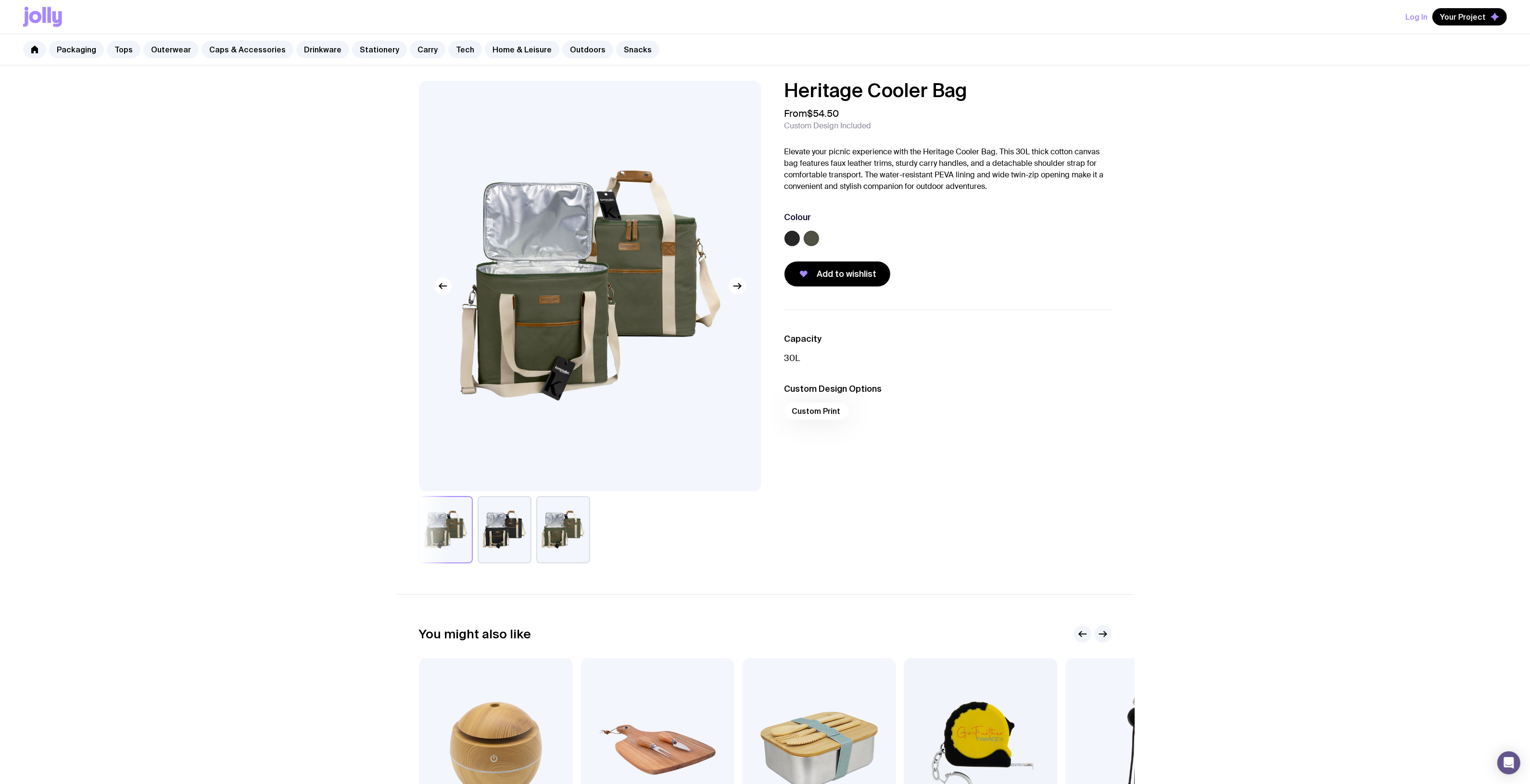
drag, startPoint x: 974, startPoint y: 87, endPoint x: 758, endPoint y: 80, distance: 216.1
click at [758, 80] on div "Heritage Cooler Bag From $54.50 Custom Design Included Elevate your picnic expe…" at bounding box center [765, 498] width 1530 height 866
copy h1 "Heritage Cooler Bag"
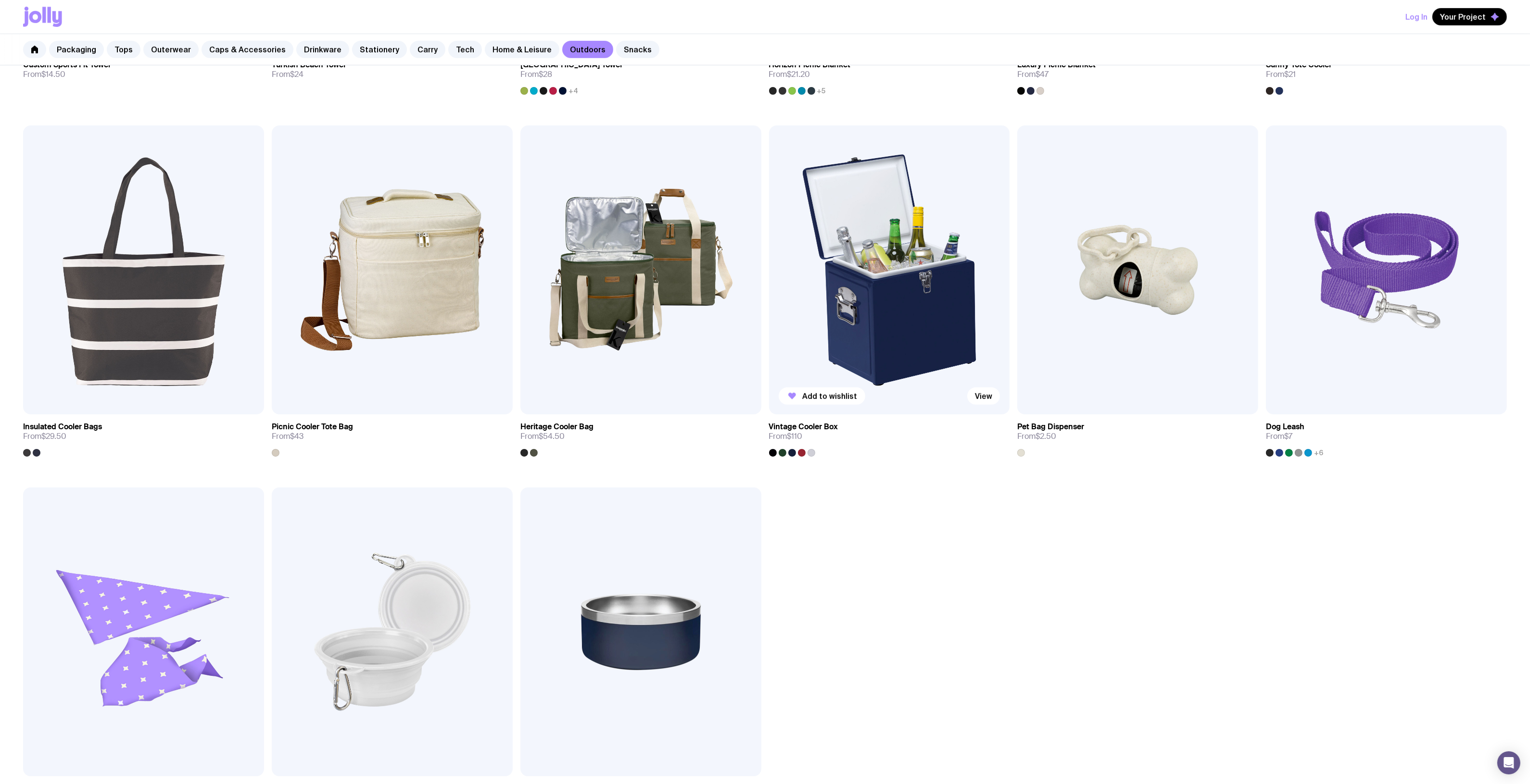
scroll to position [854, 0]
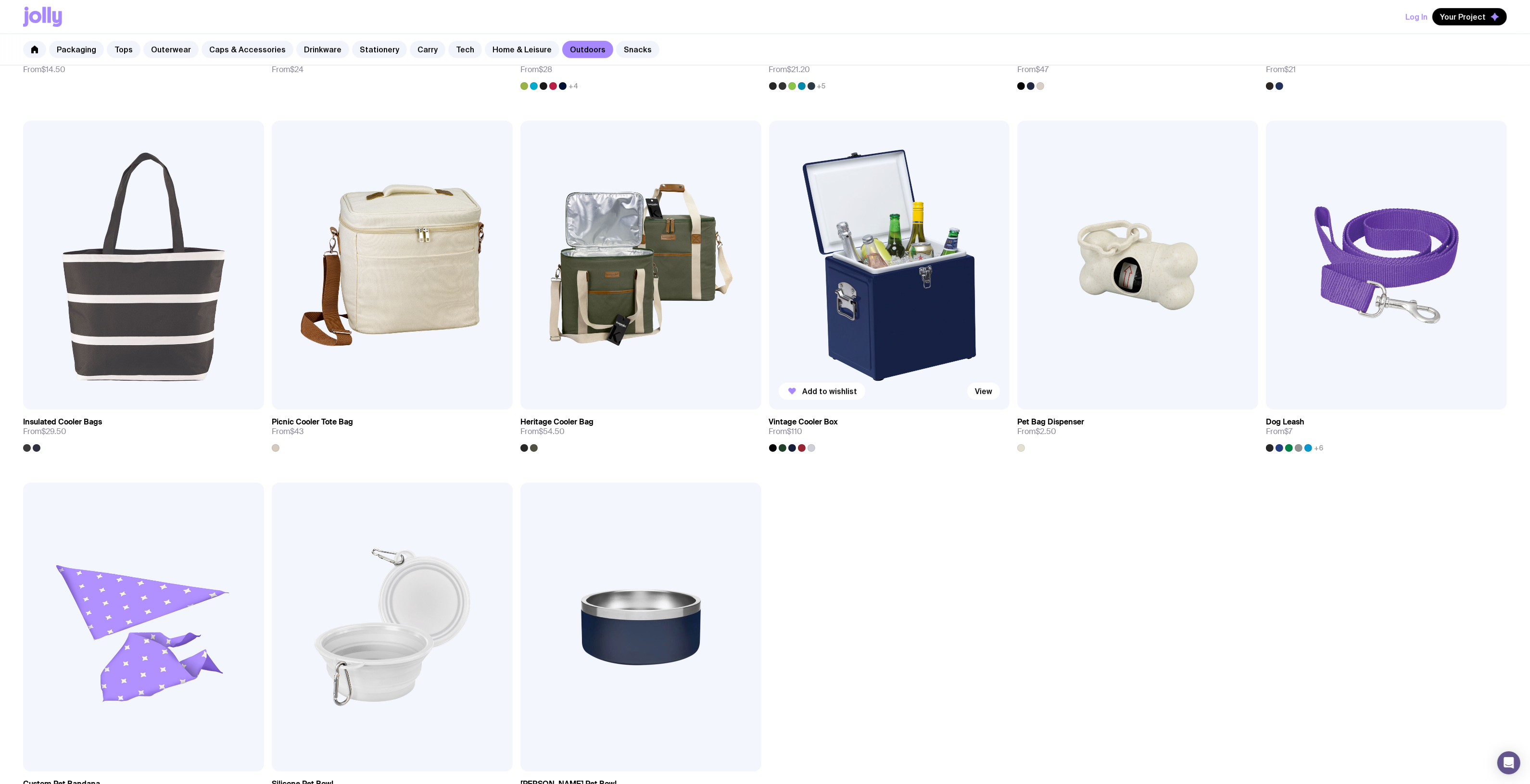
click at [874, 290] on img at bounding box center [889, 265] width 241 height 289
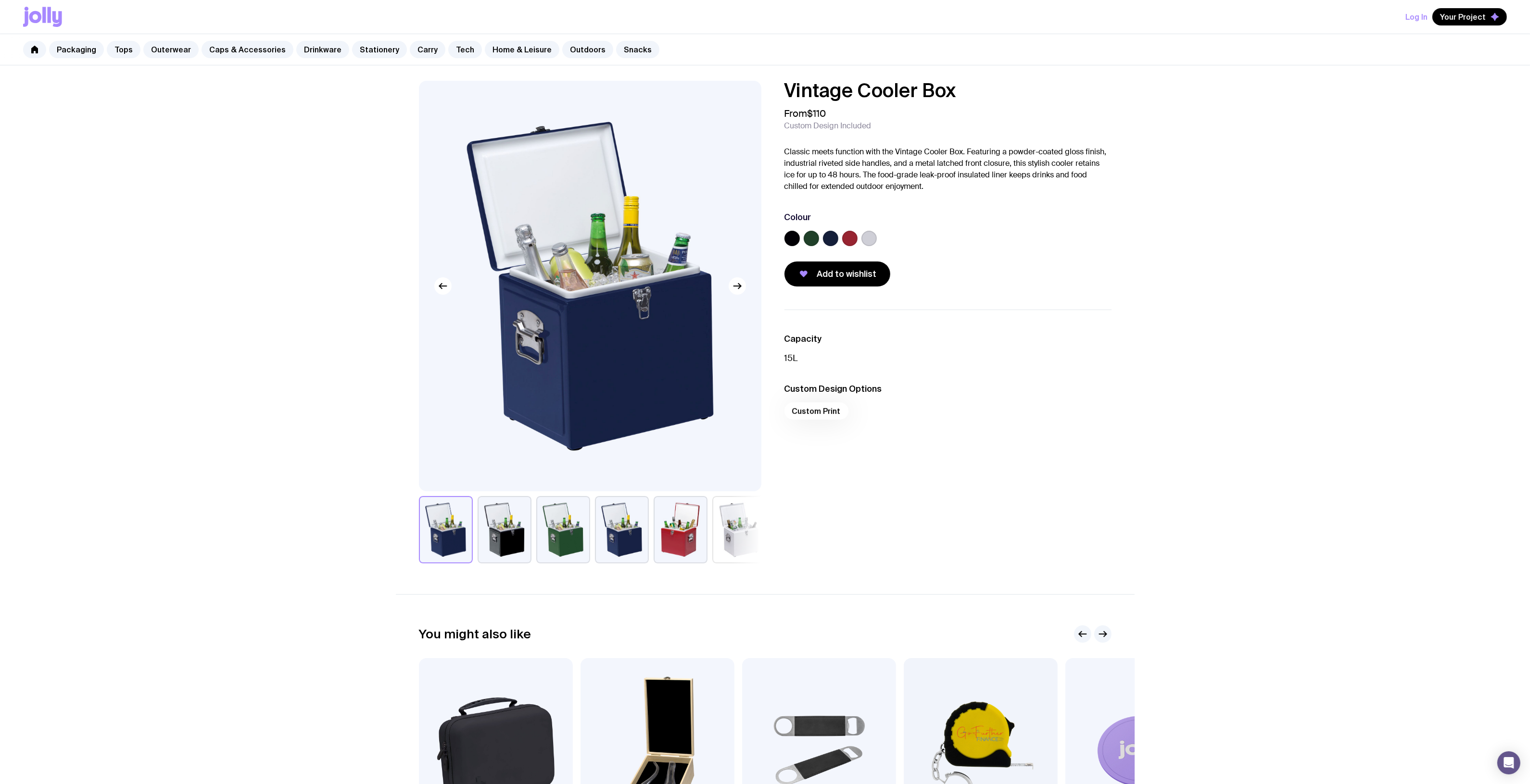
drag, startPoint x: 924, startPoint y: 91, endPoint x: 811, endPoint y: 78, distance: 113.7
click at [775, 82] on div "Vintage Cooler Box From $110 Custom Design Included Classic meets function with…" at bounding box center [940, 183] width 342 height 206
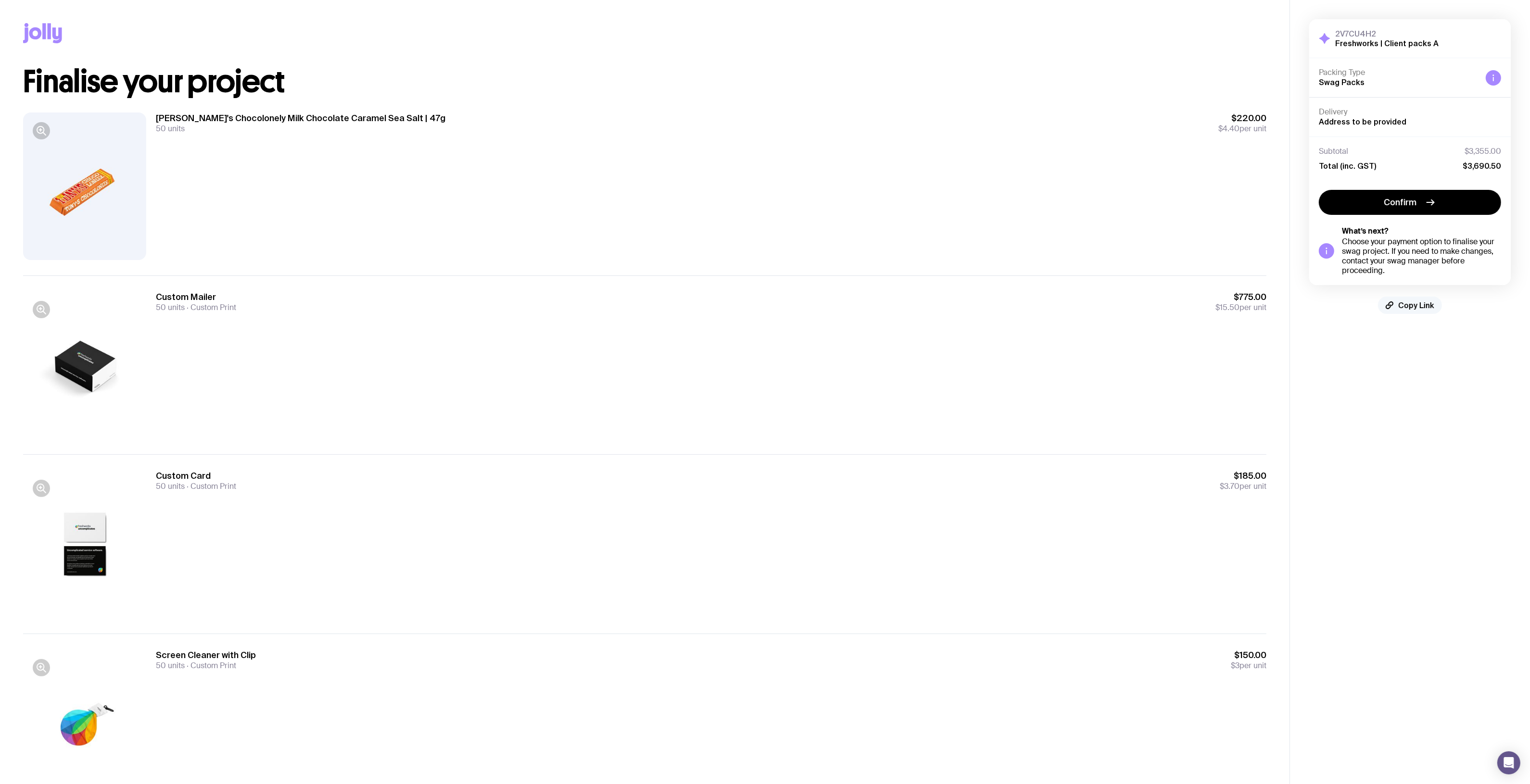
click at [1415, 305] on span "Copy Link" at bounding box center [1416, 305] width 36 height 10
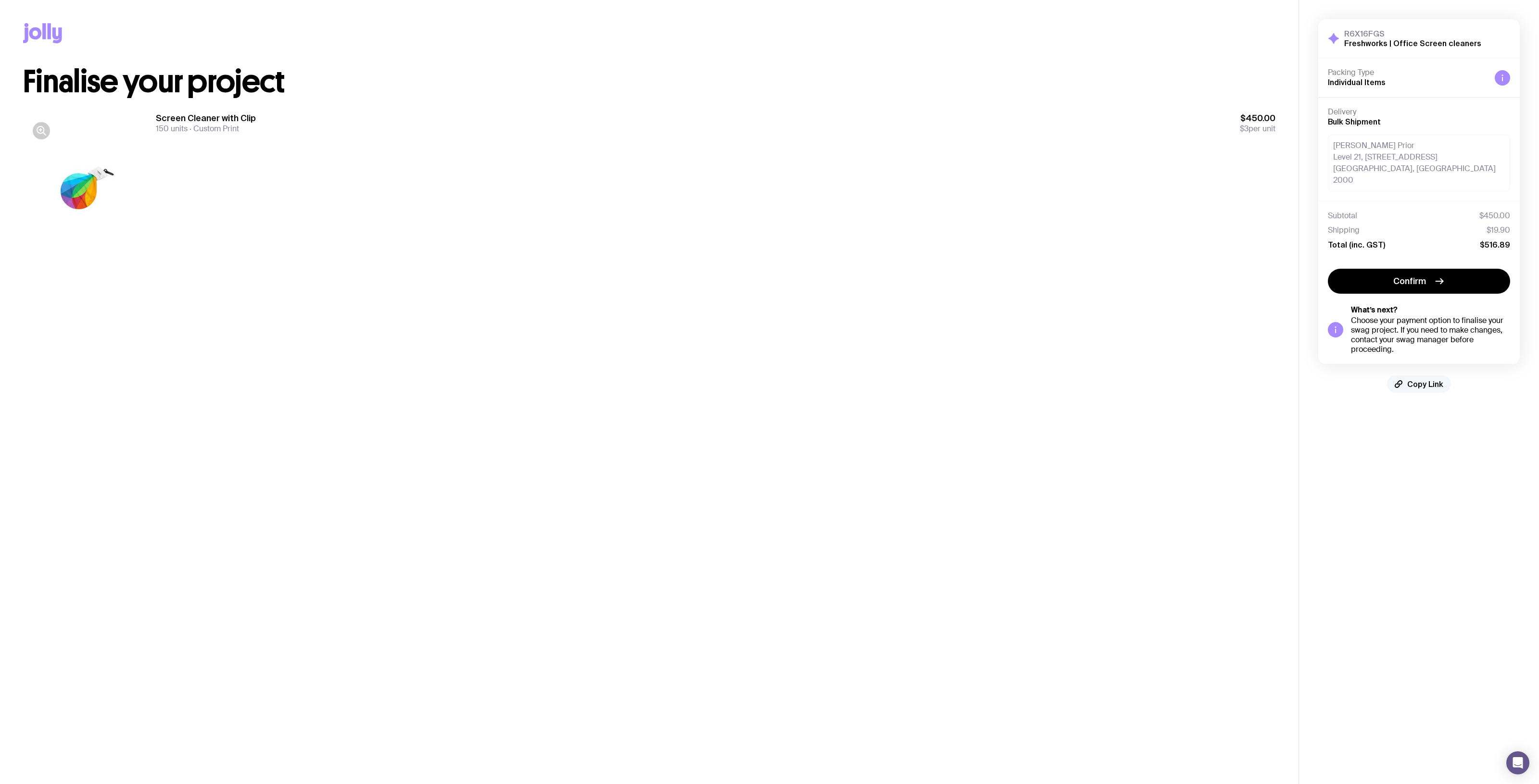
click at [1420, 379] on span "Copy Link" at bounding box center [1425, 384] width 36 height 10
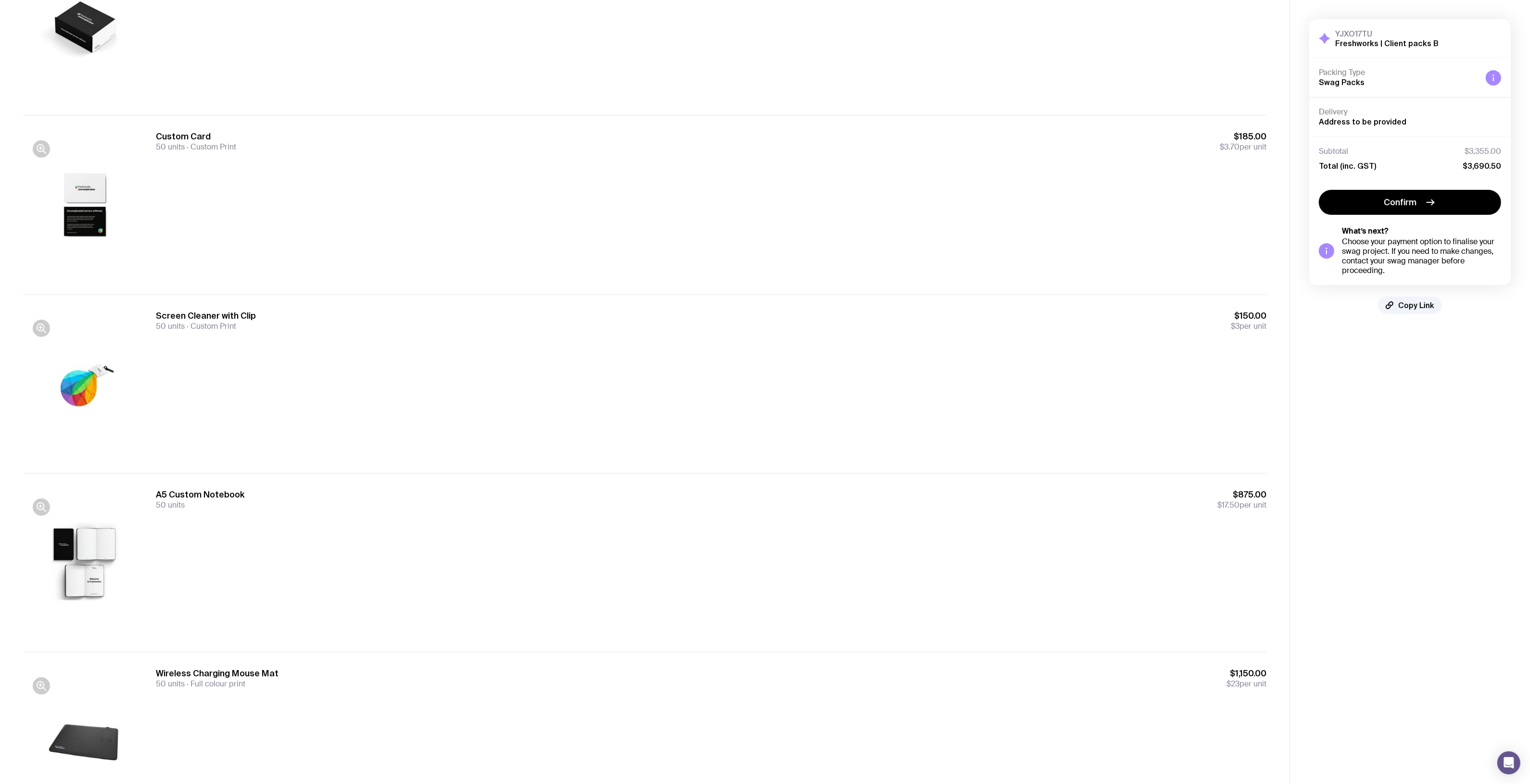
scroll to position [405, 0]
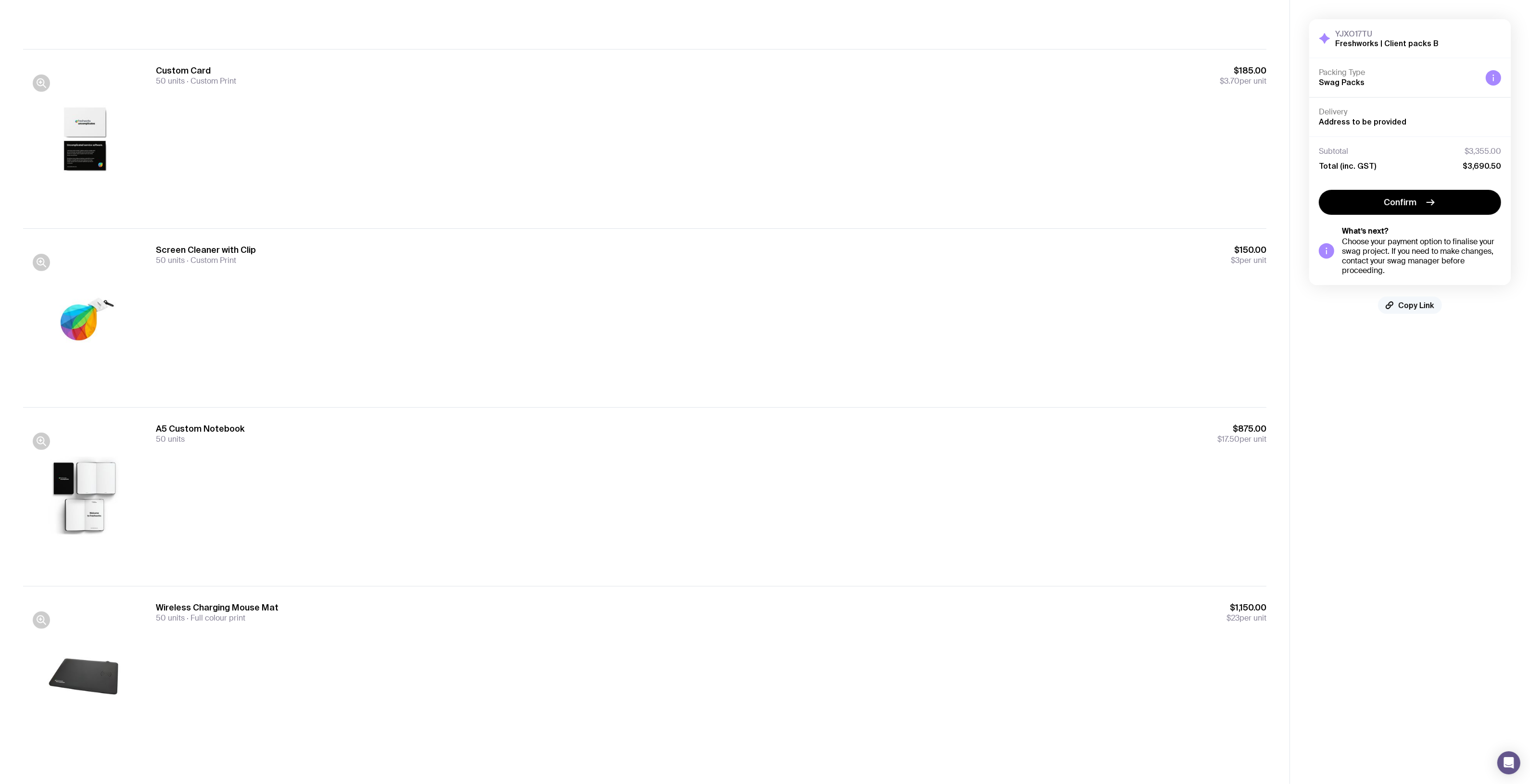
click at [1412, 306] on span "Copy Link" at bounding box center [1416, 305] width 36 height 10
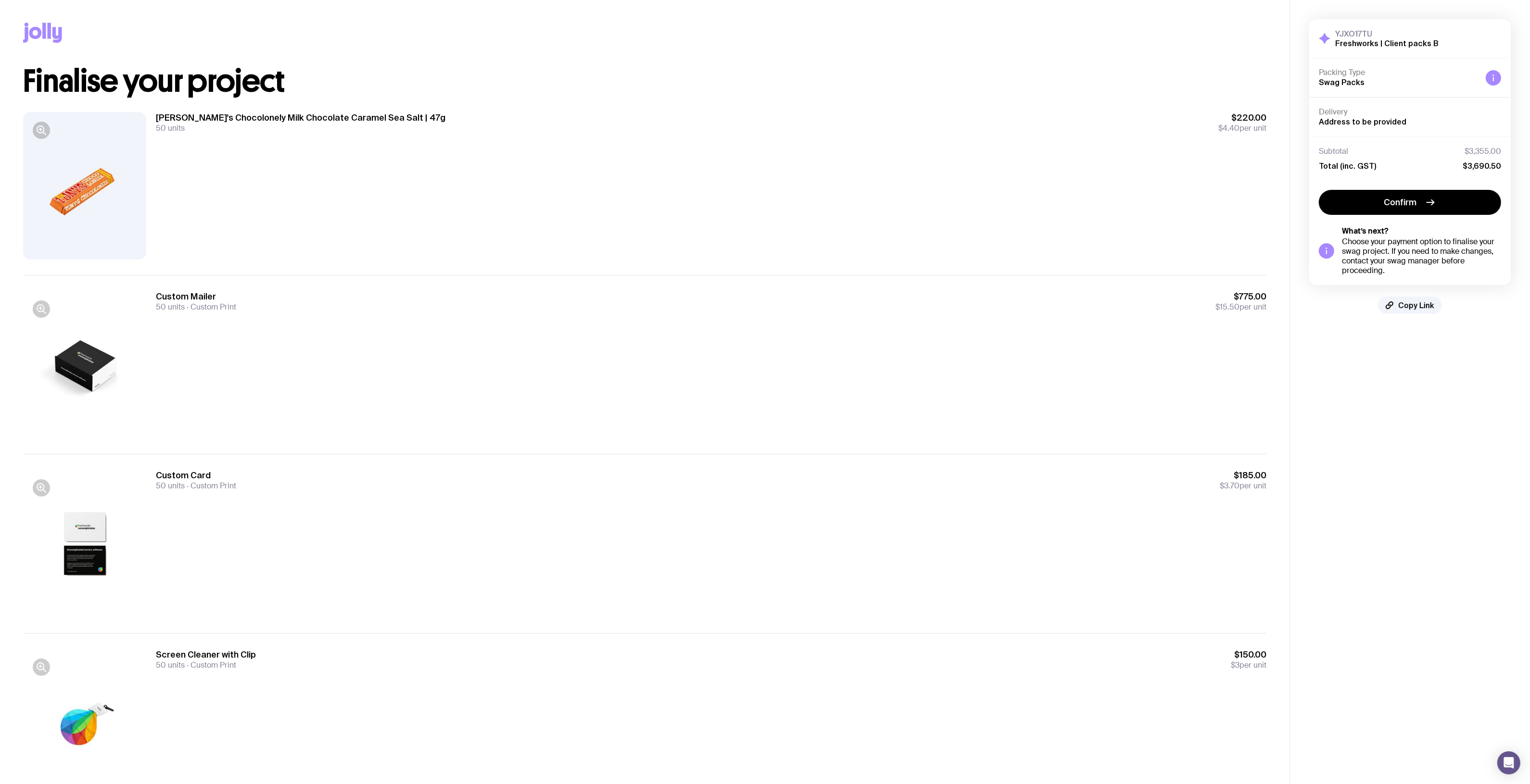
scroll to position [0, 0]
